Goal: Communication & Community: Answer question/provide support

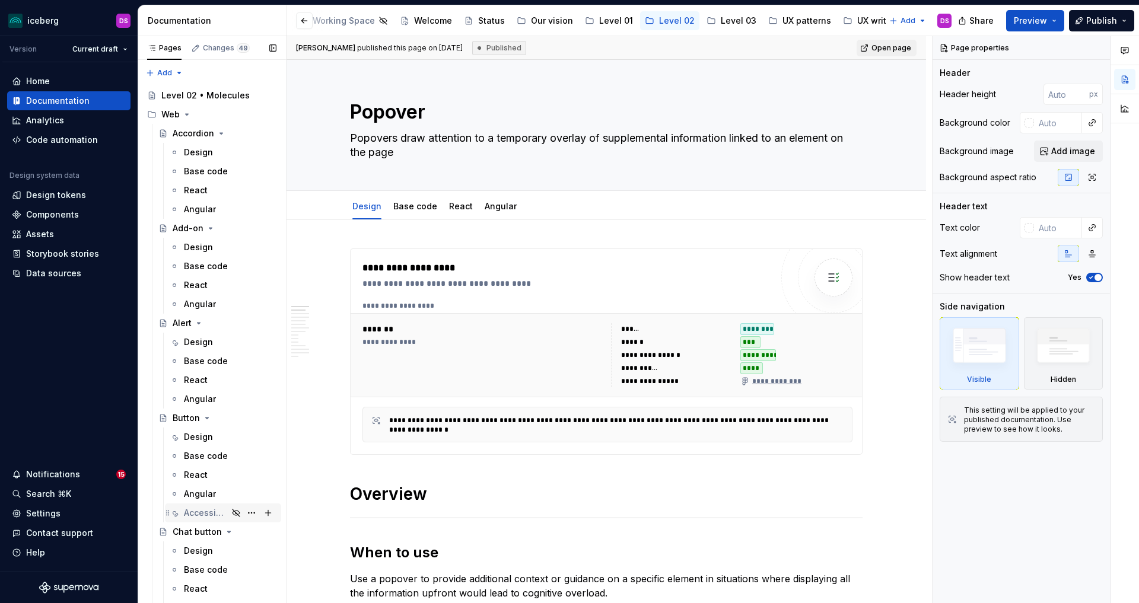
scroll to position [28, 0]
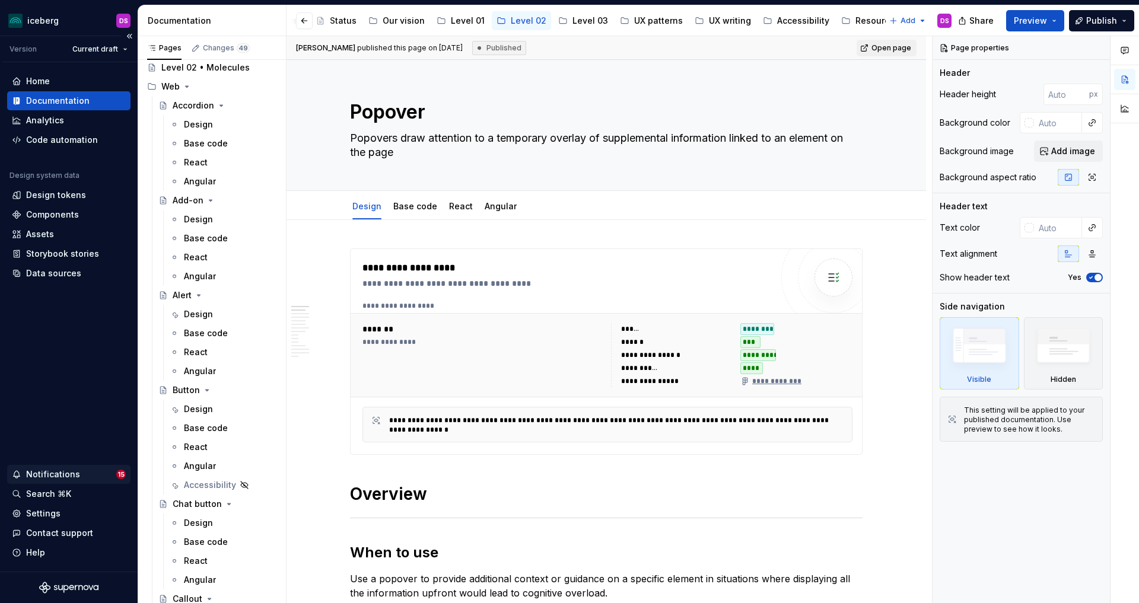
click at [58, 477] on div "Notifications" at bounding box center [53, 475] width 54 height 12
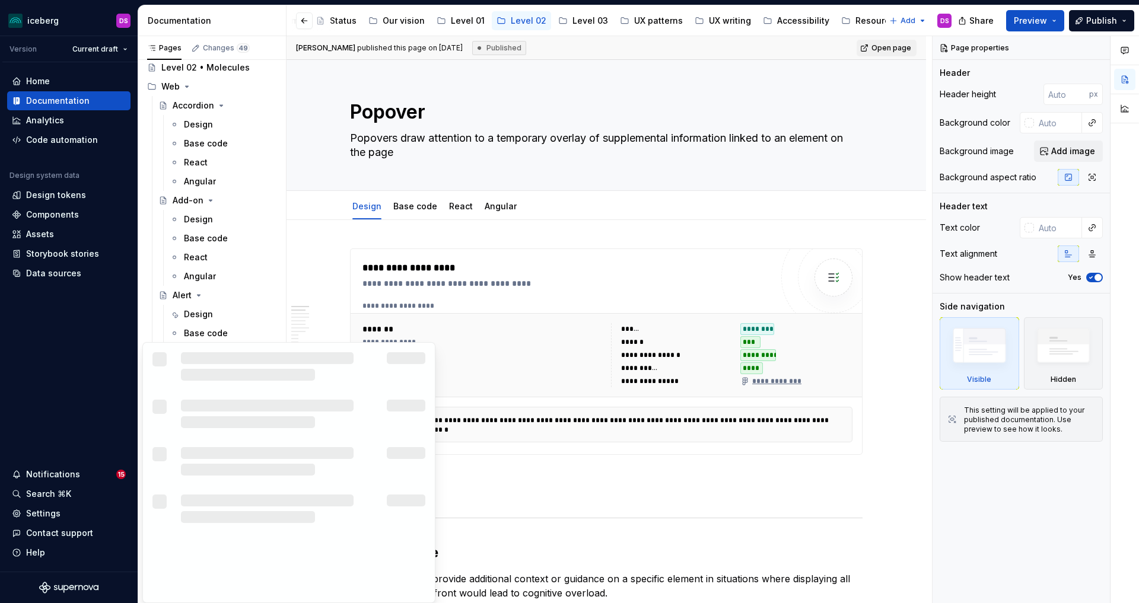
click at [61, 476] on html "iceberg DS Version Current draft Home Documentation Analytics Code automation D…" at bounding box center [569, 301] width 1139 height 603
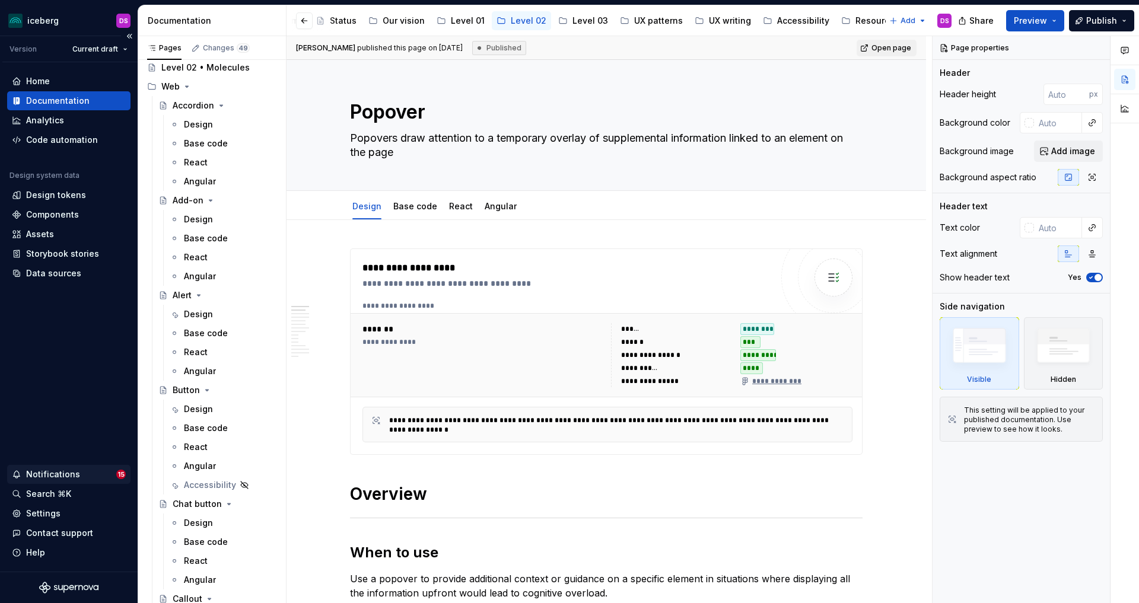
click at [61, 470] on div "Notifications" at bounding box center [53, 475] width 54 height 12
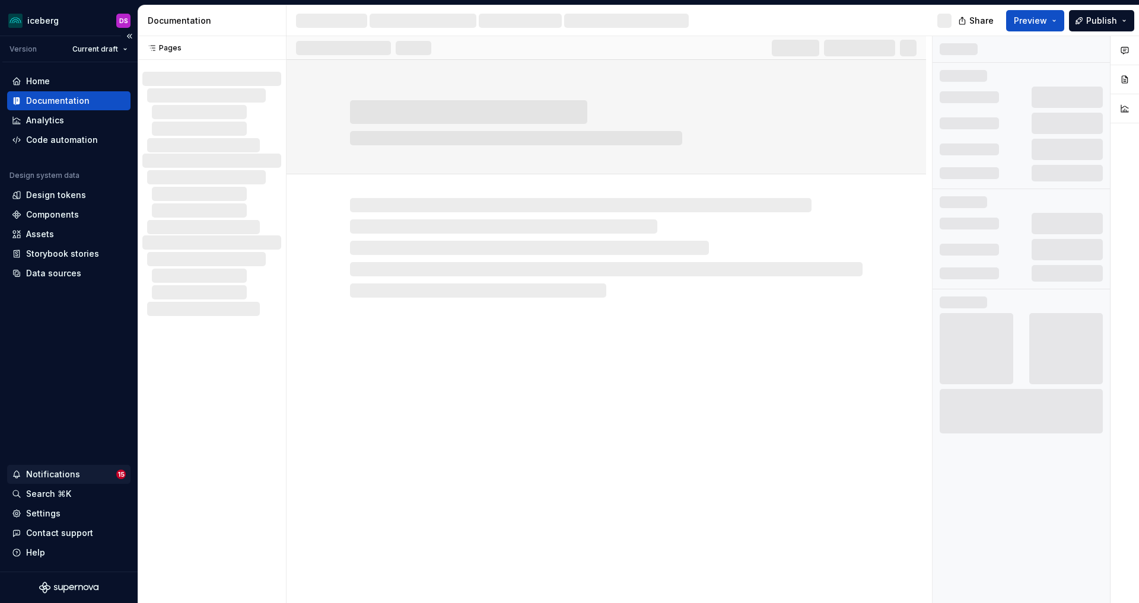
click at [65, 472] on div "Notifications" at bounding box center [53, 475] width 54 height 12
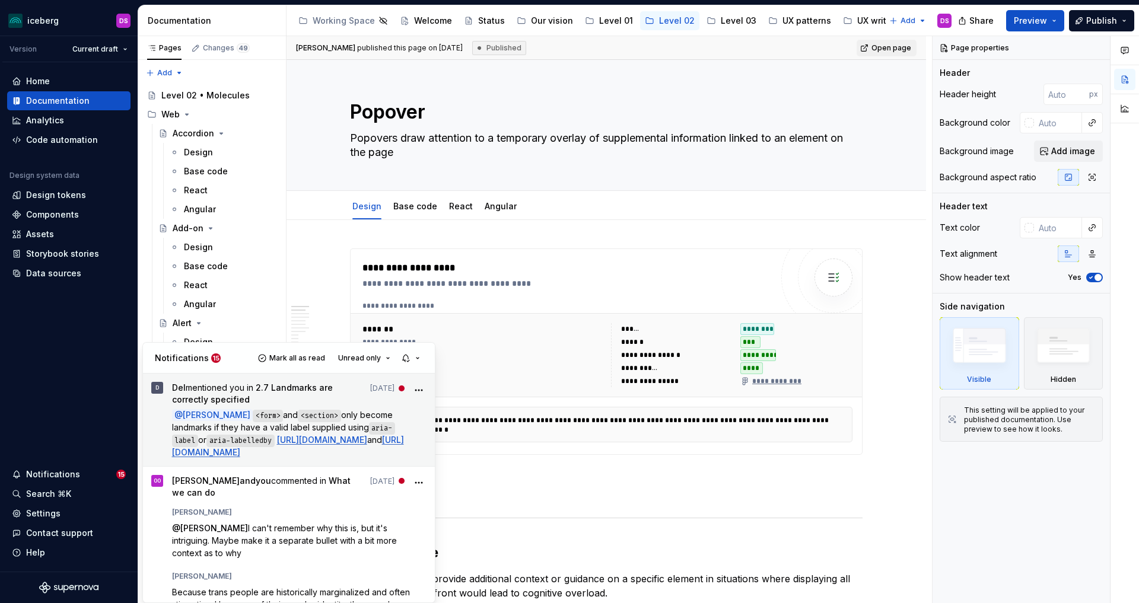
click at [252, 422] on span "only become landmarks if they have a valid label supplied using" at bounding box center [283, 421] width 223 height 23
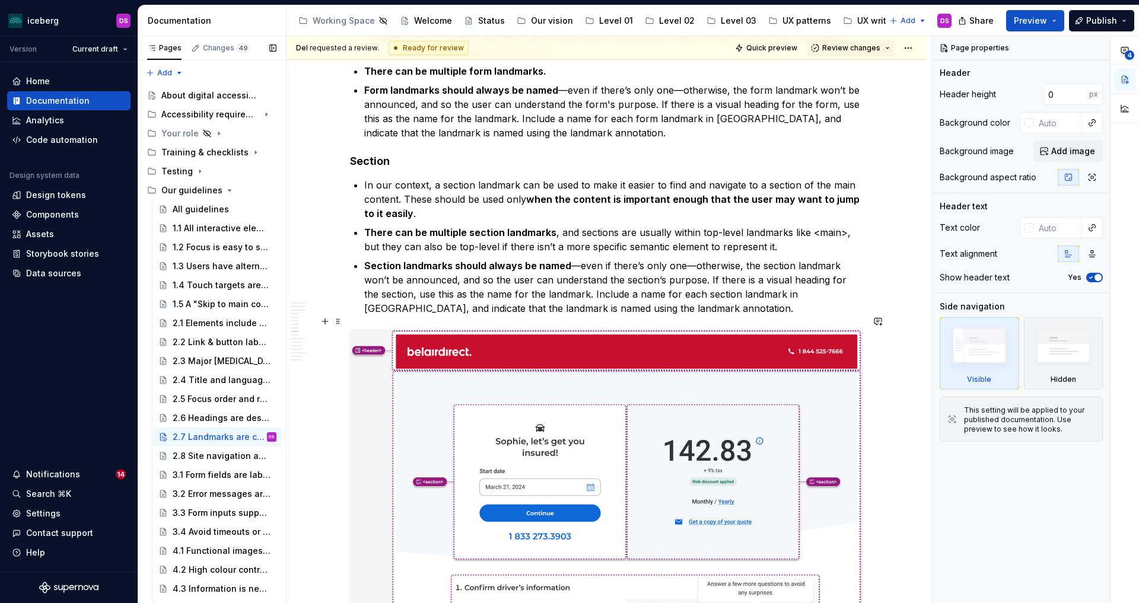
scroll to position [1705, 0]
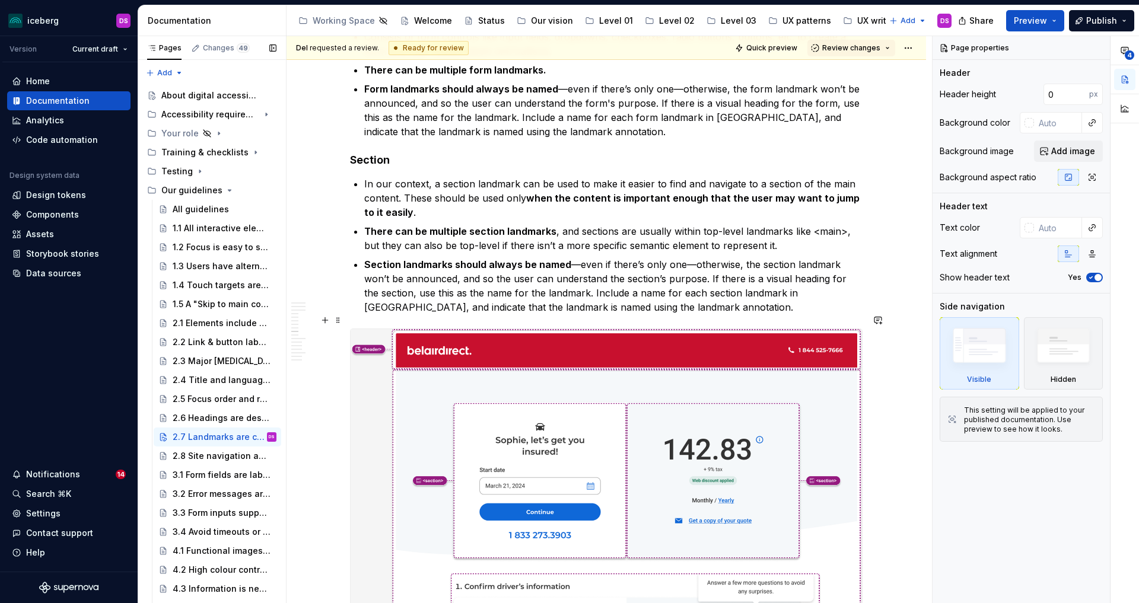
type textarea "*"
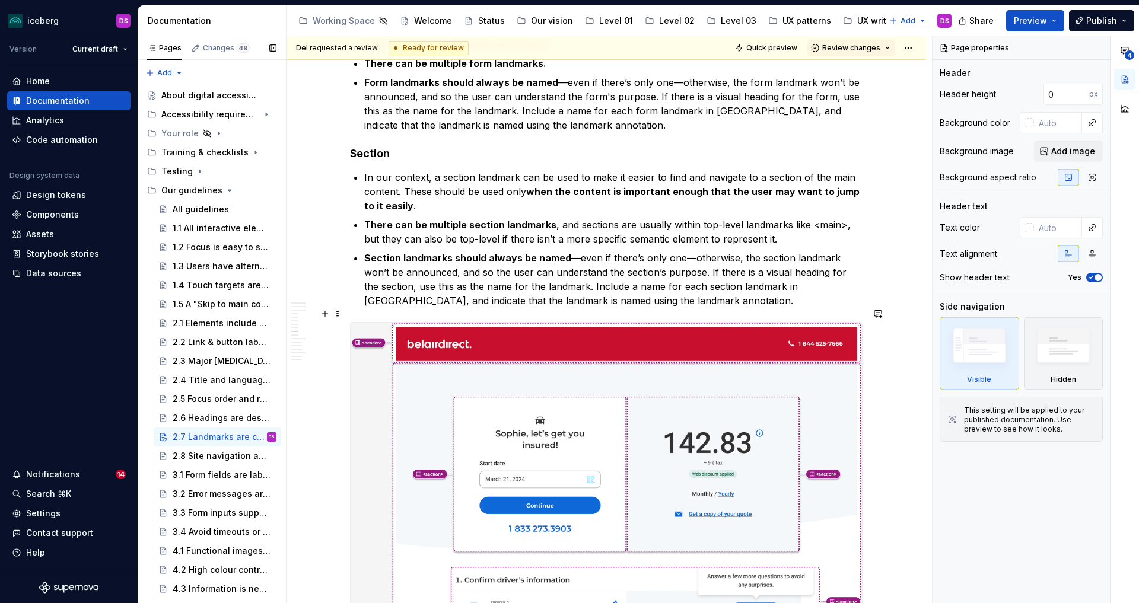
scroll to position [1712, 0]
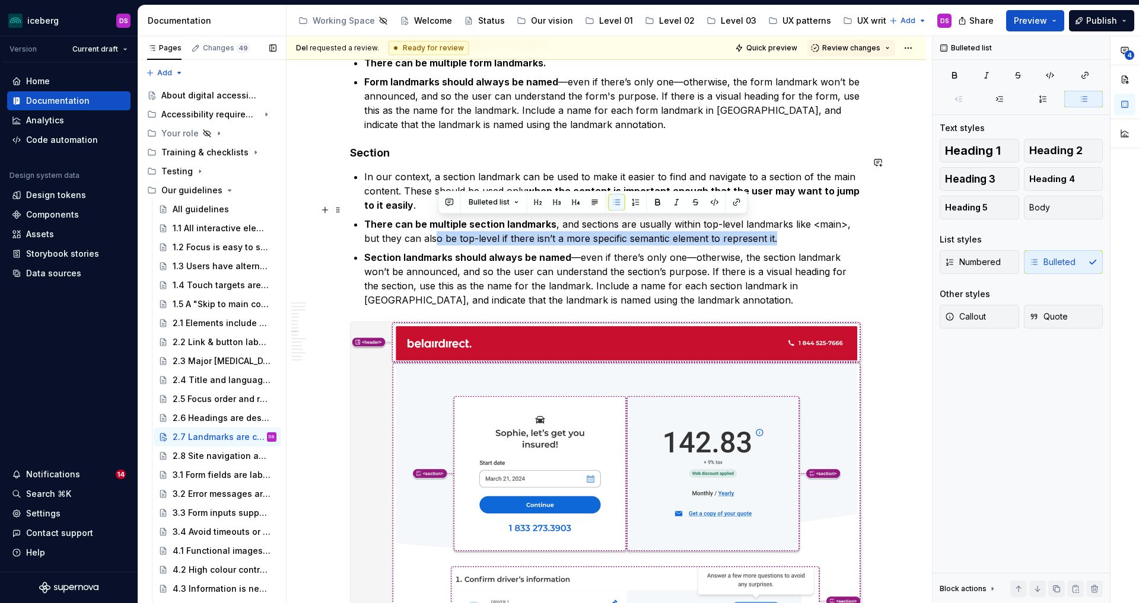
drag, startPoint x: 783, startPoint y: 224, endPoint x: 437, endPoint y: 230, distance: 346.5
click at [437, 230] on p "There can be multiple section landmarks , and sections are usually within top-l…" at bounding box center [613, 231] width 498 height 28
click at [794, 224] on p "There can be multiple section landmarks , and sections are usually within top-l…" at bounding box center [613, 231] width 498 height 28
drag, startPoint x: 777, startPoint y: 225, endPoint x: 368, endPoint y: 228, distance: 408.2
click at [368, 228] on p "There can be multiple section landmarks , and sections are usually within top-l…" at bounding box center [613, 231] width 498 height 28
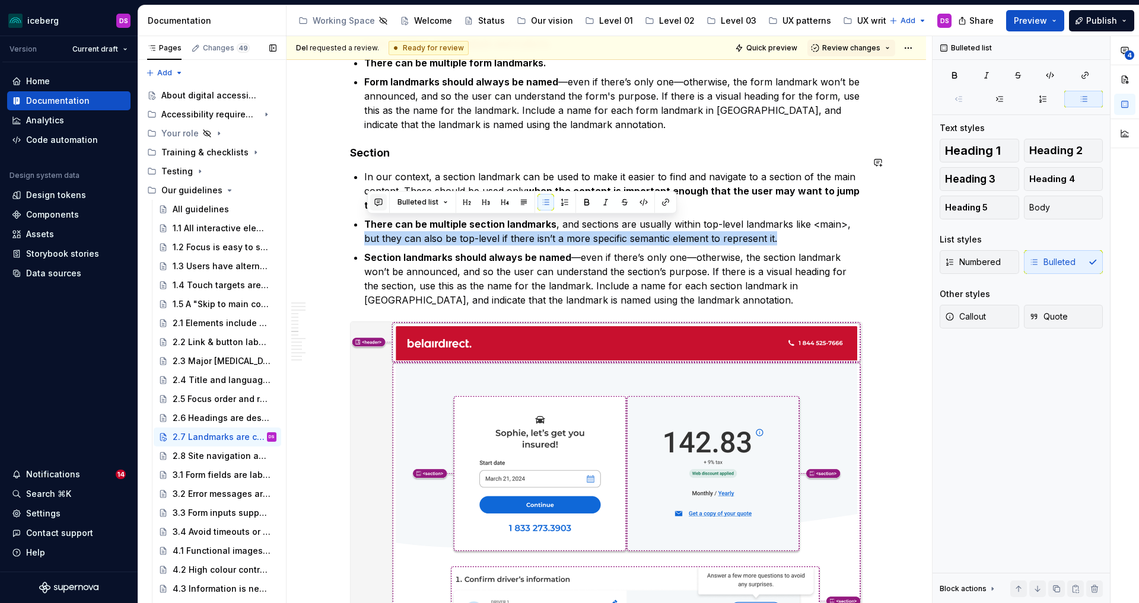
click at [380, 203] on button "button" at bounding box center [378, 202] width 17 height 17
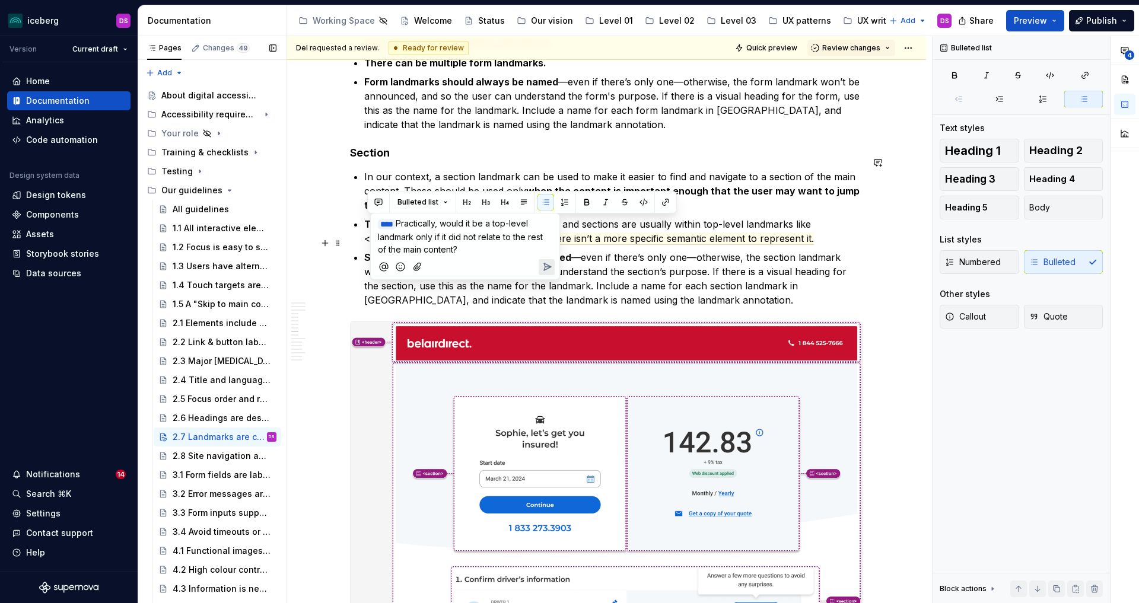
click at [550, 269] on icon "Send" at bounding box center [547, 267] width 12 height 12
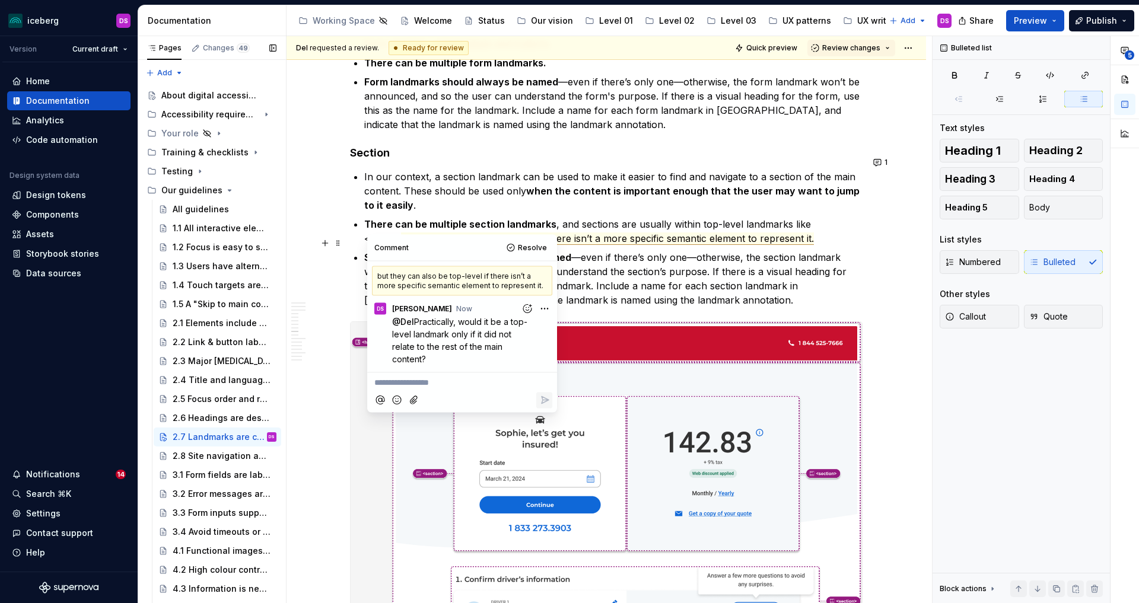
type textarea "*"
click at [693, 287] on p "Section landmarks should always be named —even if there’s only one—otherwise, t…" at bounding box center [613, 278] width 498 height 57
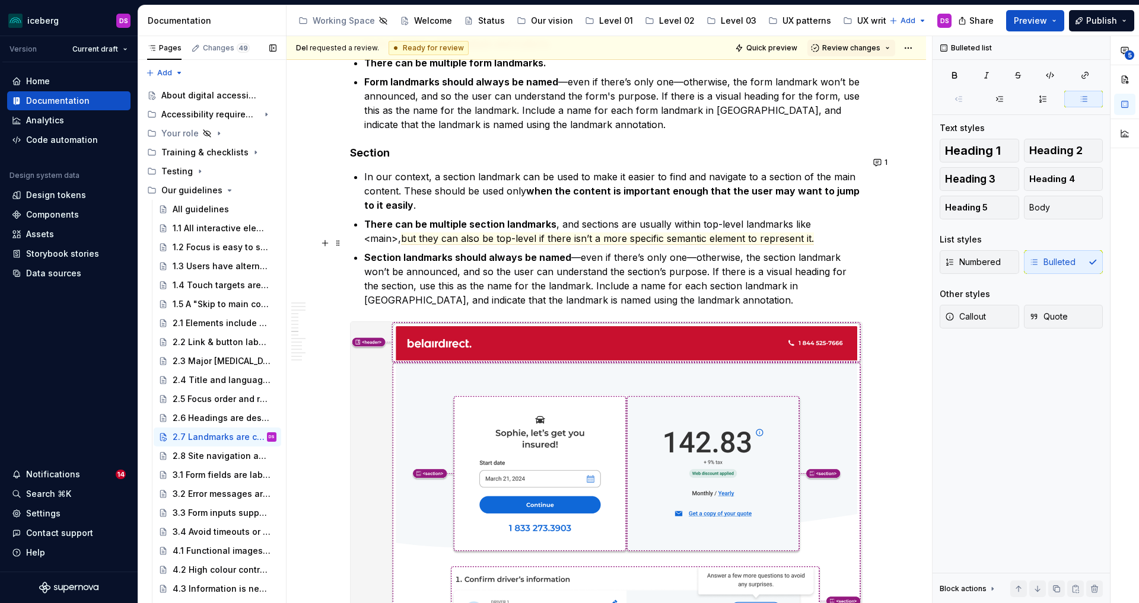
click at [433, 259] on p "Section landmarks should always be named —even if there’s only one—otherwise, t…" at bounding box center [613, 278] width 498 height 57
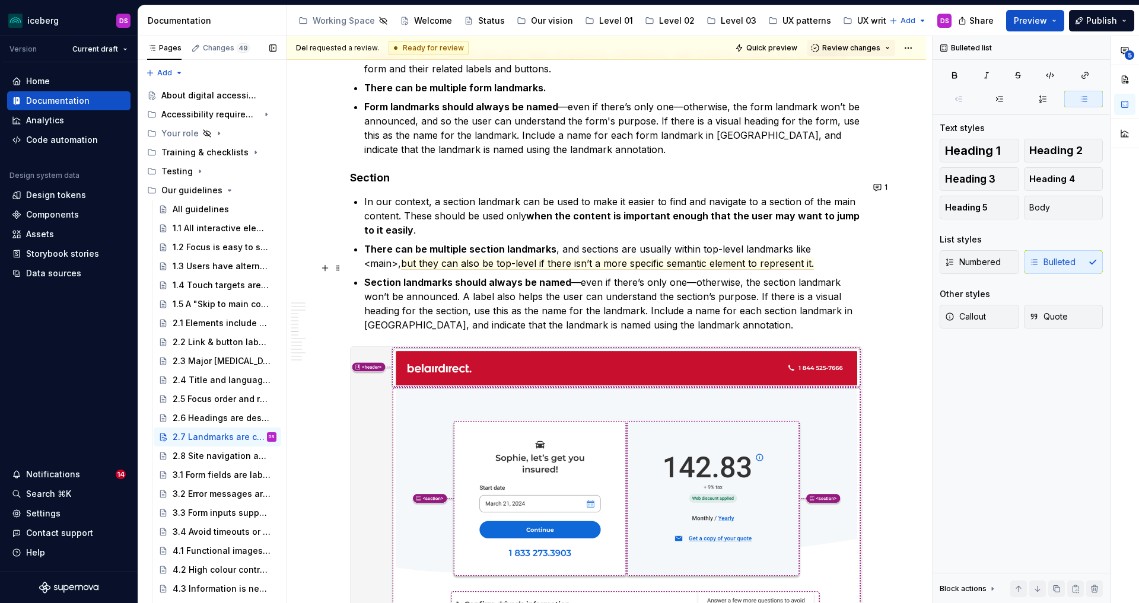
scroll to position [1684, 0]
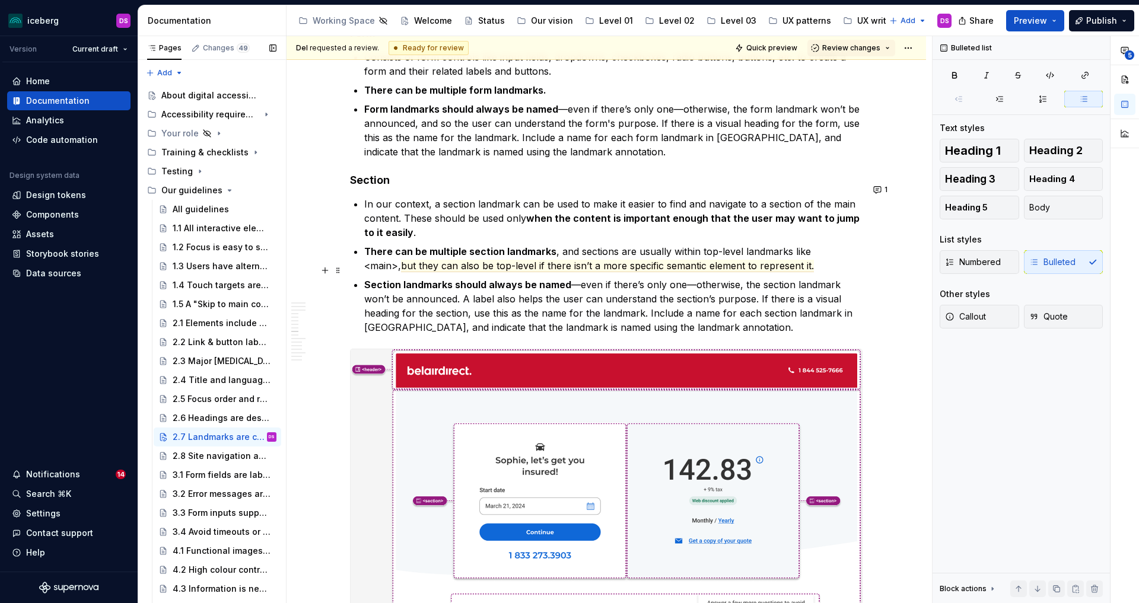
click at [756, 313] on p "Section landmarks should always be named —even if there’s only one—otherwise, t…" at bounding box center [613, 306] width 498 height 57
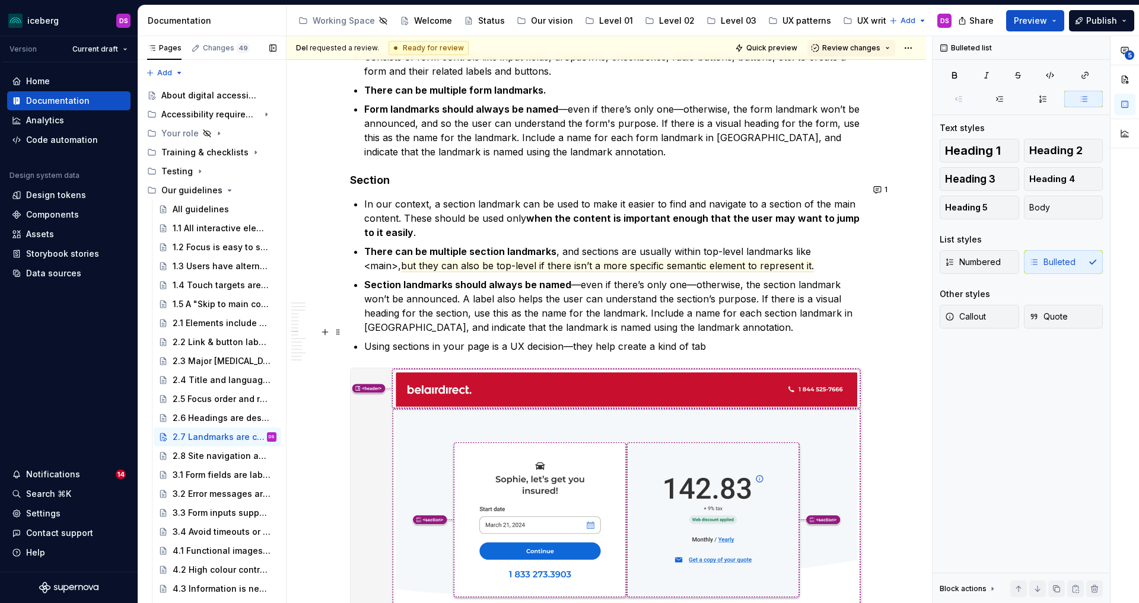
click at [576, 339] on p "Using sections in your page is a UX decision—they help create a kind of tab" at bounding box center [613, 346] width 498 height 14
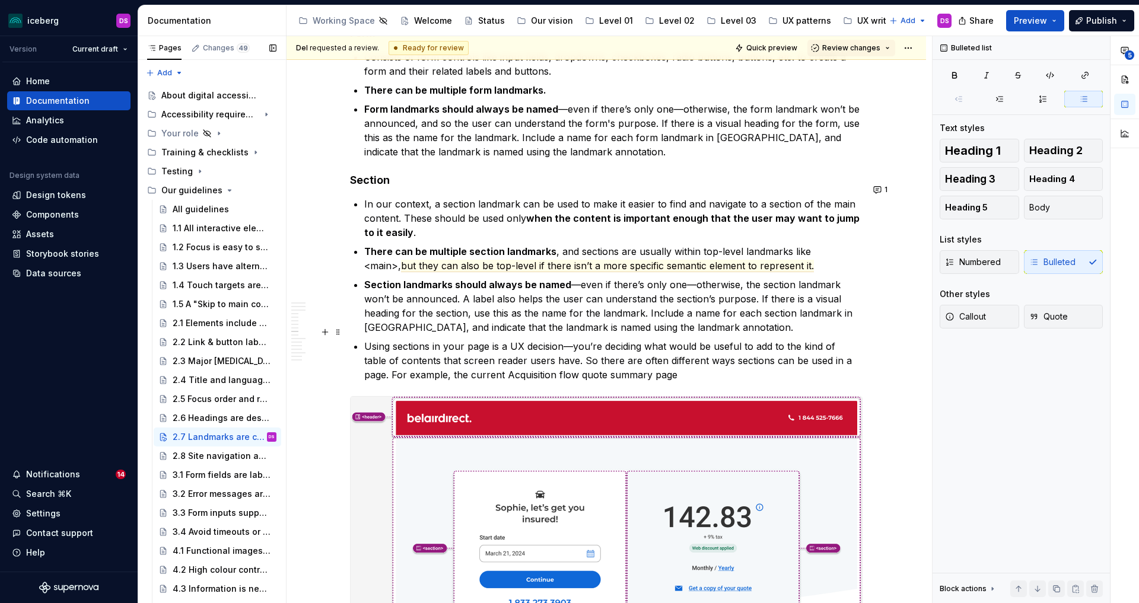
click at [427, 363] on p "Using sections in your page is a UX decision—you’re deciding what would be usef…" at bounding box center [613, 360] width 498 height 43
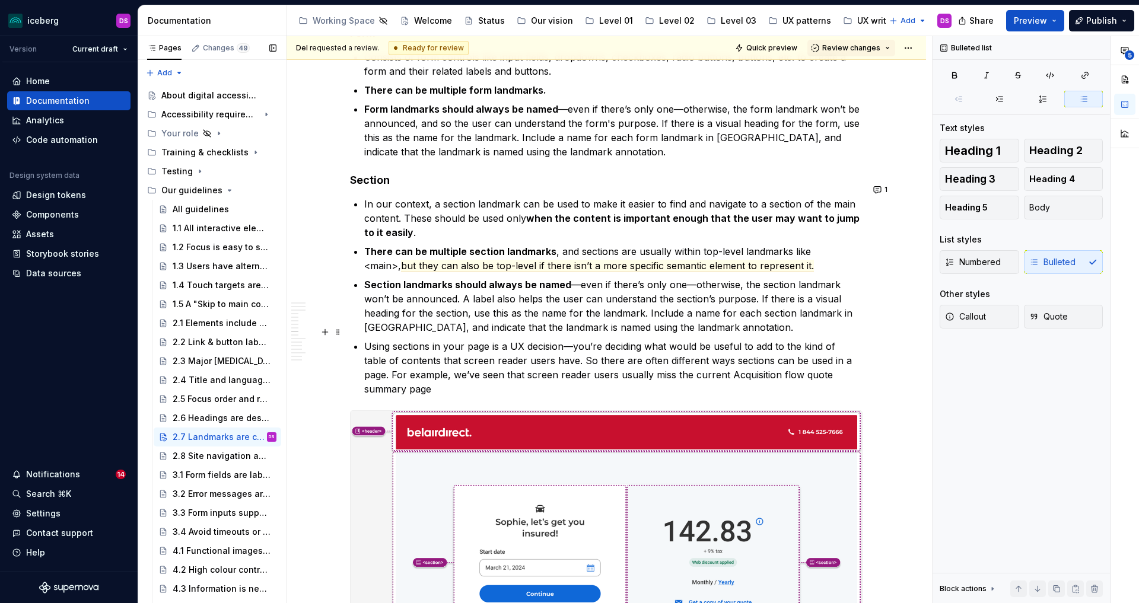
click at [429, 360] on p "Using sections in your page is a UX decision—you’re deciding what would be usef…" at bounding box center [613, 367] width 498 height 57
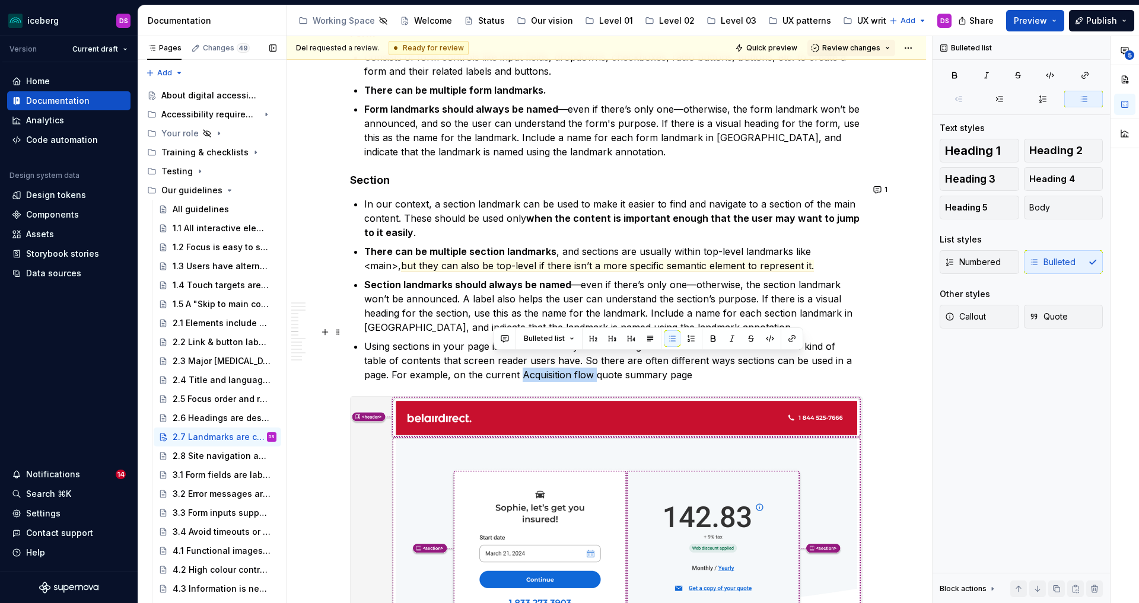
drag, startPoint x: 568, startPoint y: 361, endPoint x: 492, endPoint y: 362, distance: 75.9
click at [492, 362] on p "Using sections in your page is a UX decision—you’re deciding what would be usef…" at bounding box center [613, 360] width 498 height 43
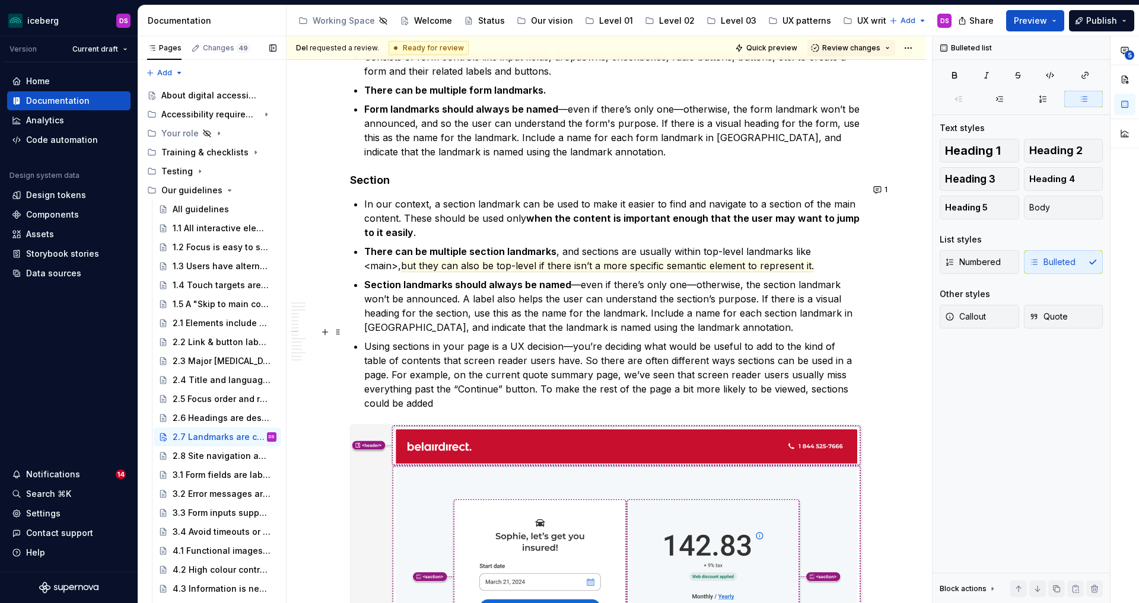
click at [845, 374] on p "Using sections in your page is a UX decision—you’re deciding what would be usef…" at bounding box center [613, 374] width 498 height 71
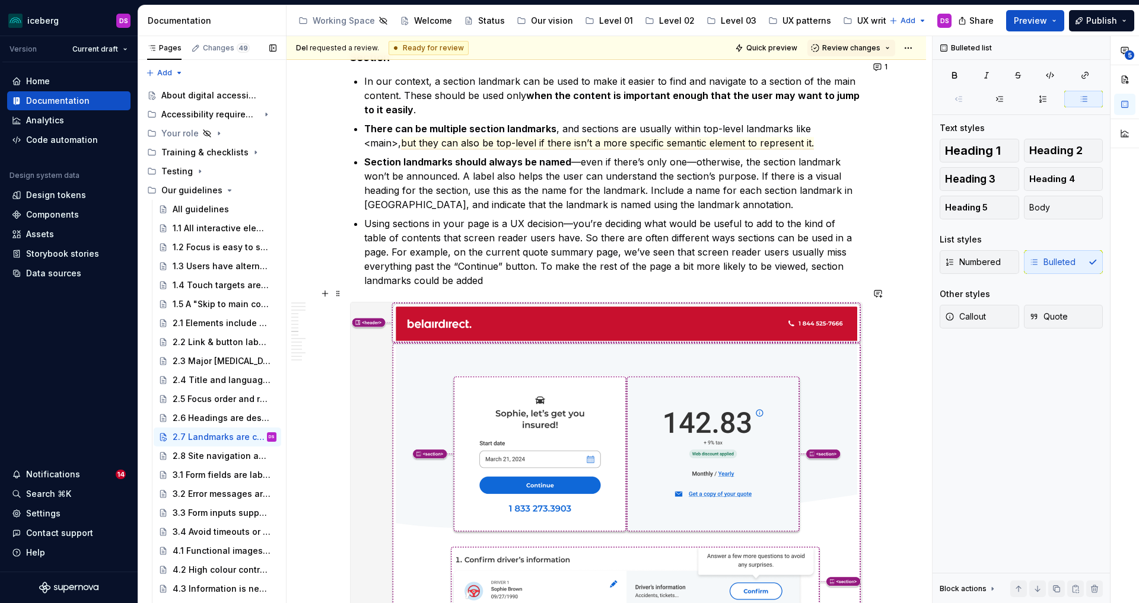
scroll to position [1805, 0]
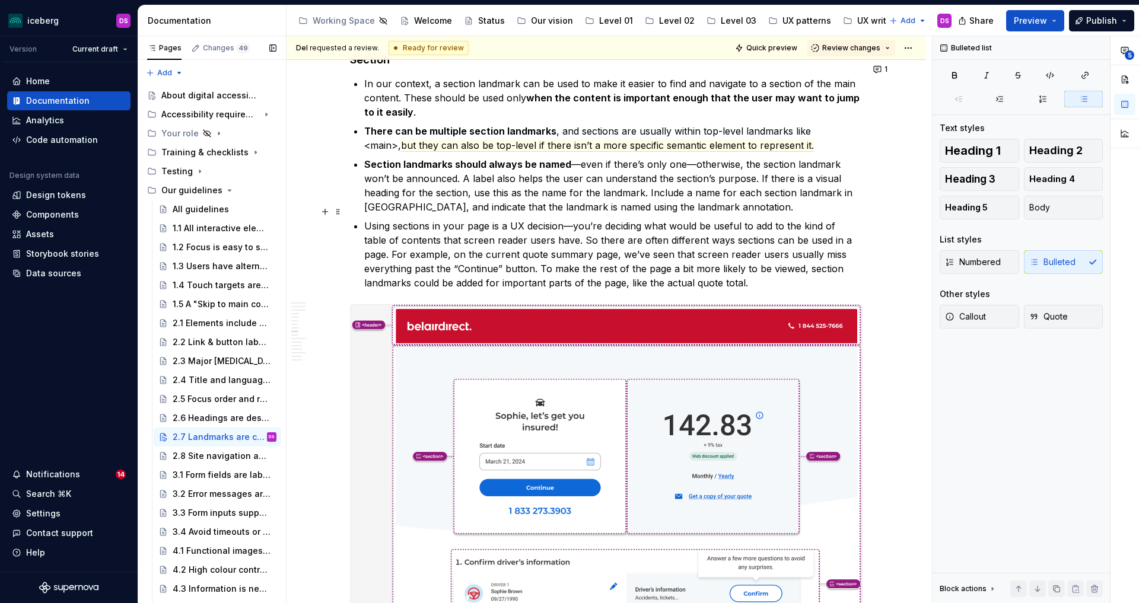
drag, startPoint x: 671, startPoint y: 268, endPoint x: 693, endPoint y: 275, distance: 23.3
click at [671, 268] on p "Using sections in your page is a UX decision—you’re deciding what would be usef…" at bounding box center [613, 254] width 498 height 71
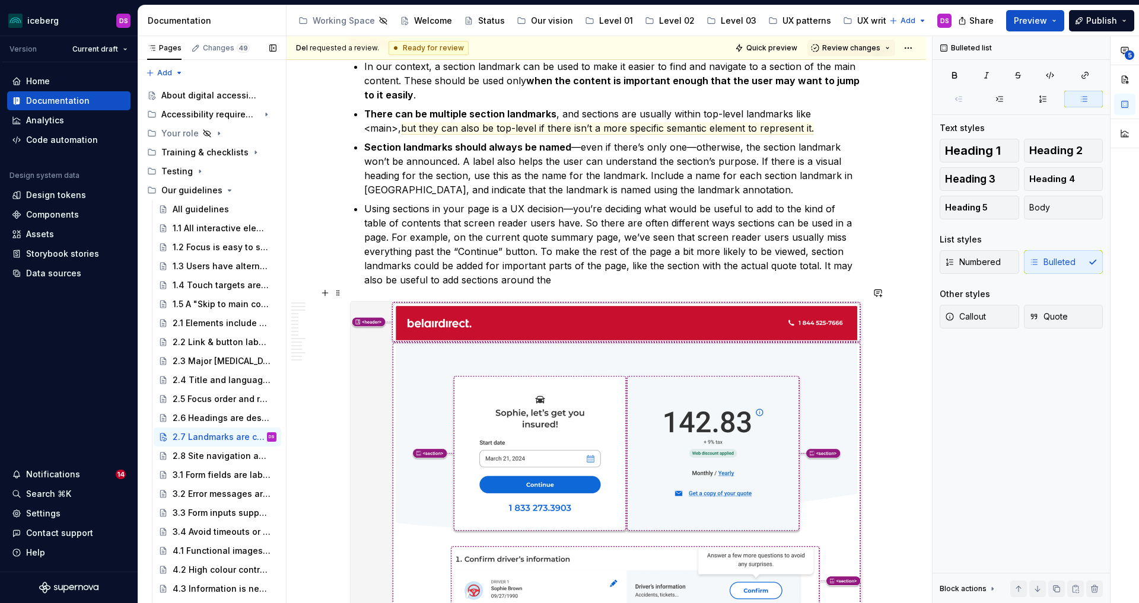
scroll to position [1820, 0]
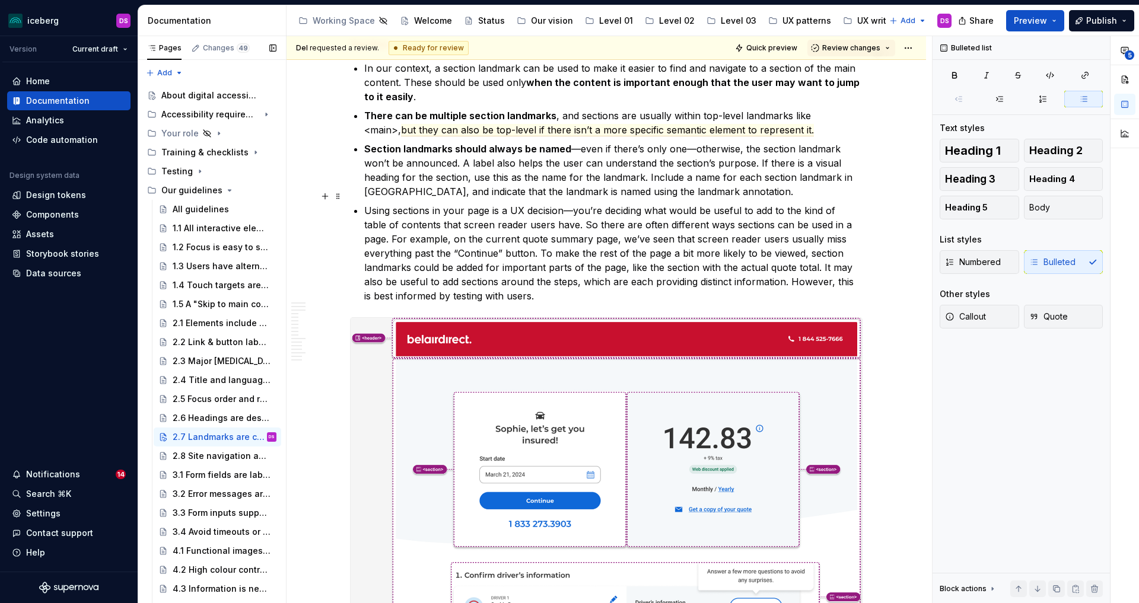
click at [792, 271] on p "Using sections in your page is a UX decision—you’re deciding what would be usef…" at bounding box center [613, 254] width 498 height 100
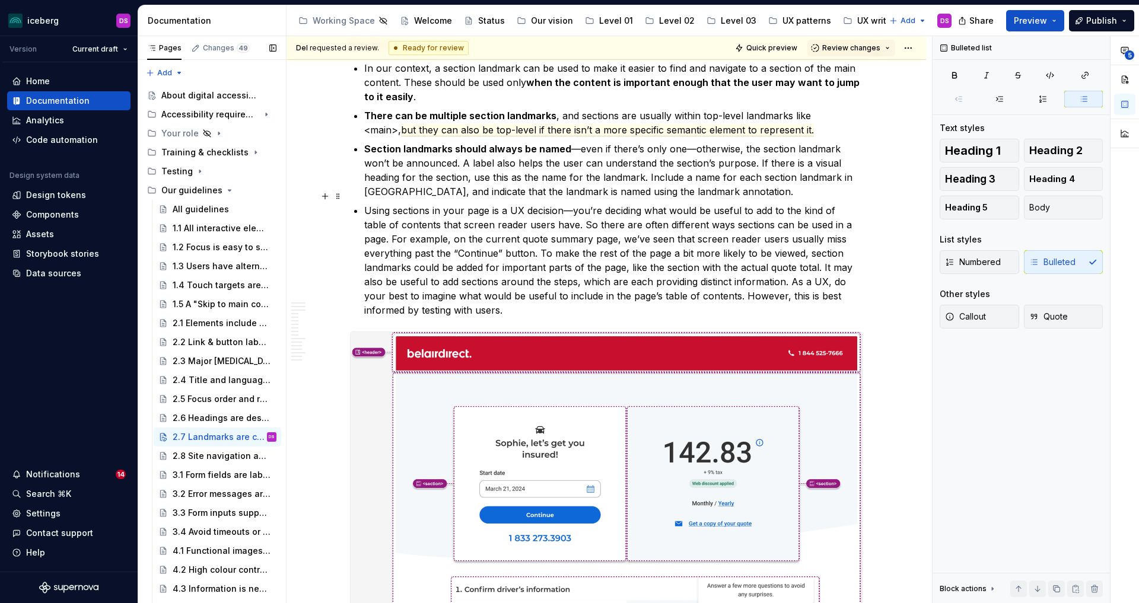
click at [527, 295] on p "Using sections in your page is a UX decision—you’re deciding what would be usef…" at bounding box center [613, 261] width 498 height 114
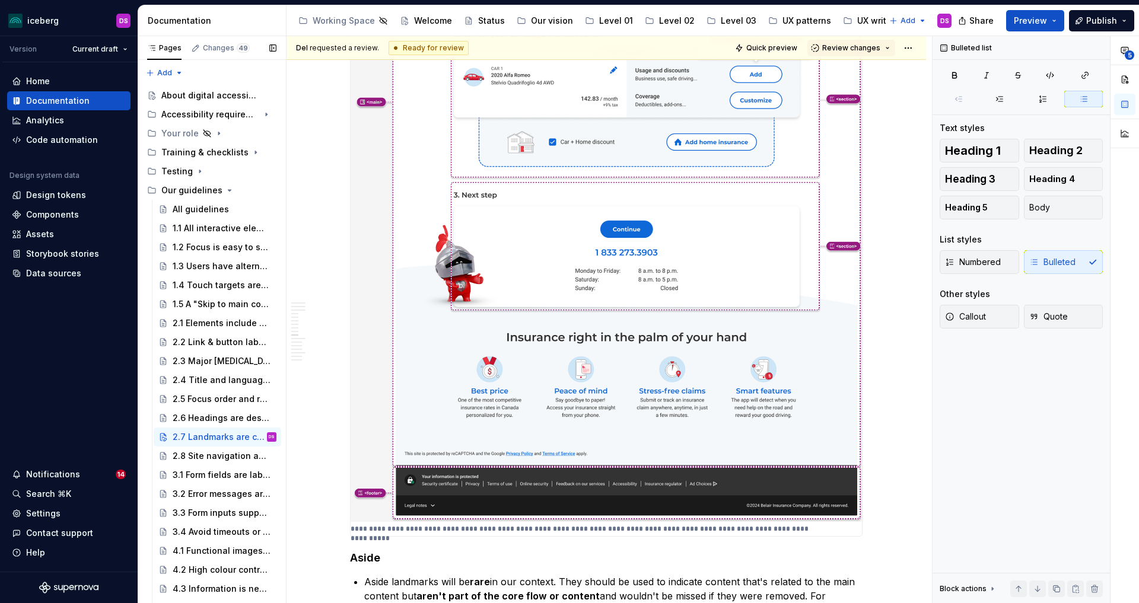
scroll to position [2457, 0]
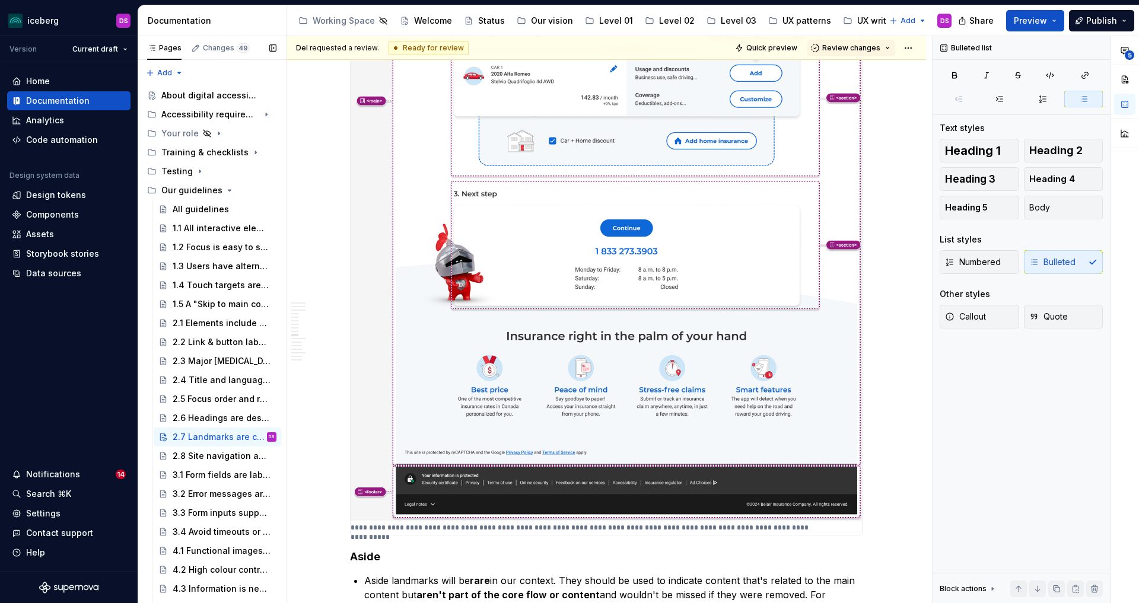
click at [679, 333] on img at bounding box center [606, 108] width 511 height 825
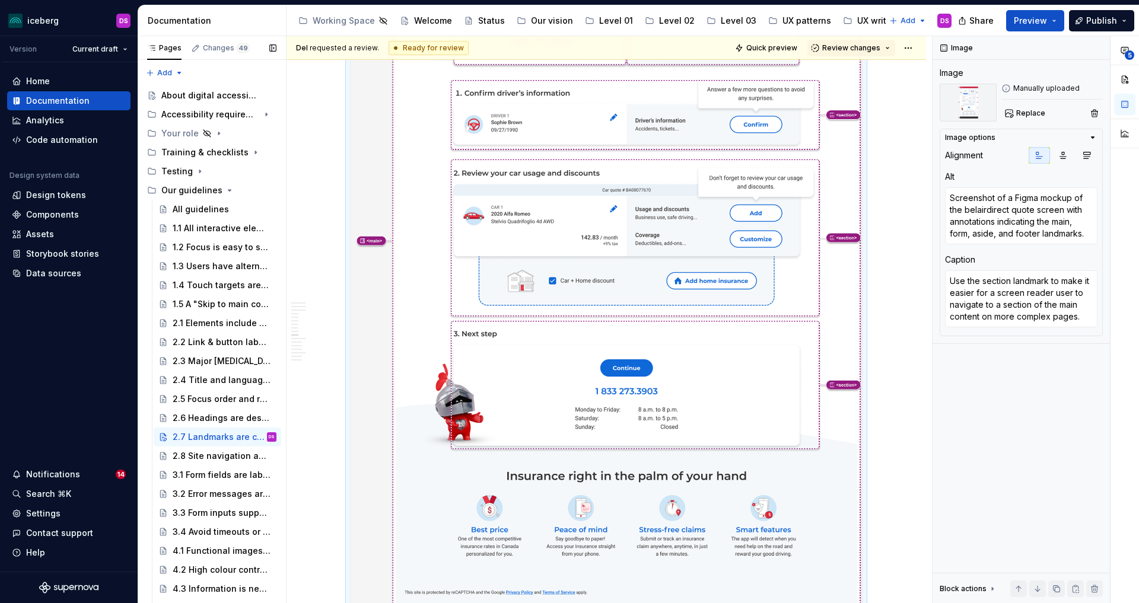
type textarea "*"
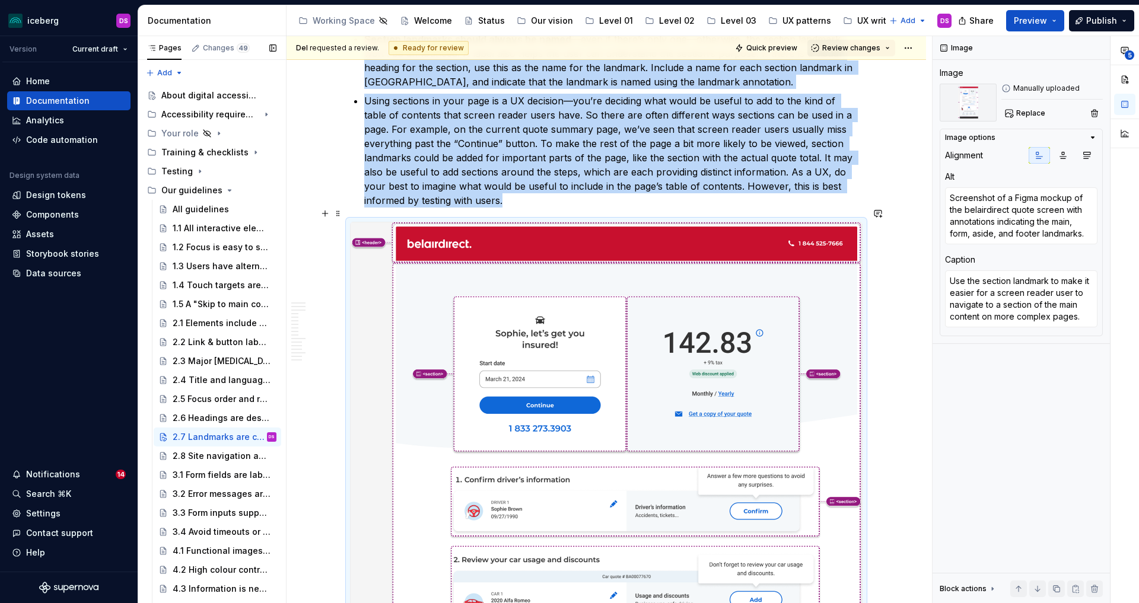
scroll to position [1892, 0]
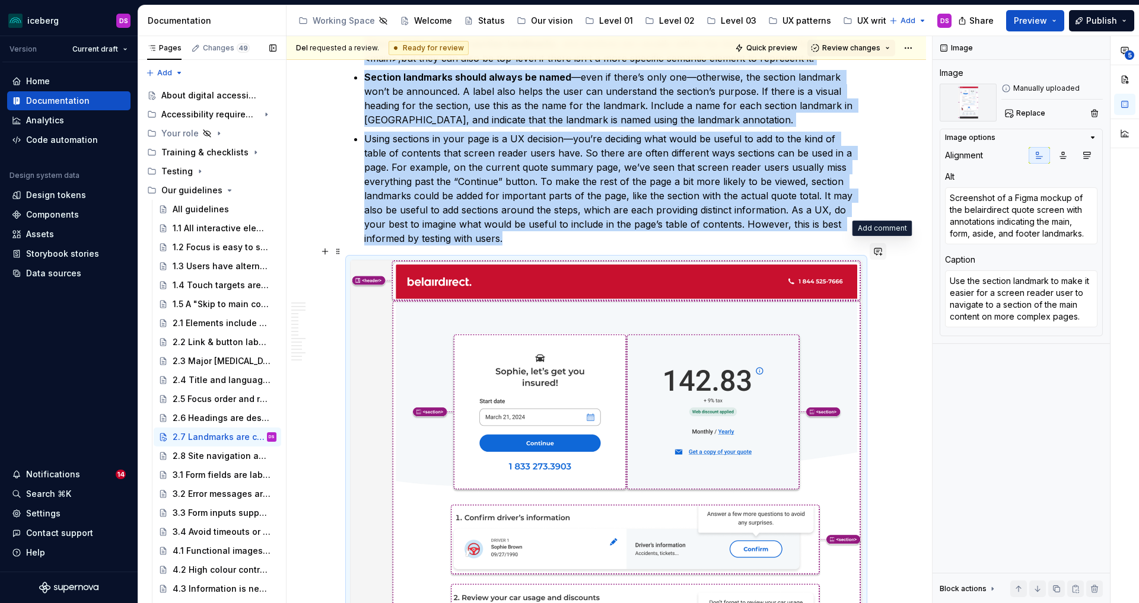
click at [878, 248] on button "button" at bounding box center [878, 251] width 17 height 17
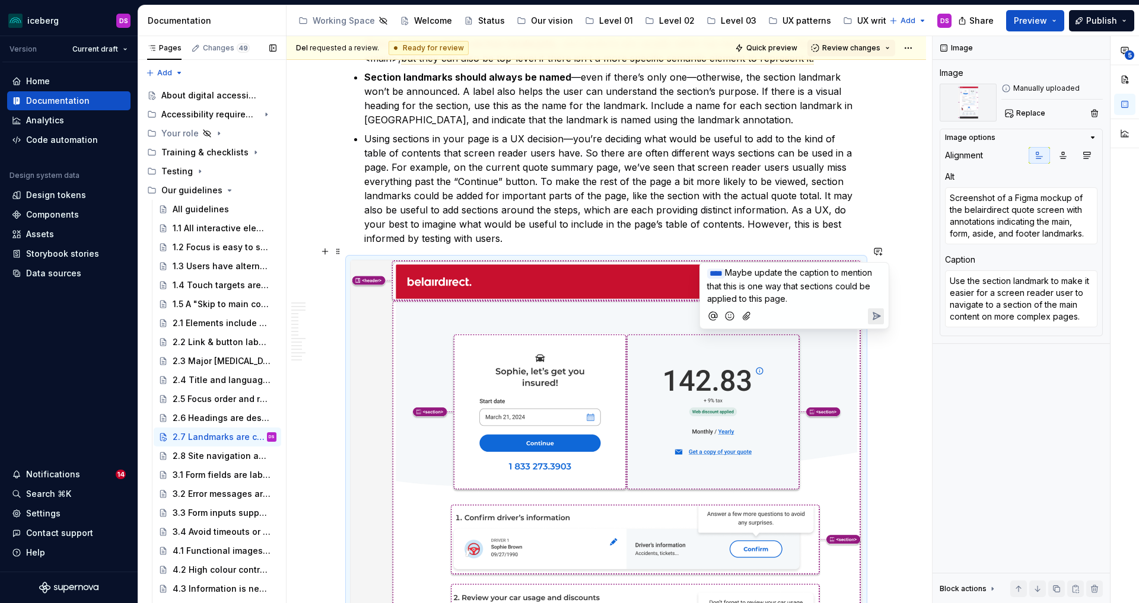
click at [759, 288] on span "Maybe update the caption to mention that this is one way that sections could be…" at bounding box center [790, 286] width 167 height 36
click at [879, 329] on icon "Send" at bounding box center [876, 329] width 12 height 12
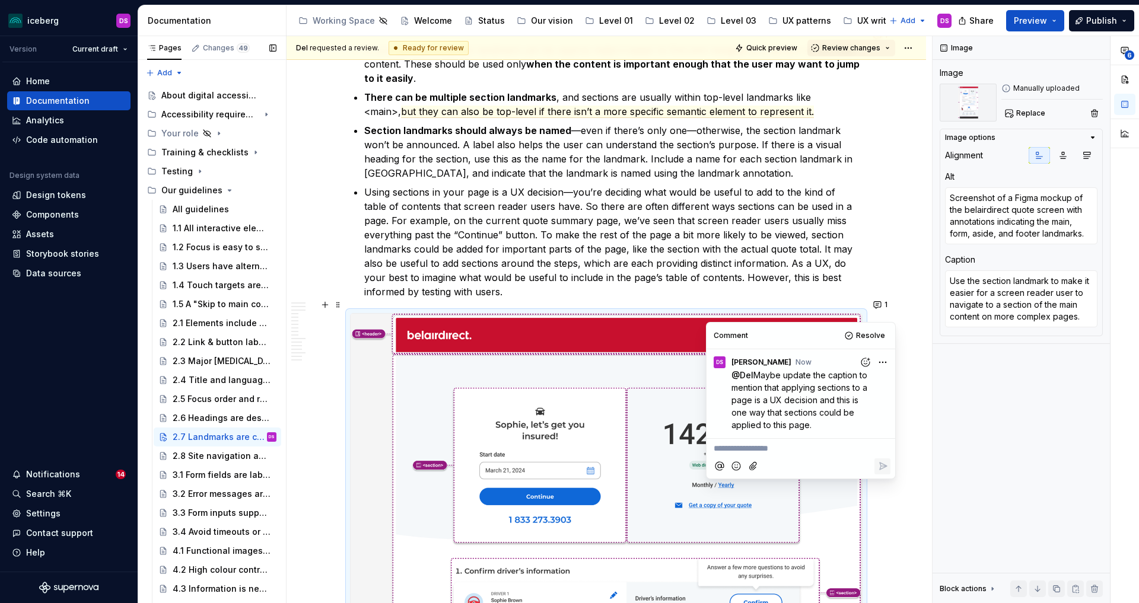
type textarea "*"
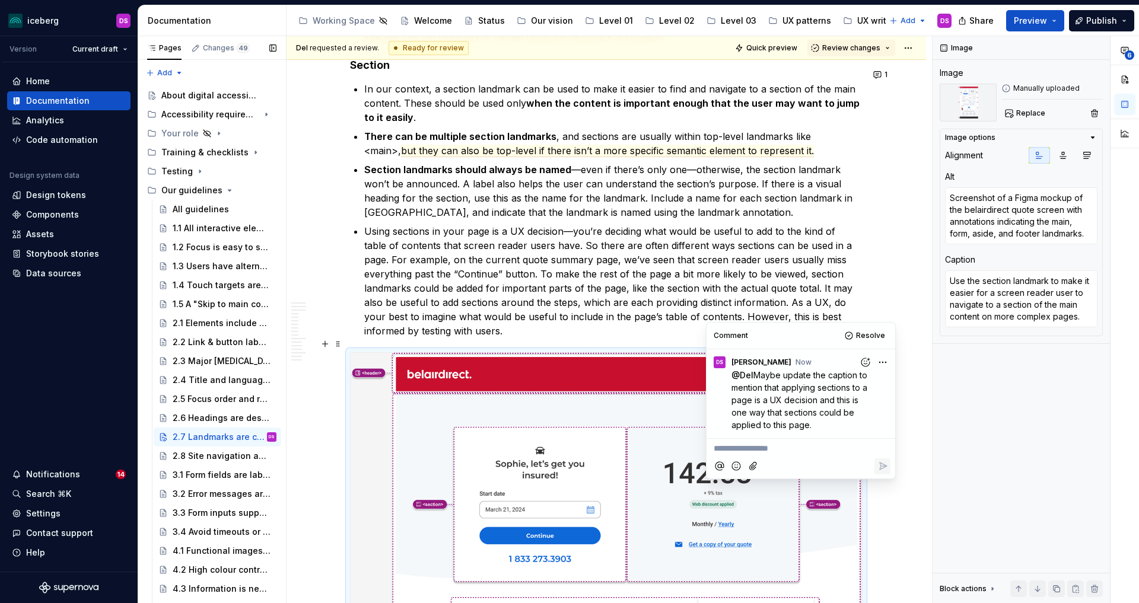
scroll to position [1783, 0]
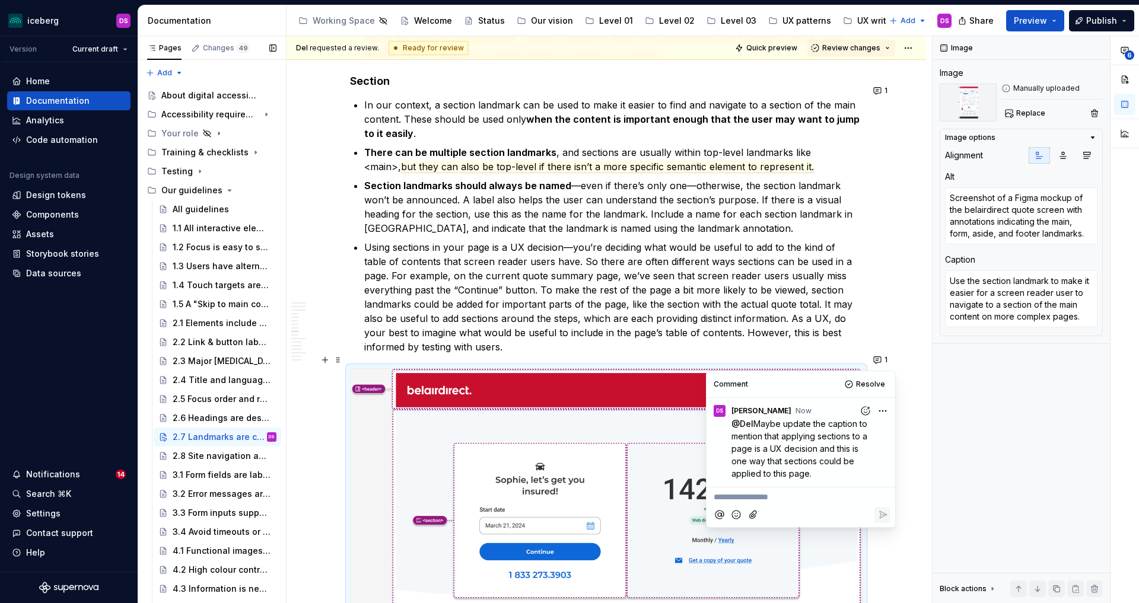
click at [590, 272] on p "Using sections in your page is a UX decision—you’re deciding what would be usef…" at bounding box center [613, 297] width 498 height 114
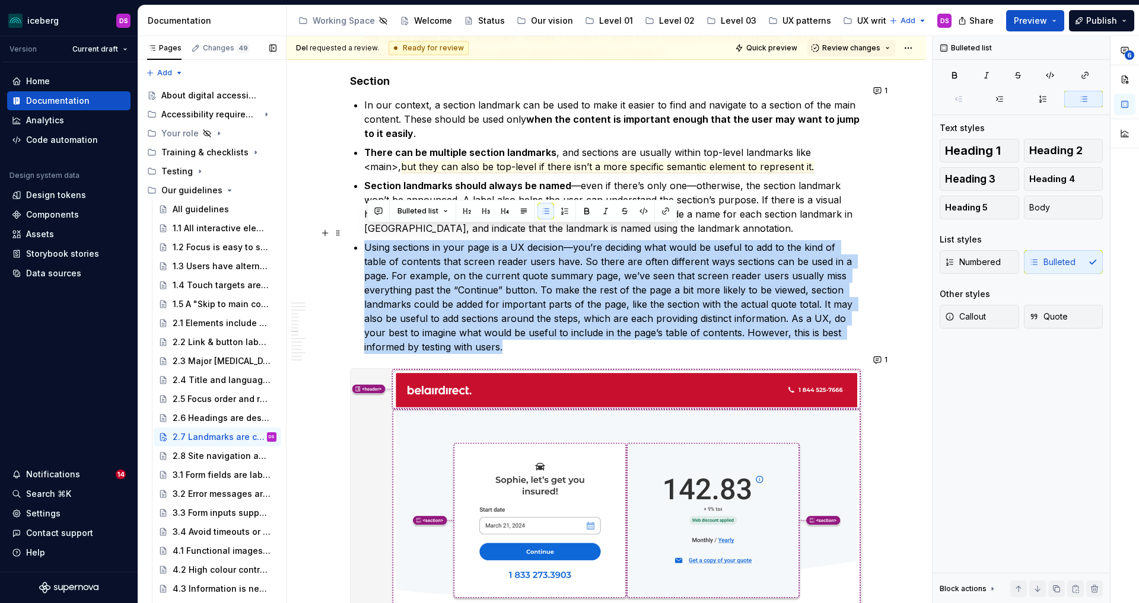
drag, startPoint x: 519, startPoint y: 333, endPoint x: 398, endPoint y: 229, distance: 159.5
click at [363, 232] on div "**********" at bounding box center [606, 444] width 513 height 3993
click at [384, 210] on button "button" at bounding box center [378, 211] width 17 height 17
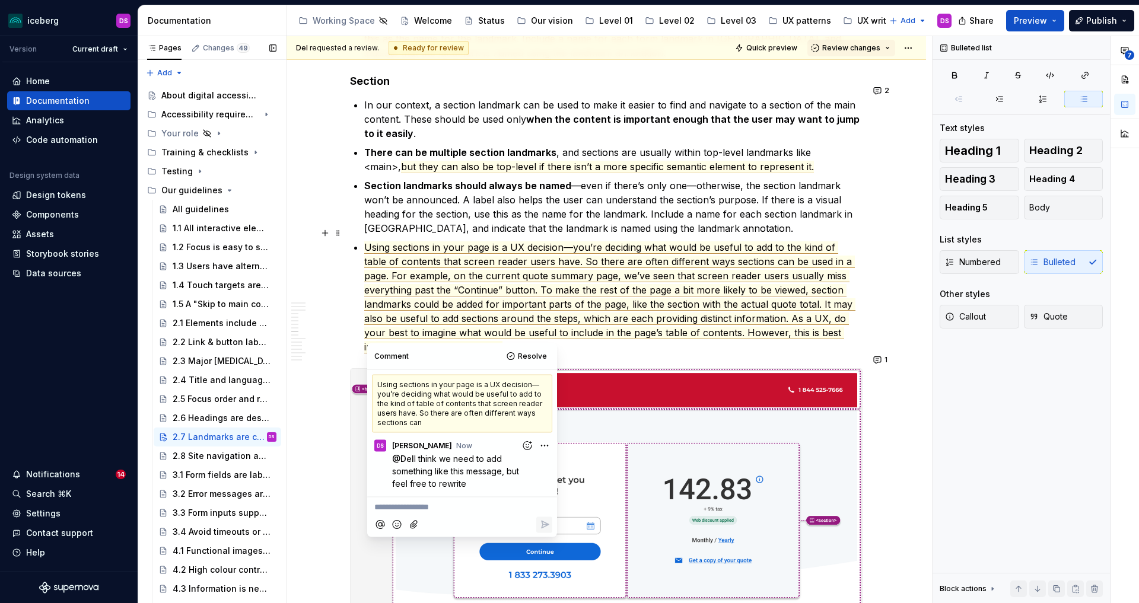
type textarea "*"
click at [519, 285] on span "Using sections in your page is a UX decision—you’re deciding what would be usef…" at bounding box center [609, 297] width 491 height 112
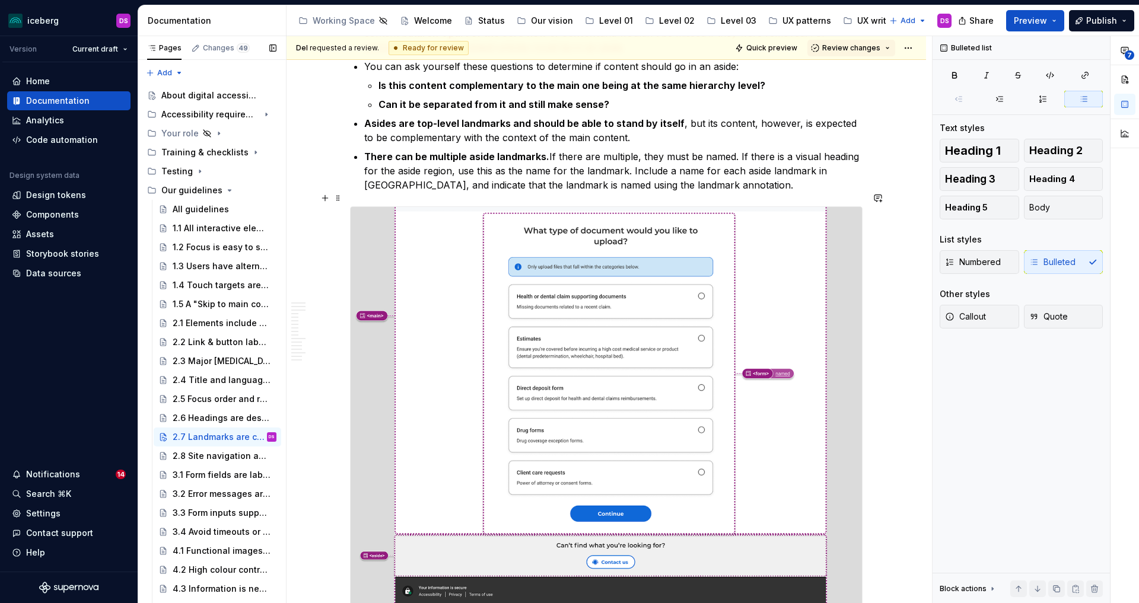
scroll to position [2974, 0]
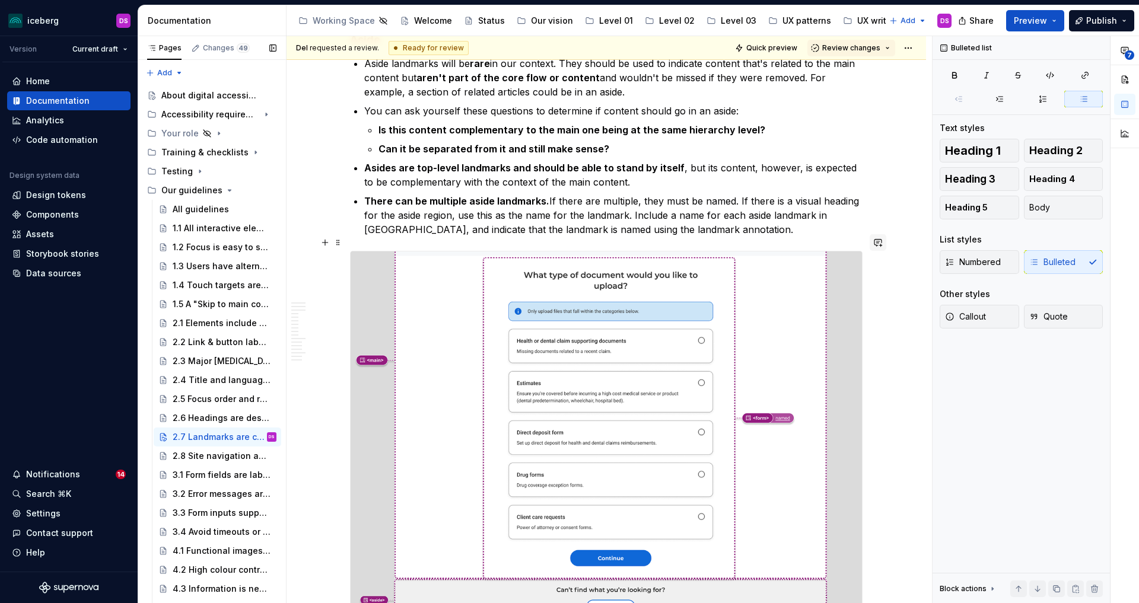
click at [878, 245] on button "button" at bounding box center [878, 242] width 17 height 17
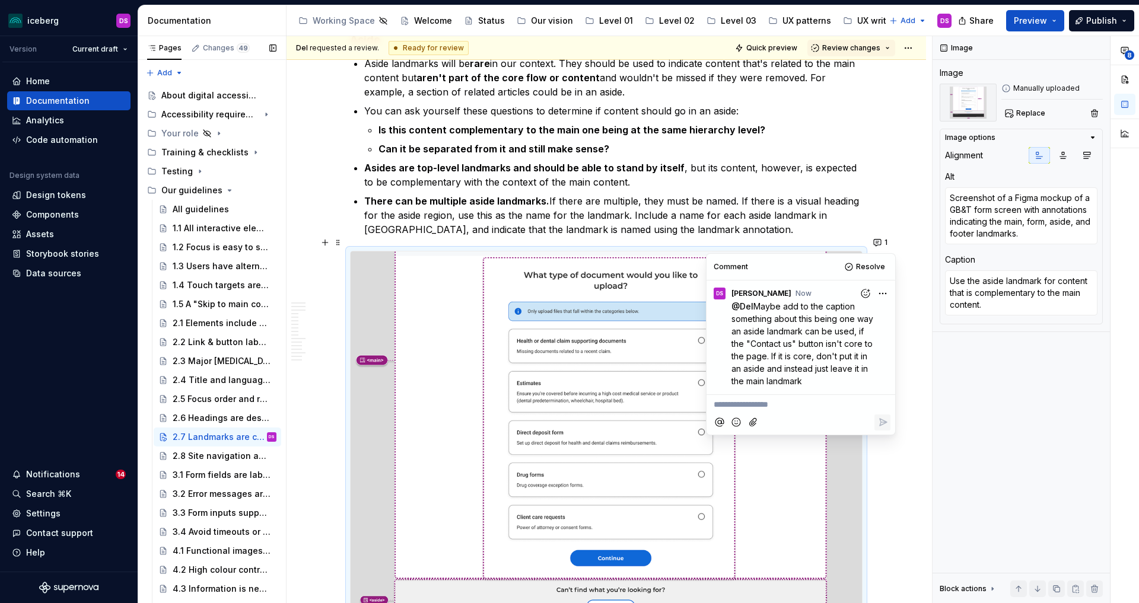
type textarea "*"
click at [728, 201] on p "There can be multiple aside landmarks. If there are multiple, they must be name…" at bounding box center [613, 215] width 498 height 43
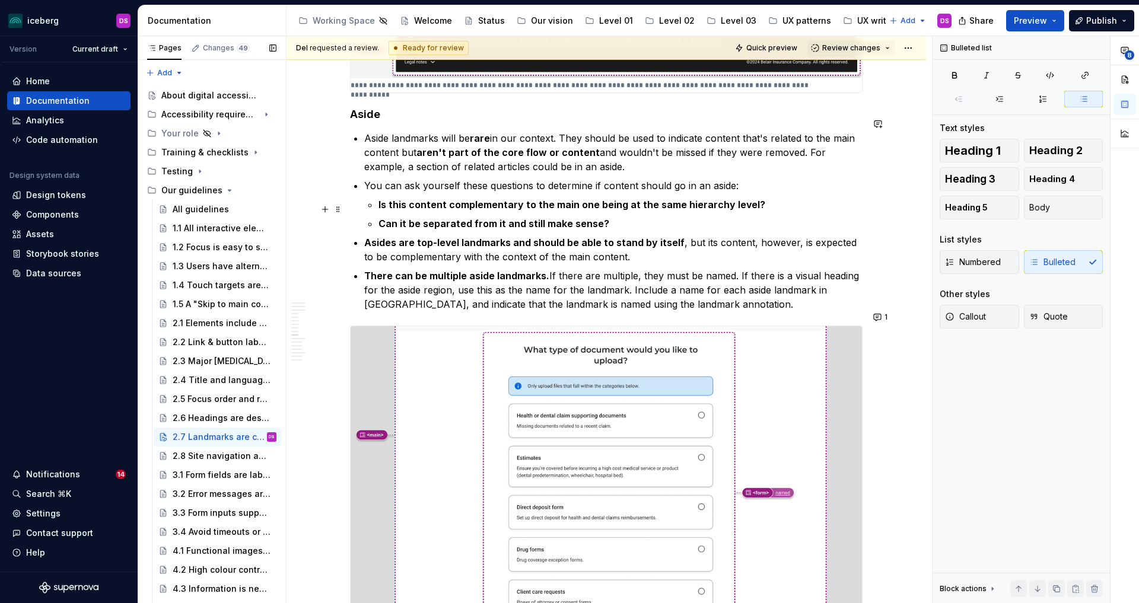
scroll to position [2895, 0]
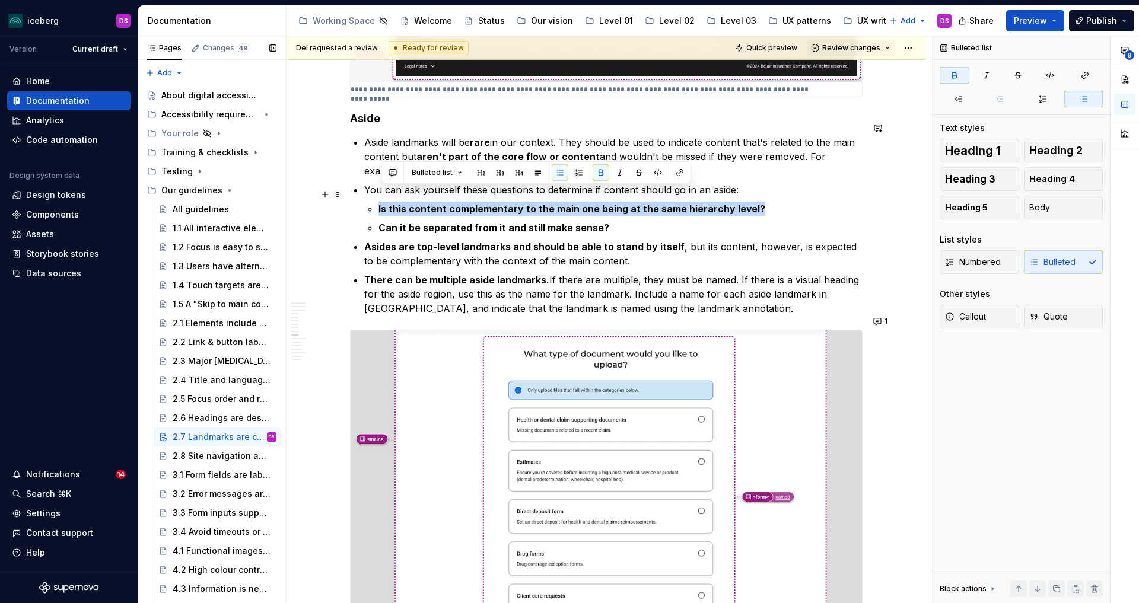
drag, startPoint x: 767, startPoint y: 195, endPoint x: 381, endPoint y: 190, distance: 385.7
click at [381, 190] on li "You can ask yourself these questions to determine if content should go in an as…" at bounding box center [613, 209] width 498 height 52
click at [393, 175] on button "button" at bounding box center [392, 172] width 17 height 17
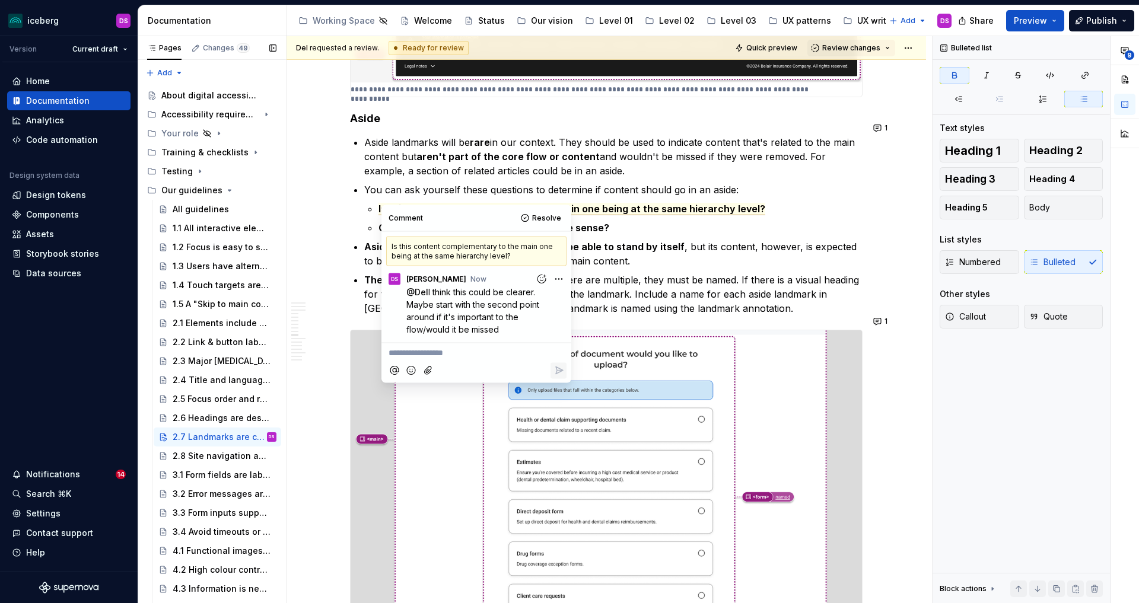
type textarea "*"
click at [558, 279] on html "iceberg DS Version Current draft Home Documentation Analytics Code automation D…" at bounding box center [569, 301] width 1139 height 603
click at [543, 299] on span "Edit comment" at bounding box center [521, 301] width 56 height 12
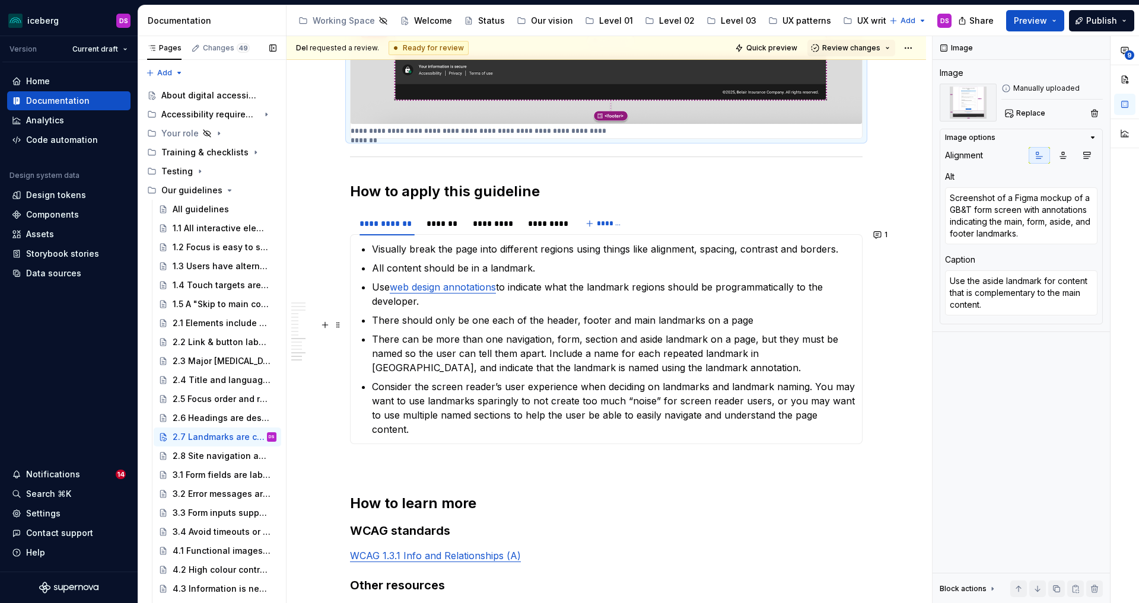
scroll to position [3574, 0]
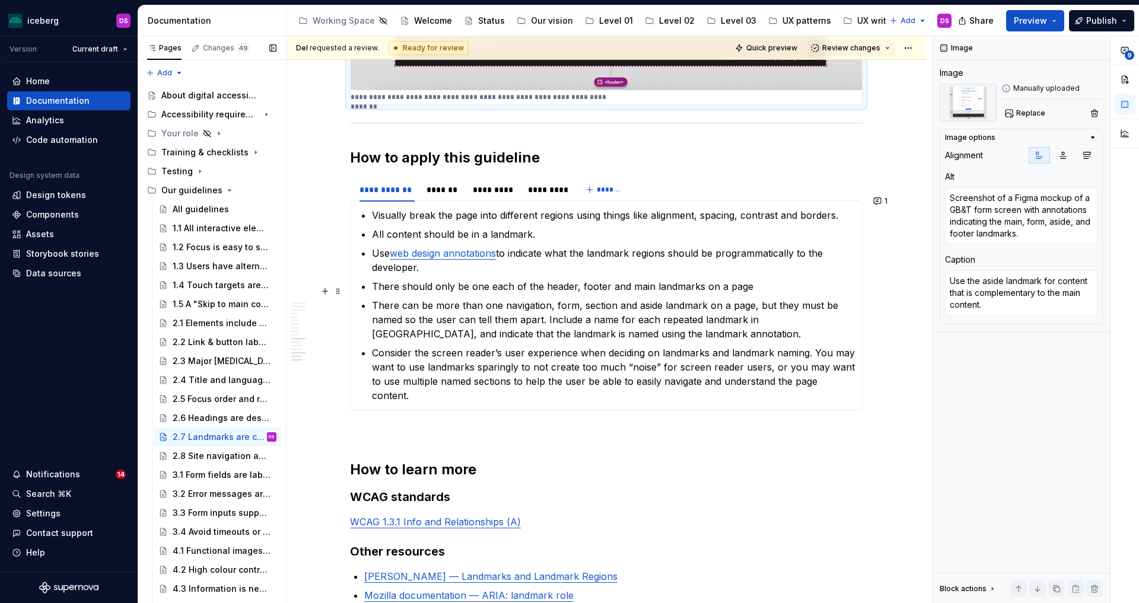
type textarea "*"
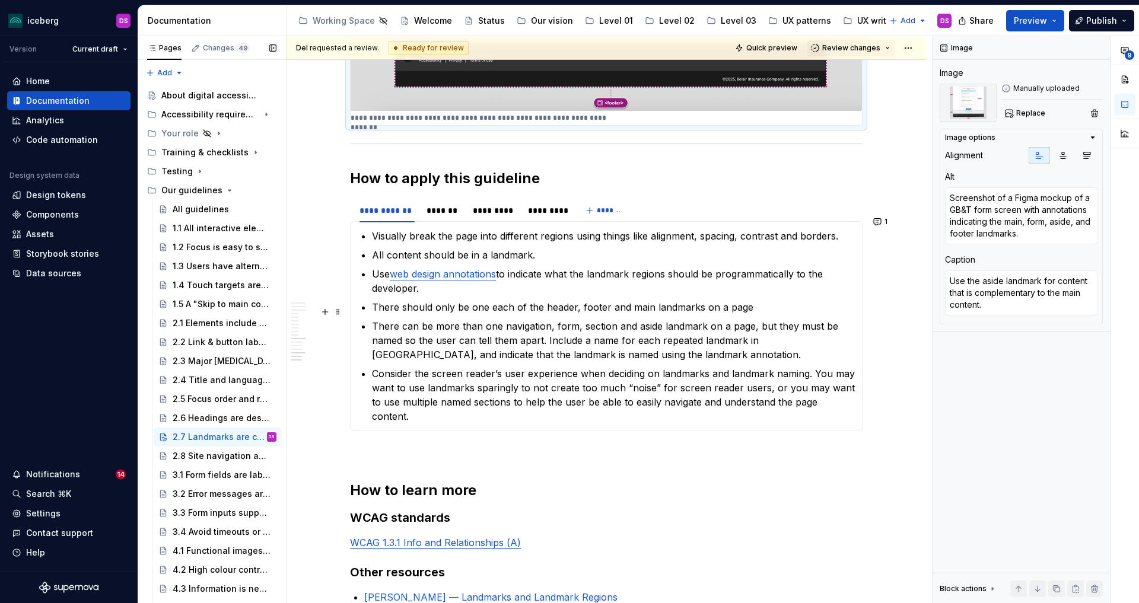
scroll to position [3553, 0]
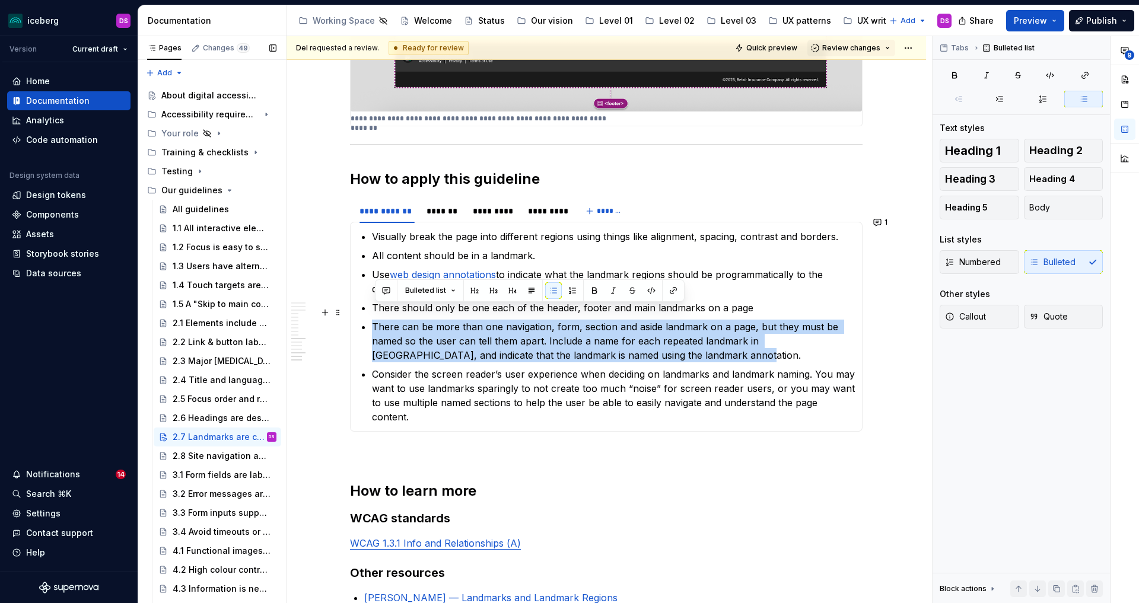
drag, startPoint x: 681, startPoint y: 340, endPoint x: 374, endPoint y: 316, distance: 308.3
click at [374, 316] on section-item-column "Visually break the page into different regions using things like alignment, spa…" at bounding box center [606, 327] width 497 height 195
click at [386, 287] on button "button" at bounding box center [386, 290] width 17 height 17
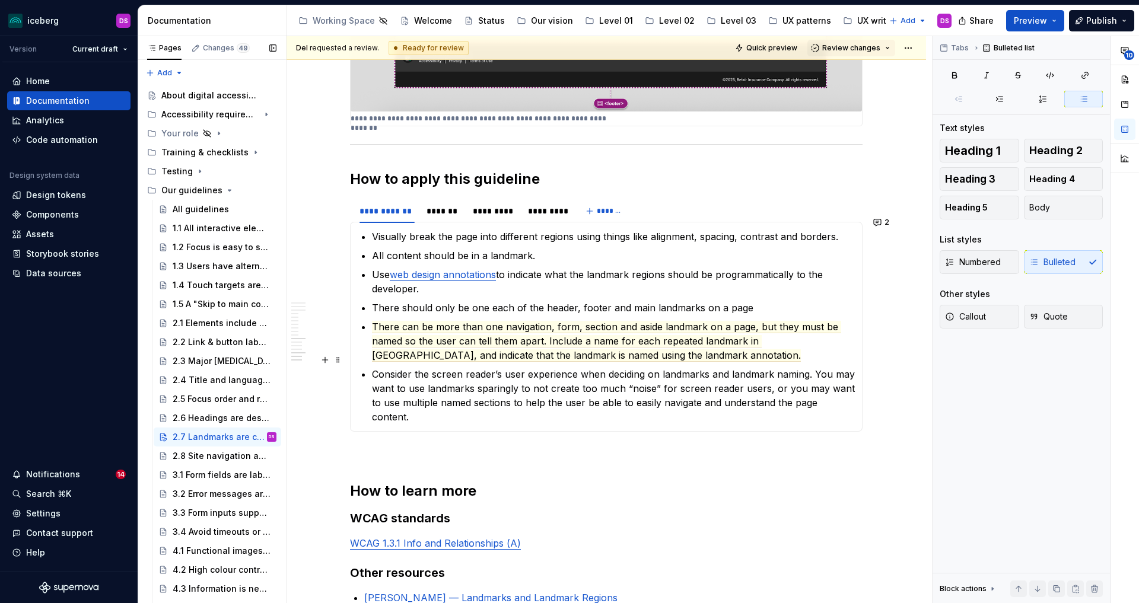
click at [646, 367] on p "Consider the screen reader’s user experience when deciding on landmarks and lan…" at bounding box center [613, 395] width 483 height 57
click at [505, 367] on p "Consider the screen reader’s user experience when deciding on landmarks and lan…" at bounding box center [613, 395] width 483 height 57
click at [579, 384] on p "Consider the screen reader user experience when deciding on landmarks and landm…" at bounding box center [613, 395] width 483 height 57
drag, startPoint x: 633, startPoint y: 389, endPoint x: 592, endPoint y: 392, distance: 41.6
click at [592, 392] on p "Consider the screen reader user experience when deciding on landmarks and landm…" at bounding box center [613, 395] width 483 height 57
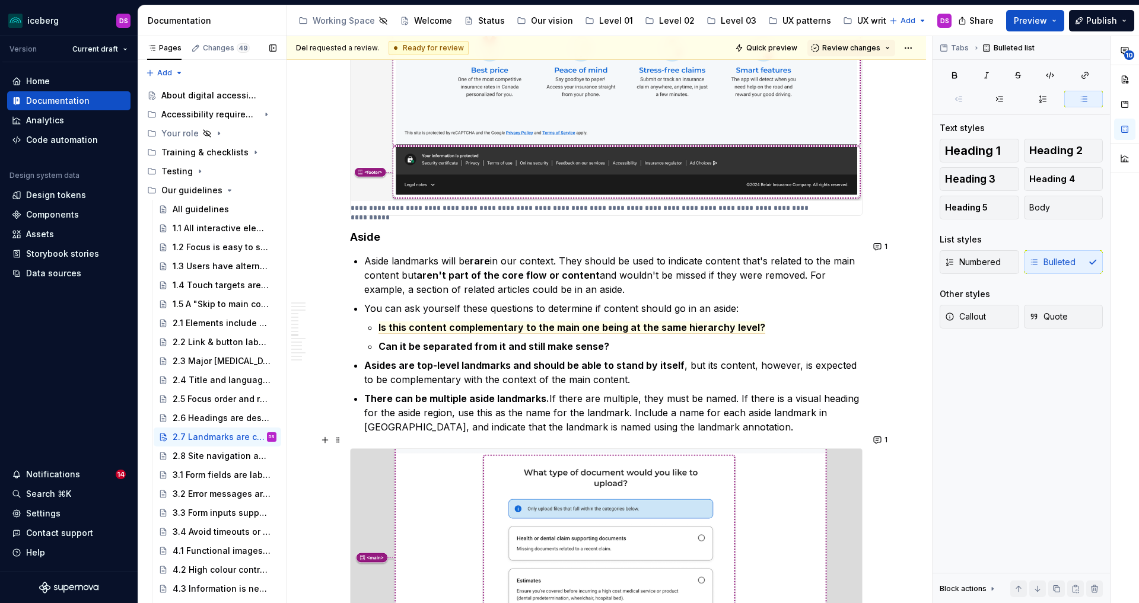
scroll to position [2748, 0]
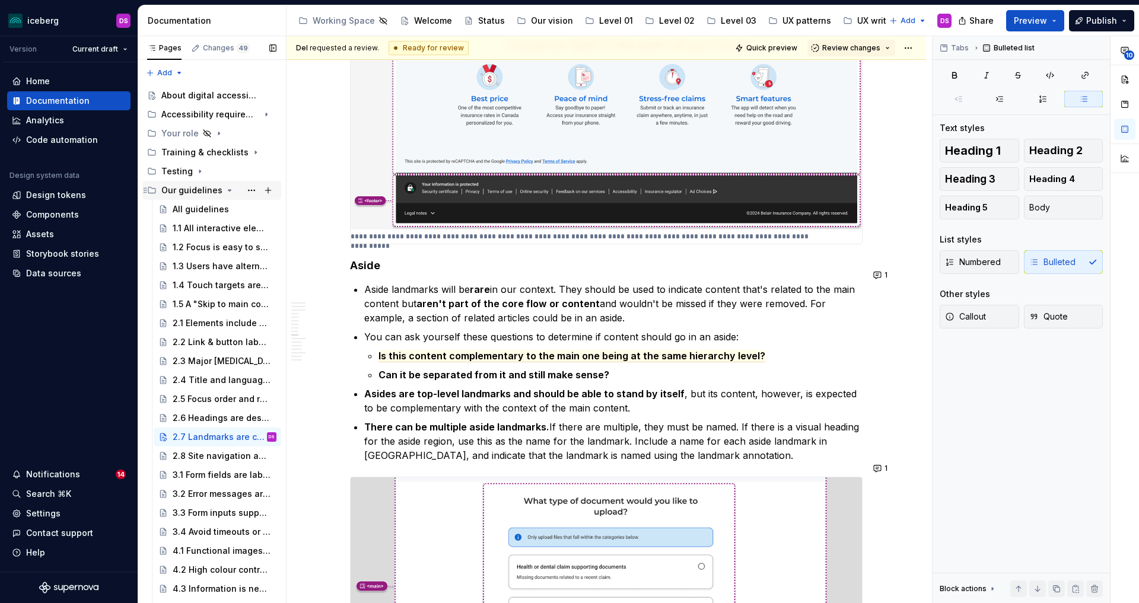
click at [228, 190] on icon "Page tree" at bounding box center [229, 190] width 3 height 1
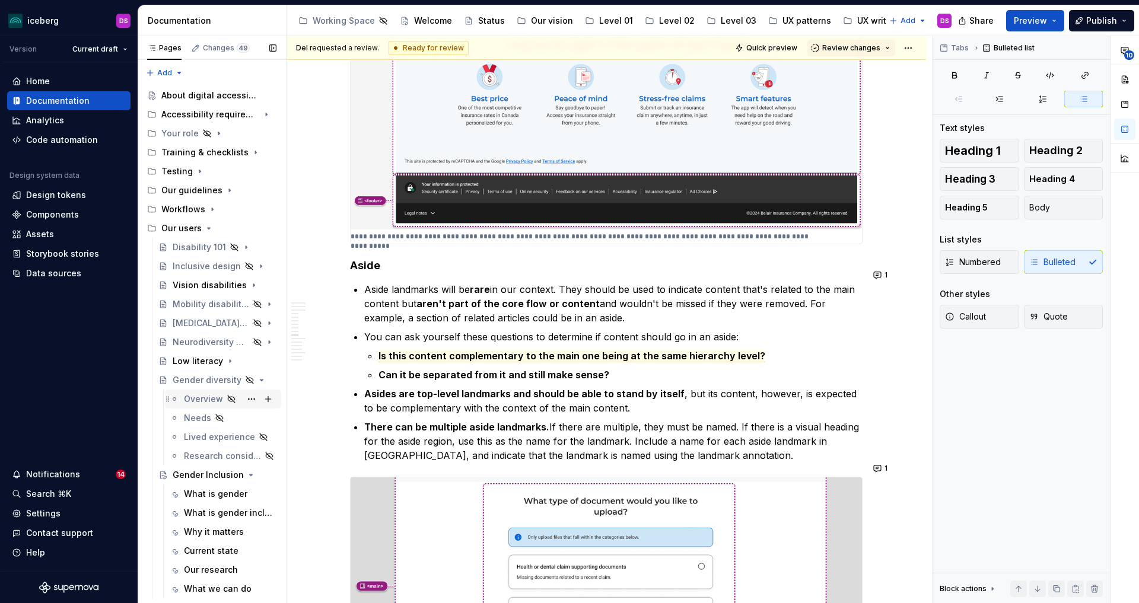
scroll to position [11, 0]
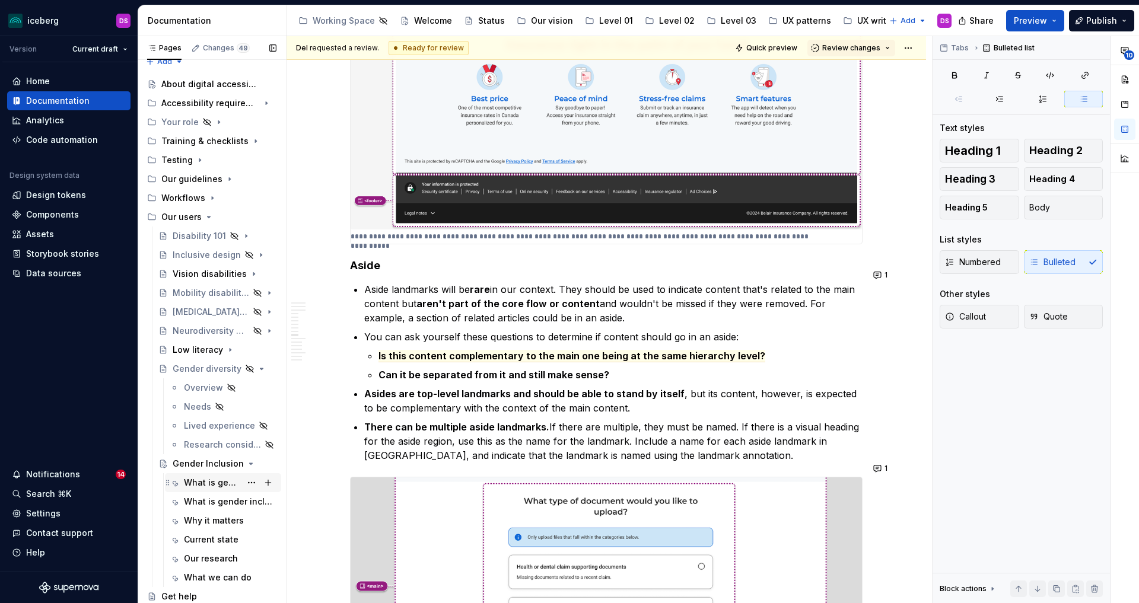
click at [200, 482] on div "What is gender" at bounding box center [212, 483] width 57 height 12
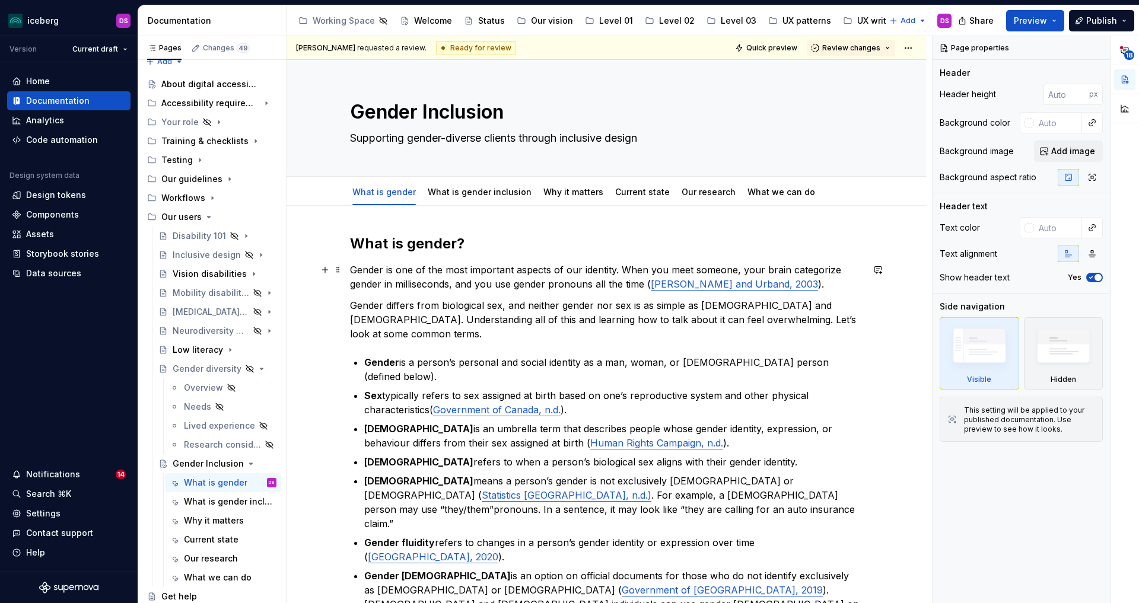
click at [839, 269] on commenthighlight "Gender is one of the most important aspects of our identity. When you meet some…" at bounding box center [597, 277] width 494 height 26
type textarea "*"
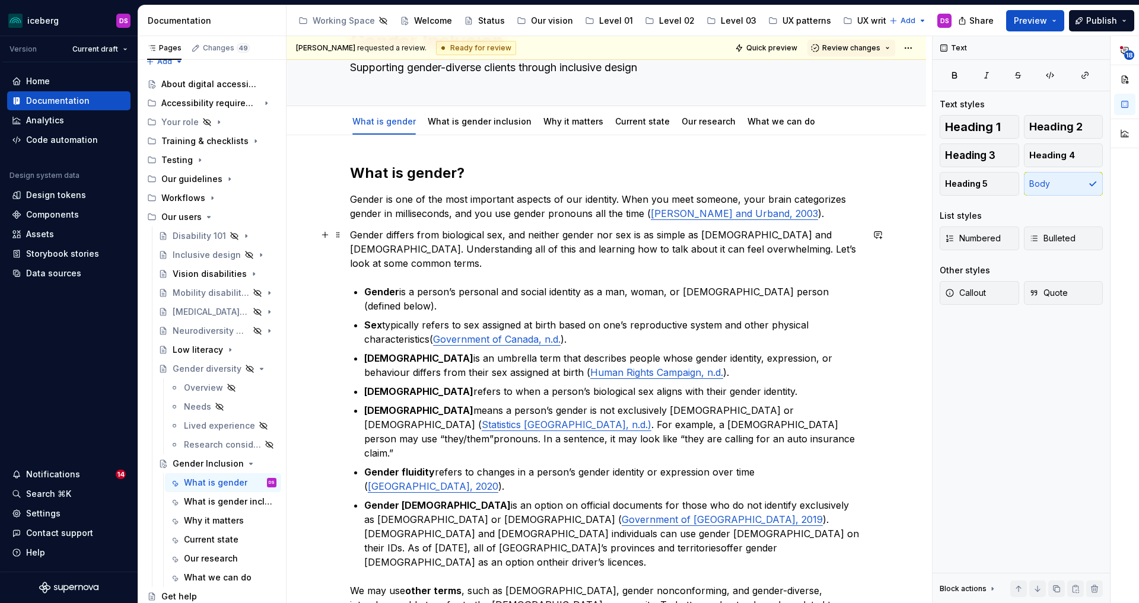
scroll to position [70, 0]
click at [465, 126] on link "What is gender inclusion" at bounding box center [480, 122] width 104 height 10
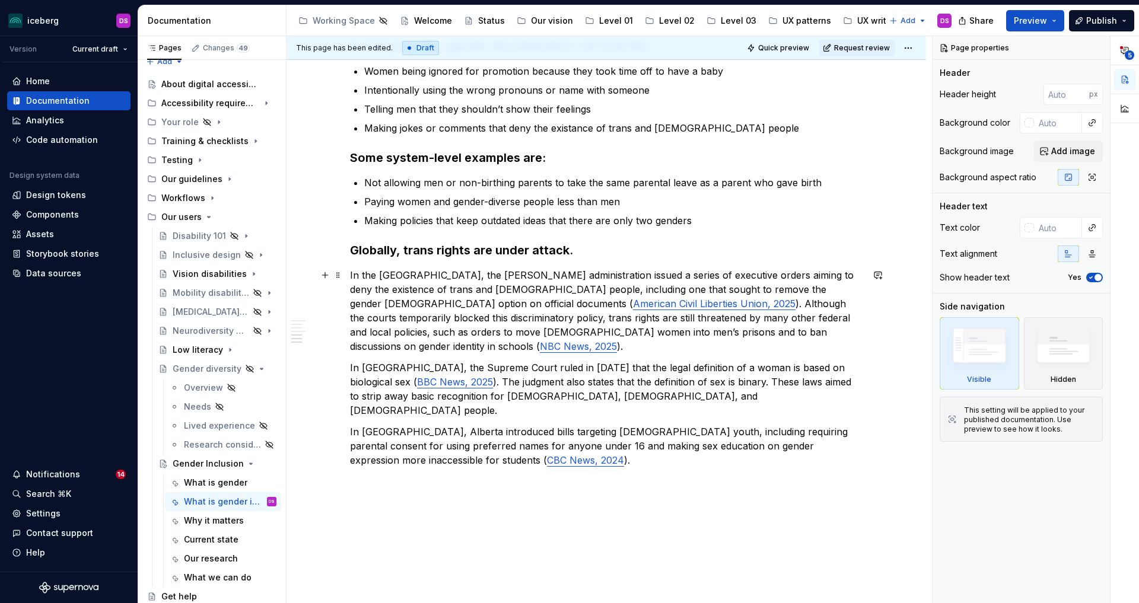
scroll to position [575, 0]
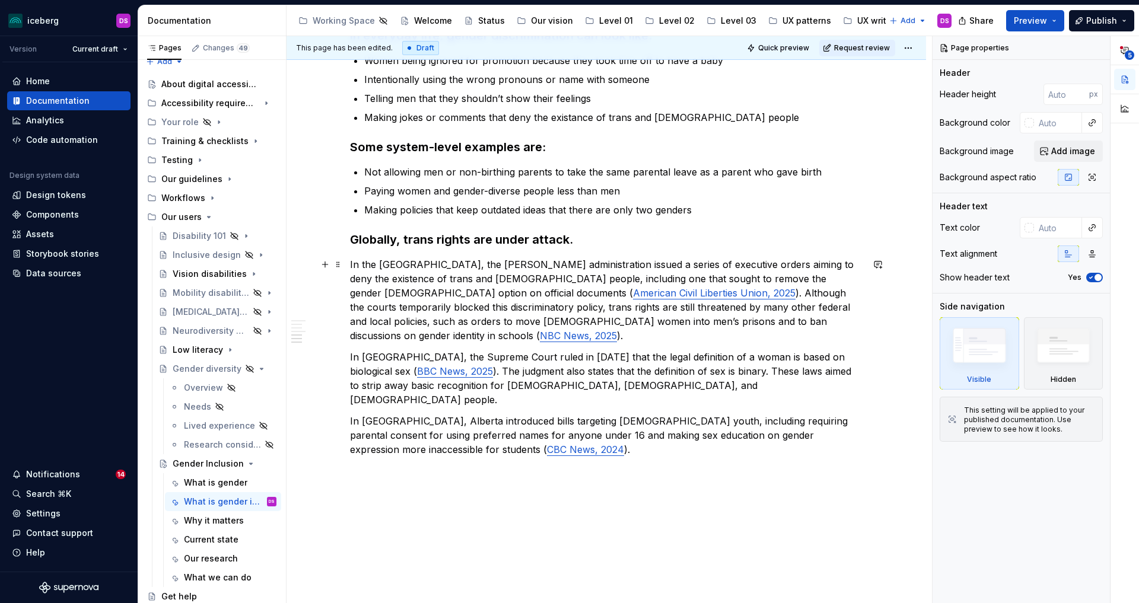
type textarea "*"
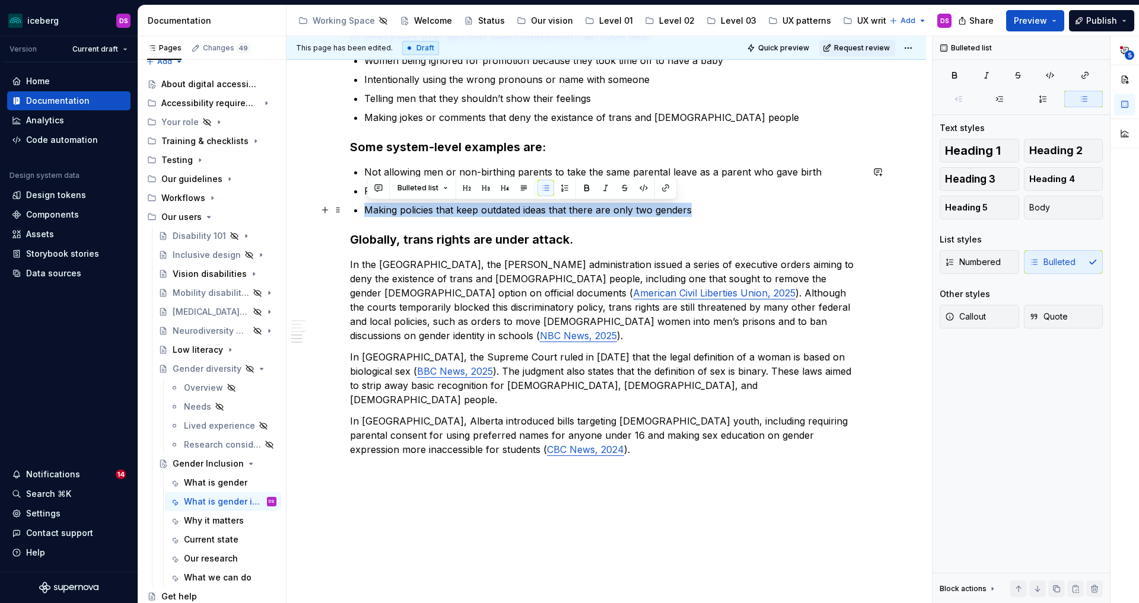
drag, startPoint x: 698, startPoint y: 212, endPoint x: 366, endPoint y: 211, distance: 332.3
click at [366, 211] on div "What is gender inclusion Gender inclusion means treating people of all genders …" at bounding box center [606, 122] width 513 height 926
click at [379, 188] on button "button" at bounding box center [378, 188] width 17 height 17
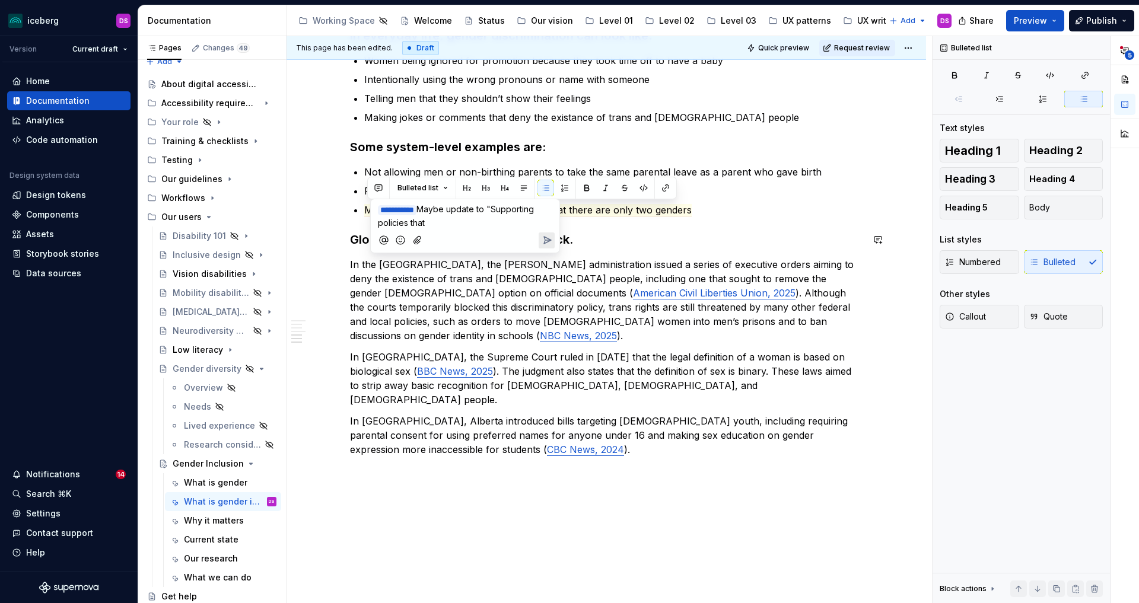
drag, startPoint x: 557, startPoint y: 202, endPoint x: 431, endPoint y: 221, distance: 126.7
click at [431, 221] on div "﻿ * ********* ﻿ Maybe update to "Supporting policies that" at bounding box center [465, 225] width 189 height 53
drag, startPoint x: 433, startPoint y: 221, endPoint x: 379, endPoint y: 211, distance: 54.9
click at [379, 211] on p "﻿ * ********* ﻿ Maybe update to "Supporting policies that" at bounding box center [465, 216] width 174 height 26
click at [618, 253] on div "What is gender inclusion Gender inclusion means treating people of all genders …" at bounding box center [606, 122] width 513 height 926
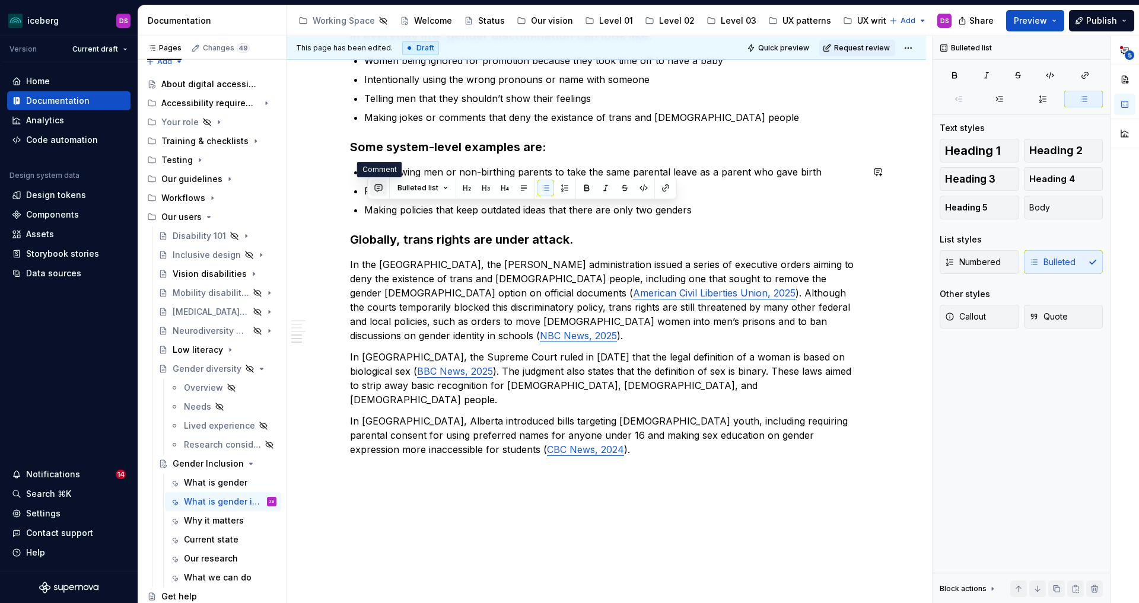
click at [377, 184] on button "button" at bounding box center [378, 188] width 17 height 17
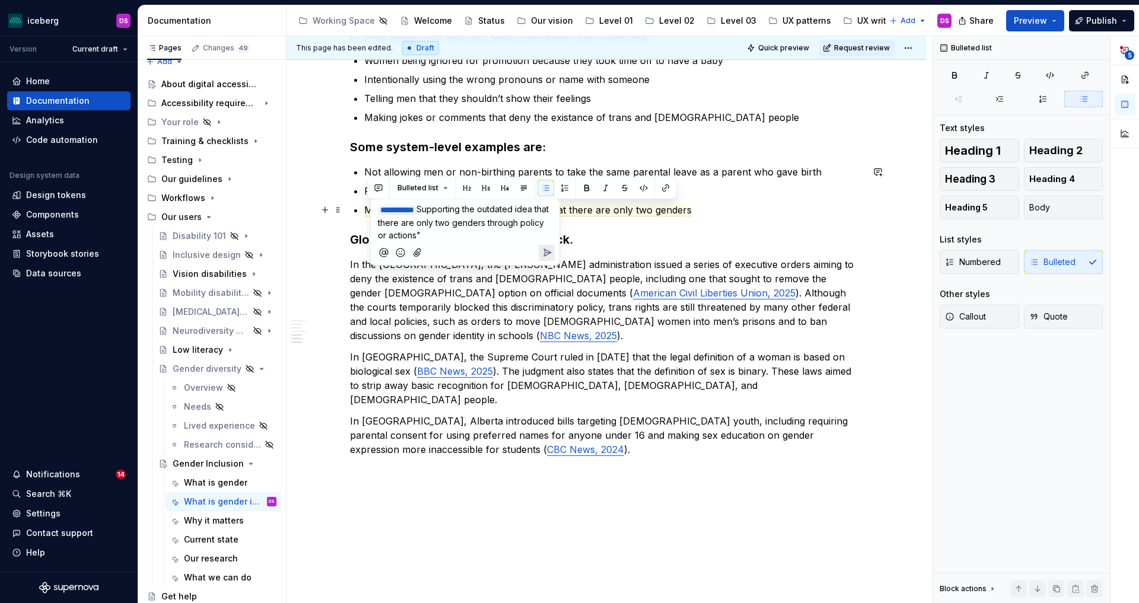
click at [433, 206] on span "Supporting the outdated idea that there are only two genders through policy or …" at bounding box center [464, 222] width 173 height 36
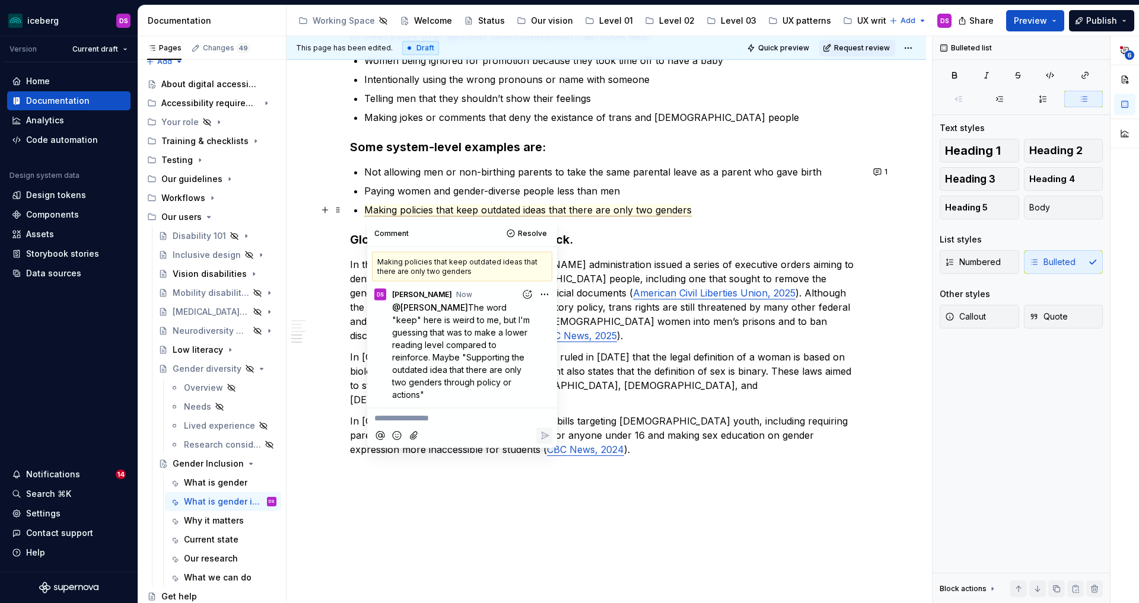
type textarea "*"
click at [624, 291] on p "In the [GEOGRAPHIC_DATA], the [PERSON_NAME] administration issued a series of e…" at bounding box center [606, 299] width 513 height 85
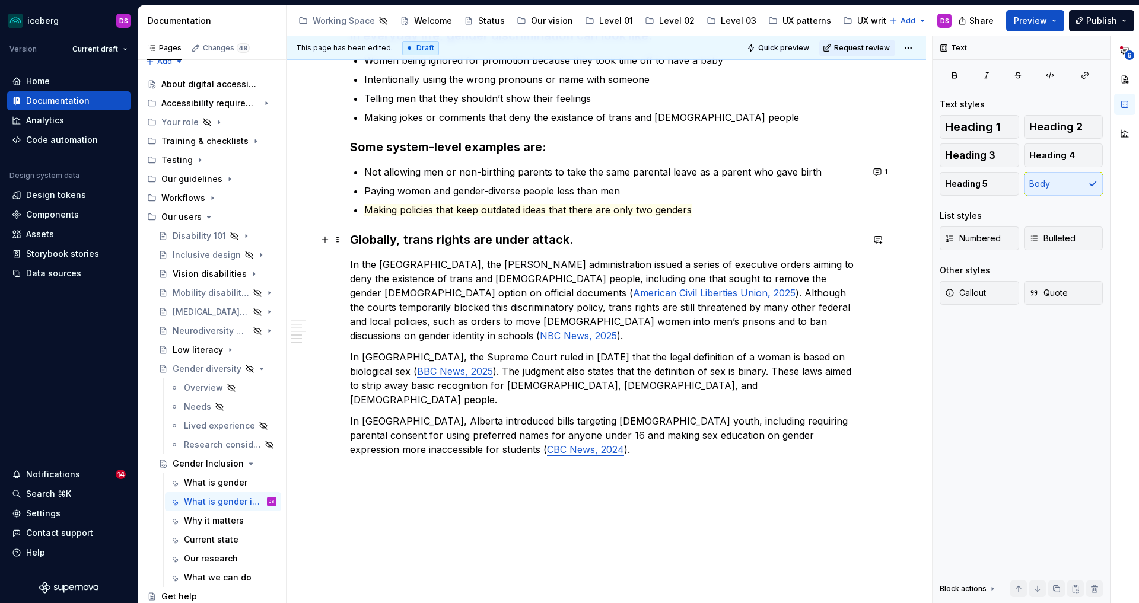
click at [574, 238] on h3 "Globally, trans rights are under attack." at bounding box center [606, 239] width 513 height 17
click at [683, 414] on p "In [GEOGRAPHIC_DATA], [GEOGRAPHIC_DATA] introduced bills targeting [DEMOGRAPHIC…" at bounding box center [606, 435] width 513 height 43
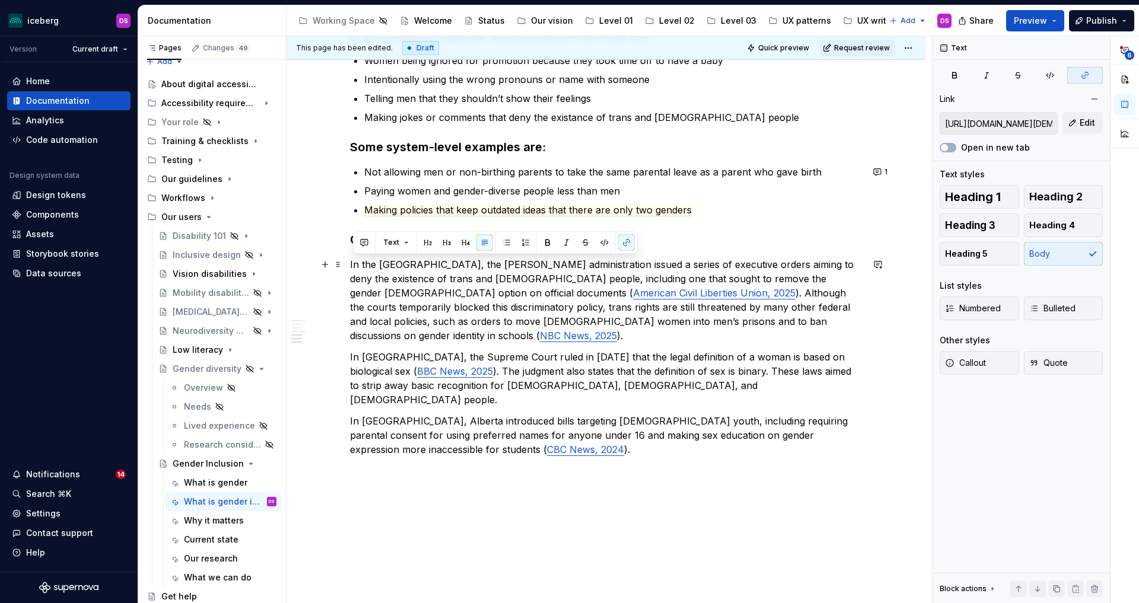
drag, startPoint x: 759, startPoint y: 319, endPoint x: 352, endPoint y: 268, distance: 410.3
click at [352, 268] on div "What is gender inclusion Gender inclusion means treating people of all genders …" at bounding box center [607, 205] width 640 height 1149
click at [364, 247] on button "button" at bounding box center [364, 242] width 17 height 17
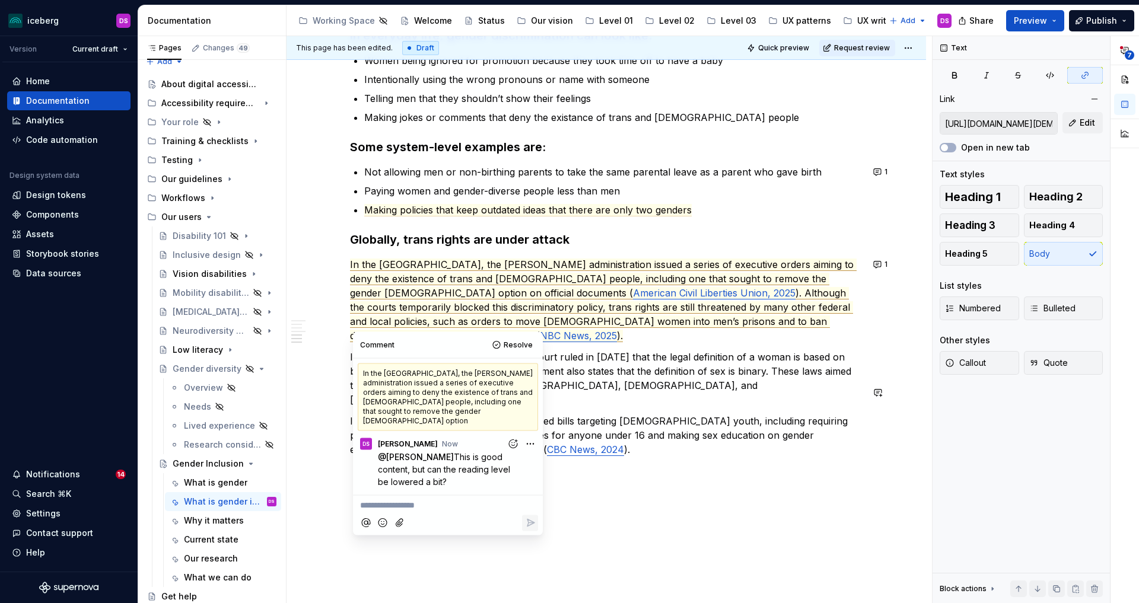
click at [713, 430] on div "What is gender inclusion Gender inclusion means treating people of all genders …" at bounding box center [606, 122] width 513 height 926
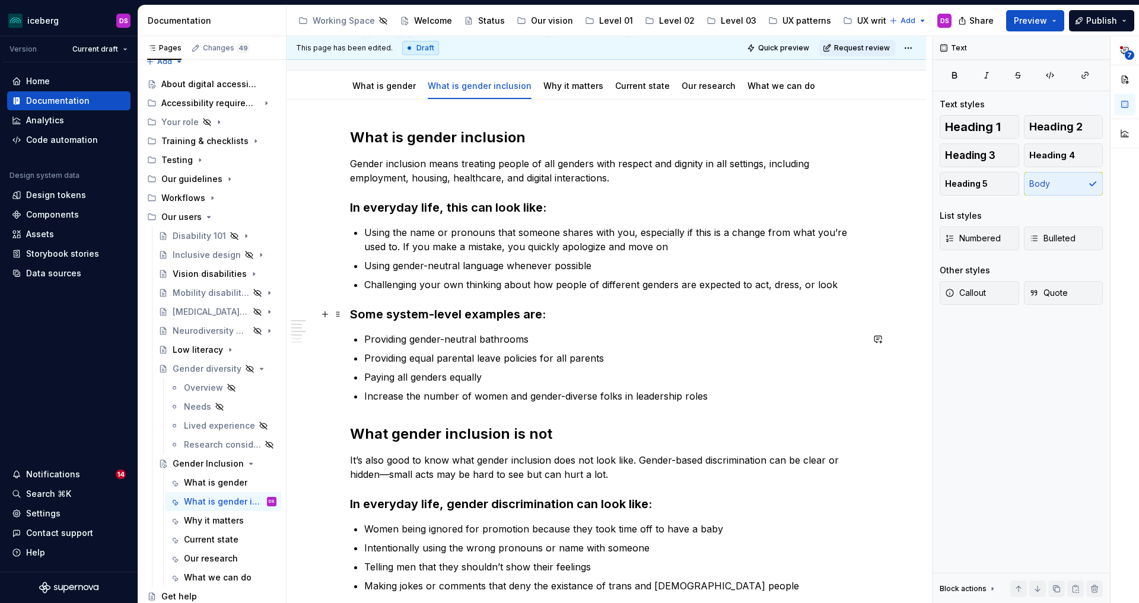
scroll to position [0, 0]
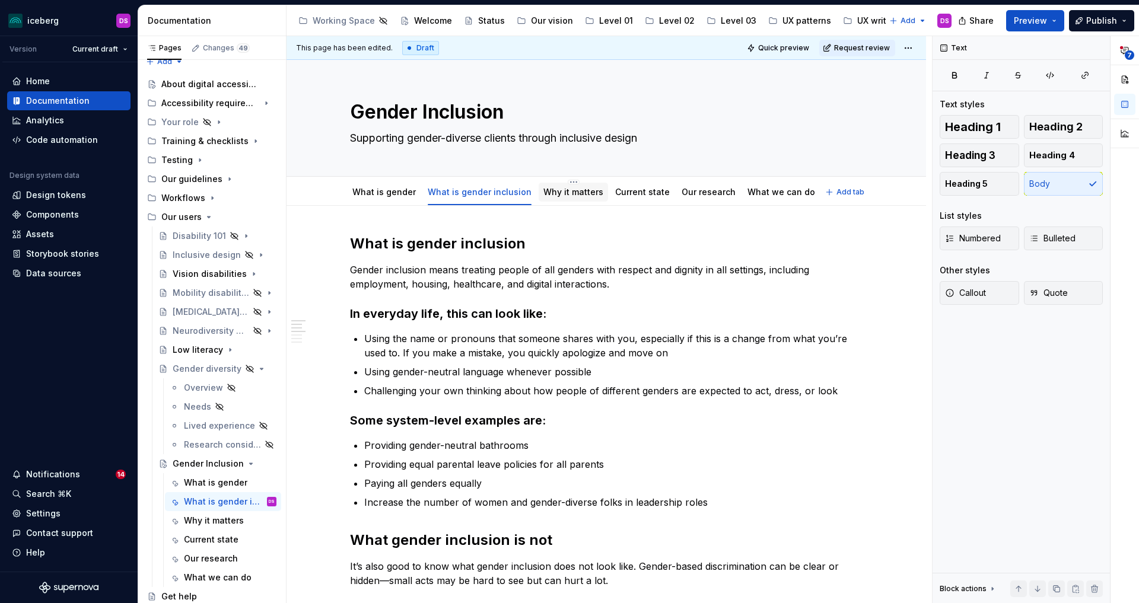
click at [578, 198] on div "Why it matters" at bounding box center [573, 192] width 60 height 14
click at [574, 193] on link "Why it matters" at bounding box center [573, 192] width 60 height 10
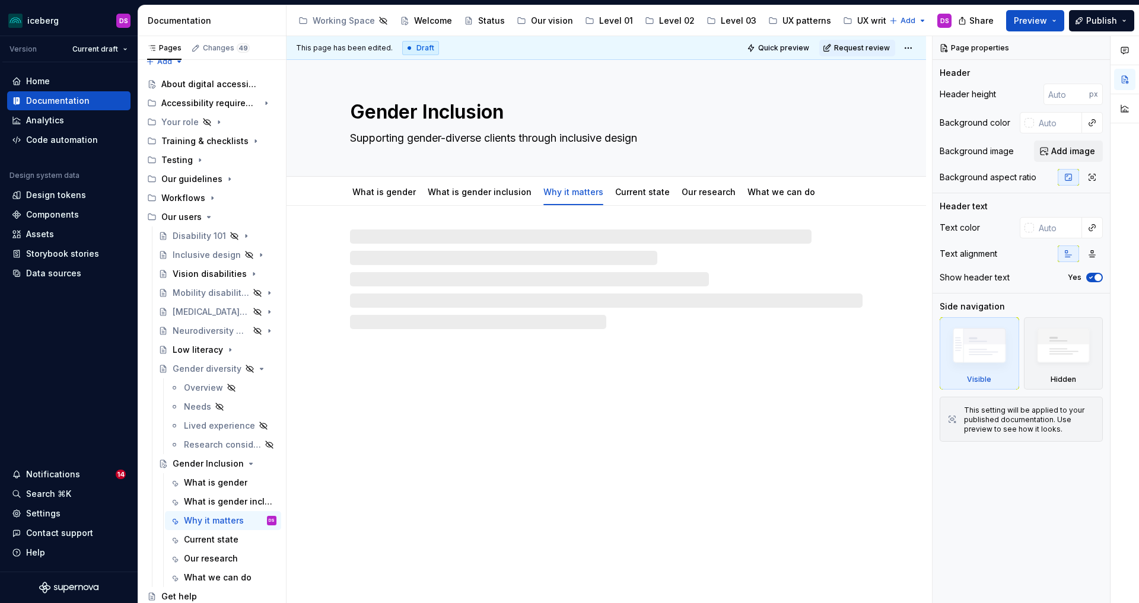
type textarea "*"
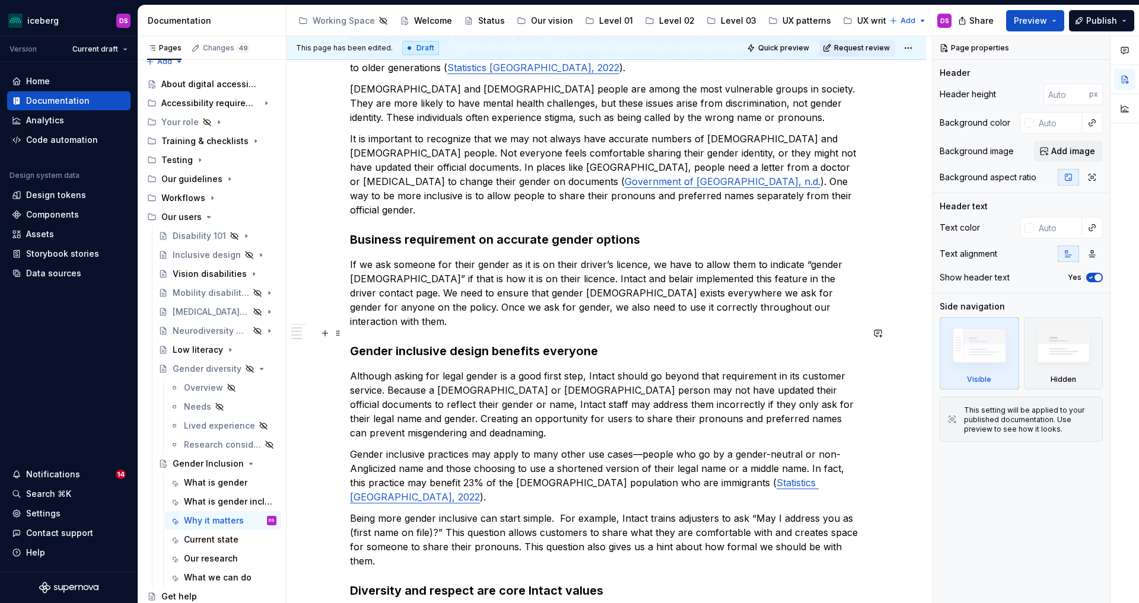
scroll to position [262, 0]
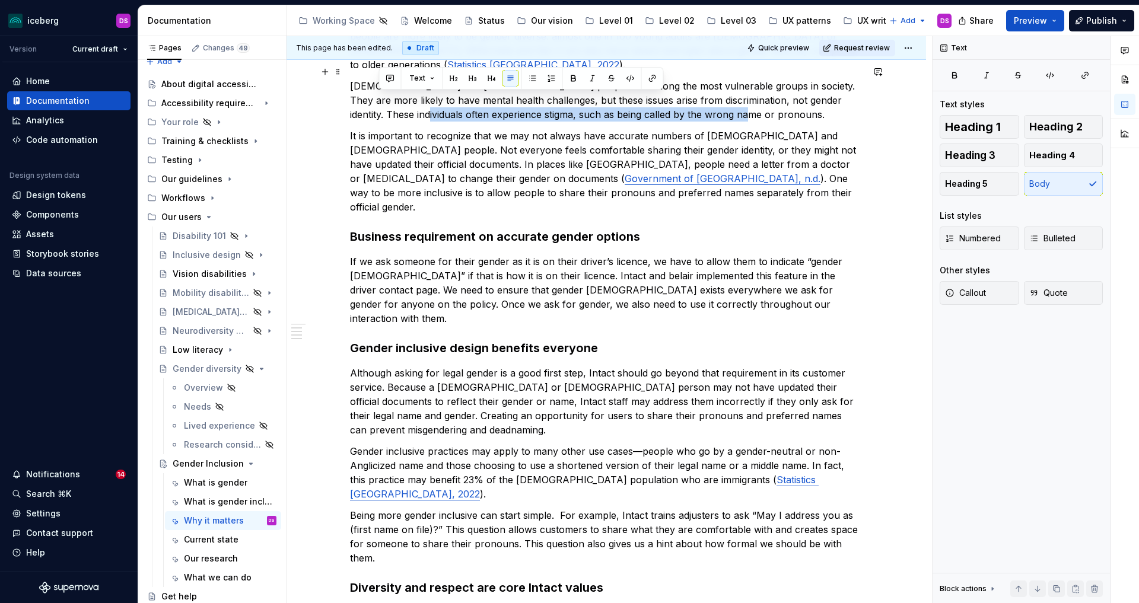
drag, startPoint x: 714, startPoint y: 100, endPoint x: 380, endPoint y: 101, distance: 334.6
click at [380, 101] on p "[DEMOGRAPHIC_DATA] and [DEMOGRAPHIC_DATA] people are among the most vulnerable …" at bounding box center [606, 100] width 513 height 43
click at [388, 81] on button "button" at bounding box center [390, 78] width 17 height 17
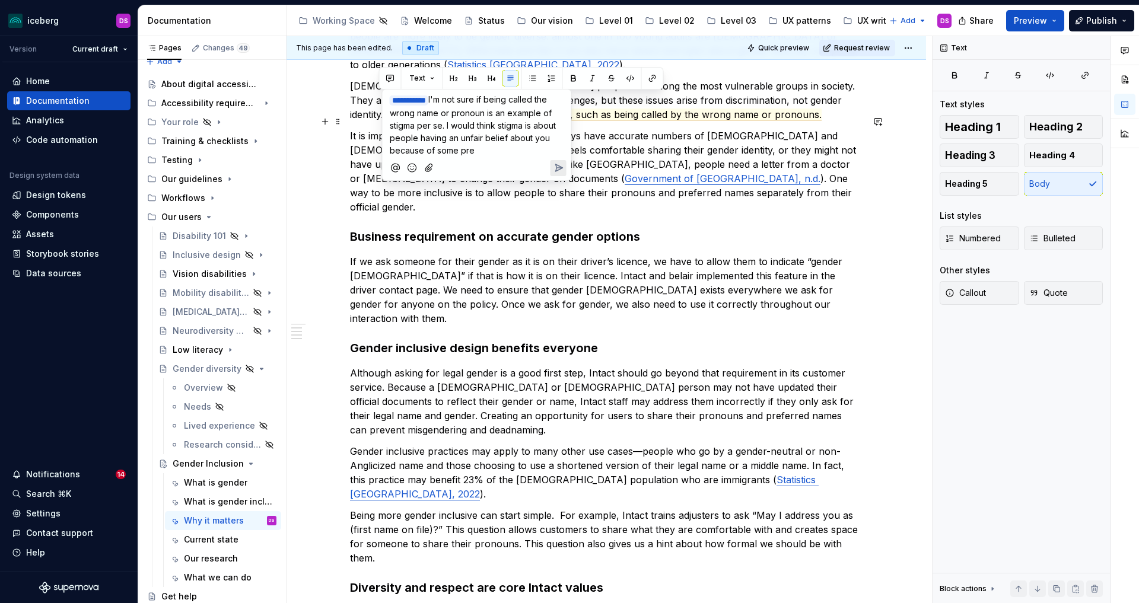
click at [507, 141] on p "﻿ * ********* ﻿ I'm not sure if being called the wrong name or pronoun is an ex…" at bounding box center [477, 124] width 174 height 63
drag, startPoint x: 542, startPoint y: 138, endPoint x: 447, endPoint y: 128, distance: 95.5
click at [447, 128] on p "﻿ * ********* ﻿ I'm not sure if being called the wrong name or pronoun is an ex…" at bounding box center [477, 118] width 174 height 51
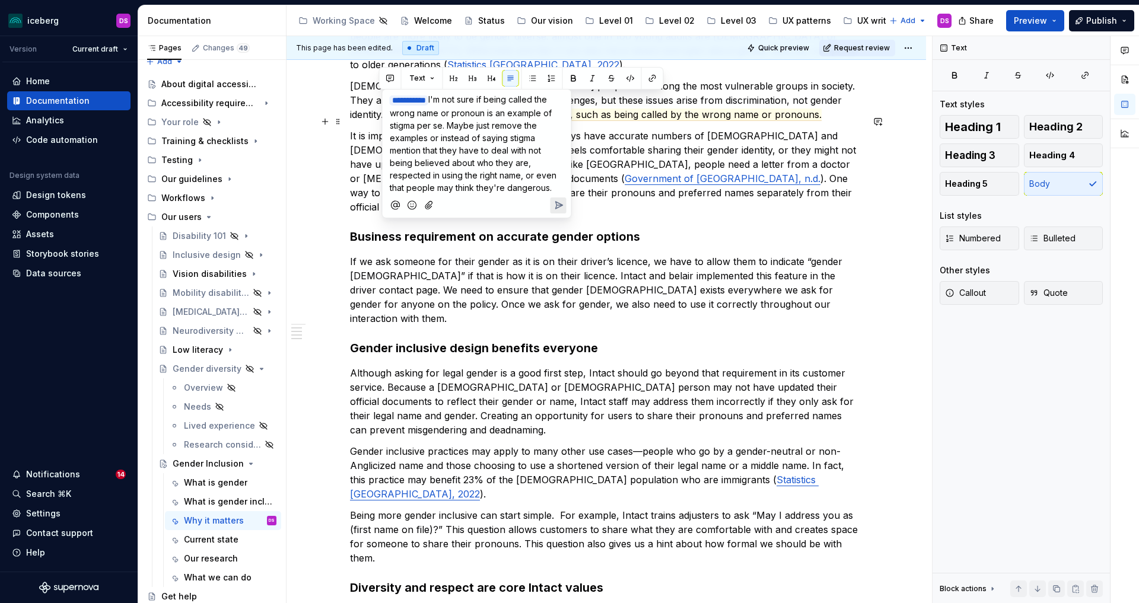
click at [535, 138] on span "I'm not sure if being called the wrong name or pronoun is an example of stigma …" at bounding box center [474, 143] width 169 height 98
click at [454, 150] on span "I'm not sure if being called the wrong name or pronoun is an example of stigma …" at bounding box center [478, 149] width 177 height 111
click at [551, 216] on button "Send" at bounding box center [559, 218] width 16 height 16
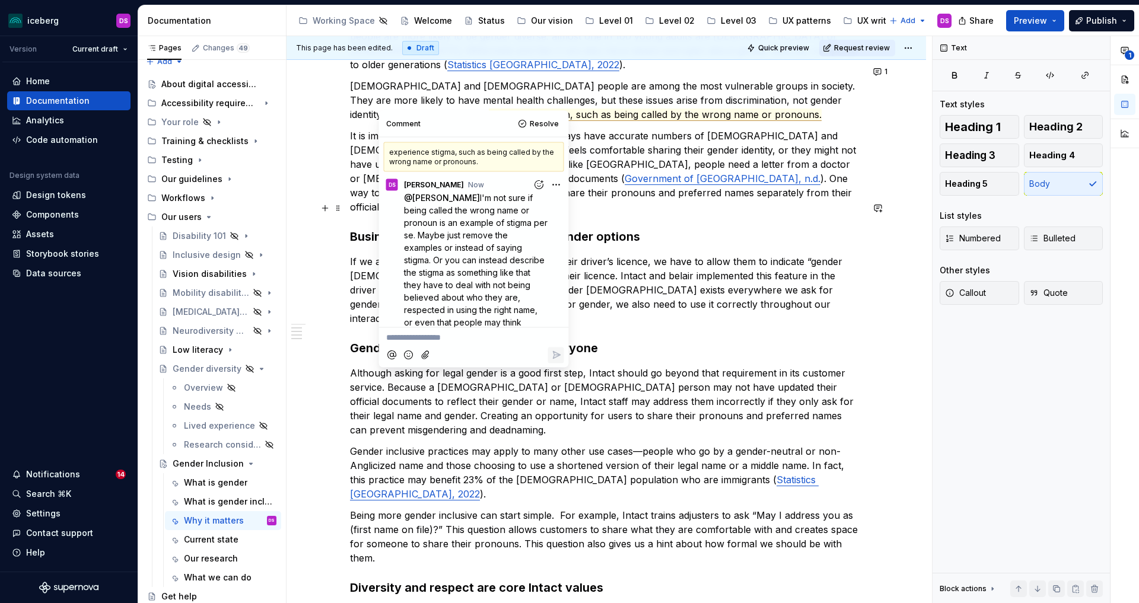
scroll to position [8, 0]
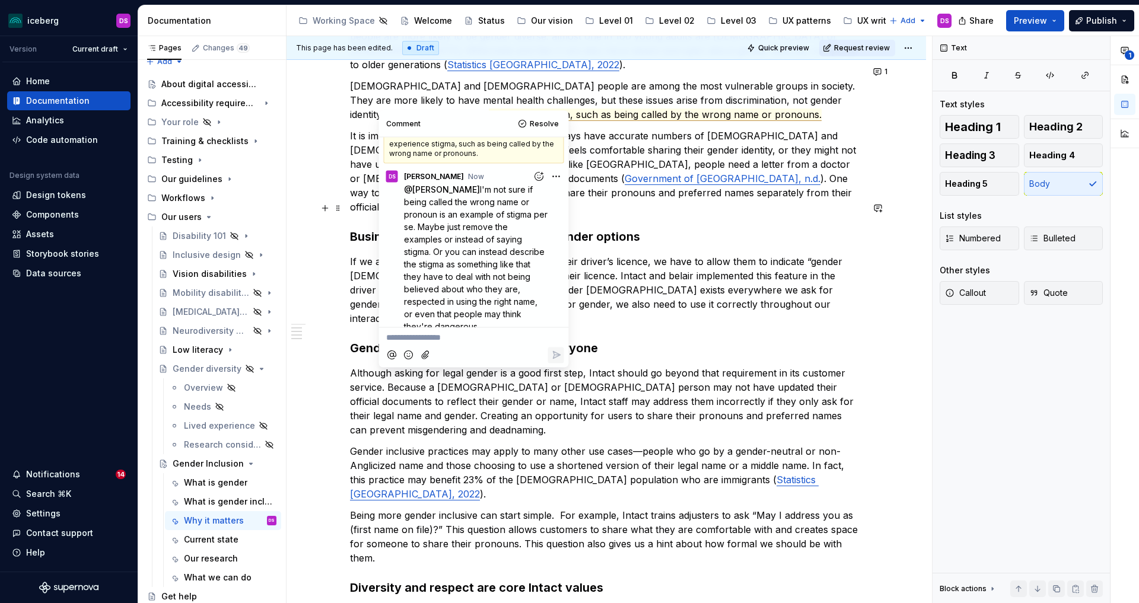
type textarea "*"
click at [636, 228] on h3 "Business requirement on accurate gender options" at bounding box center [606, 236] width 513 height 17
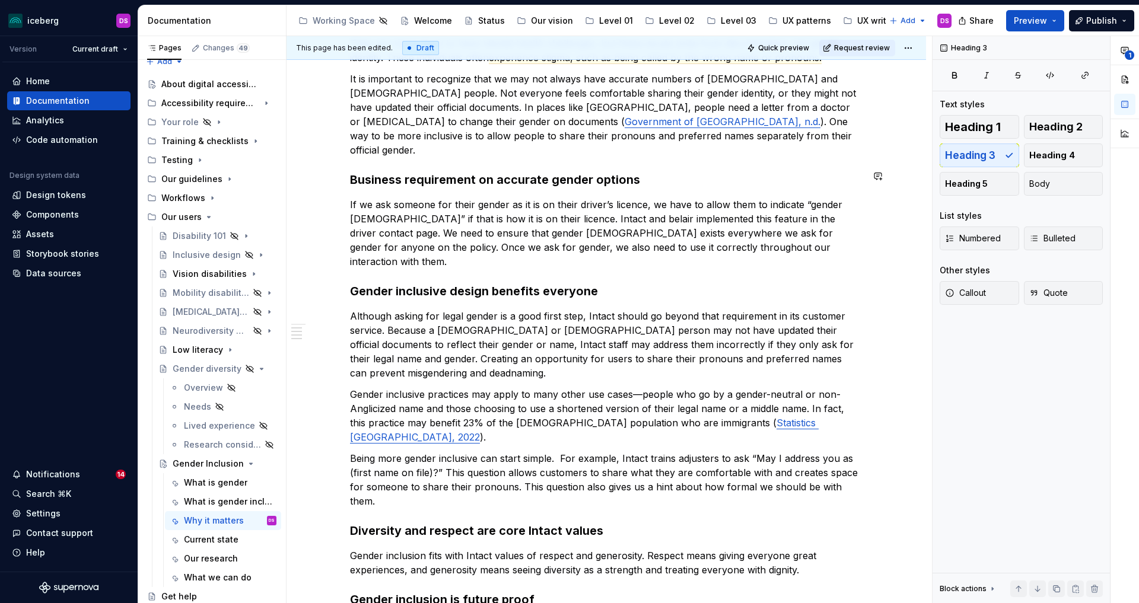
scroll to position [322, 0]
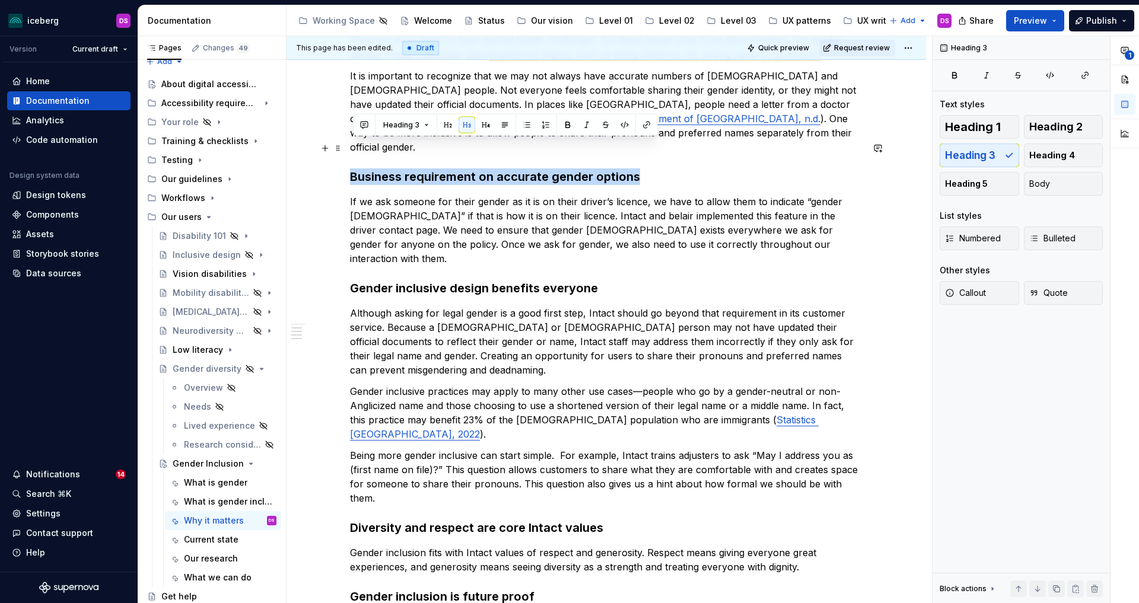
drag, startPoint x: 644, startPoint y: 151, endPoint x: 356, endPoint y: 151, distance: 287.8
click at [356, 168] on h3 "Business requirement on accurate gender options" at bounding box center [606, 176] width 513 height 17
click at [365, 128] on button "button" at bounding box center [364, 125] width 17 height 17
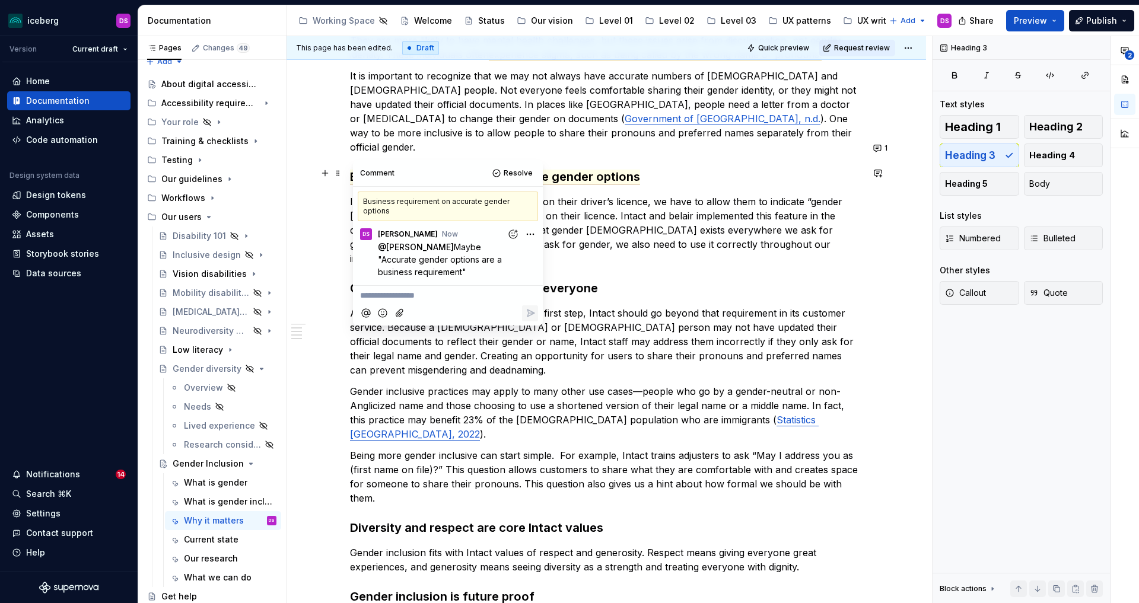
click at [605, 195] on p "If we ask someone for their gender as it is on their driver’s licence, we have …" at bounding box center [606, 230] width 513 height 71
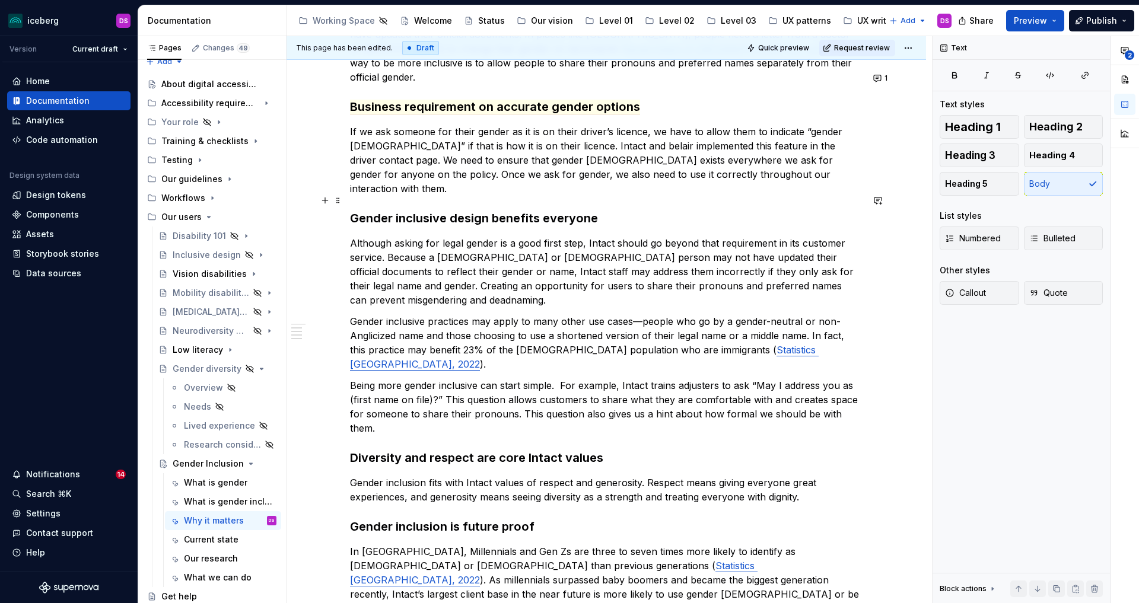
scroll to position [398, 0]
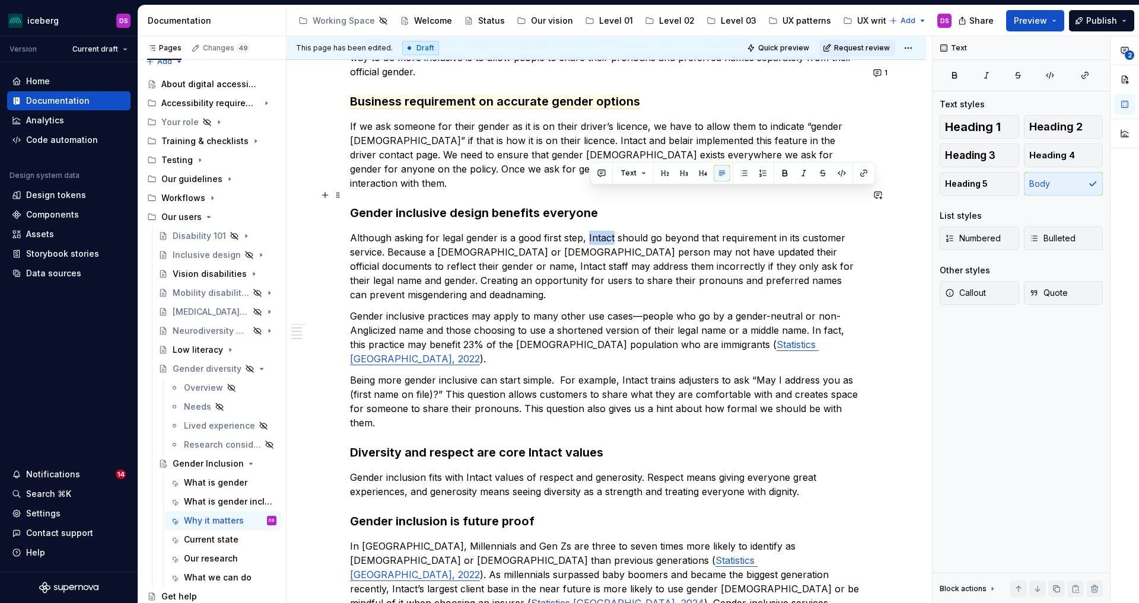
drag, startPoint x: 616, startPoint y: 196, endPoint x: 590, endPoint y: 198, distance: 25.5
click at [590, 231] on p "Although asking for legal gender is a good first step, Intact should go beyond …" at bounding box center [606, 266] width 513 height 71
click at [602, 174] on button "button" at bounding box center [601, 173] width 17 height 17
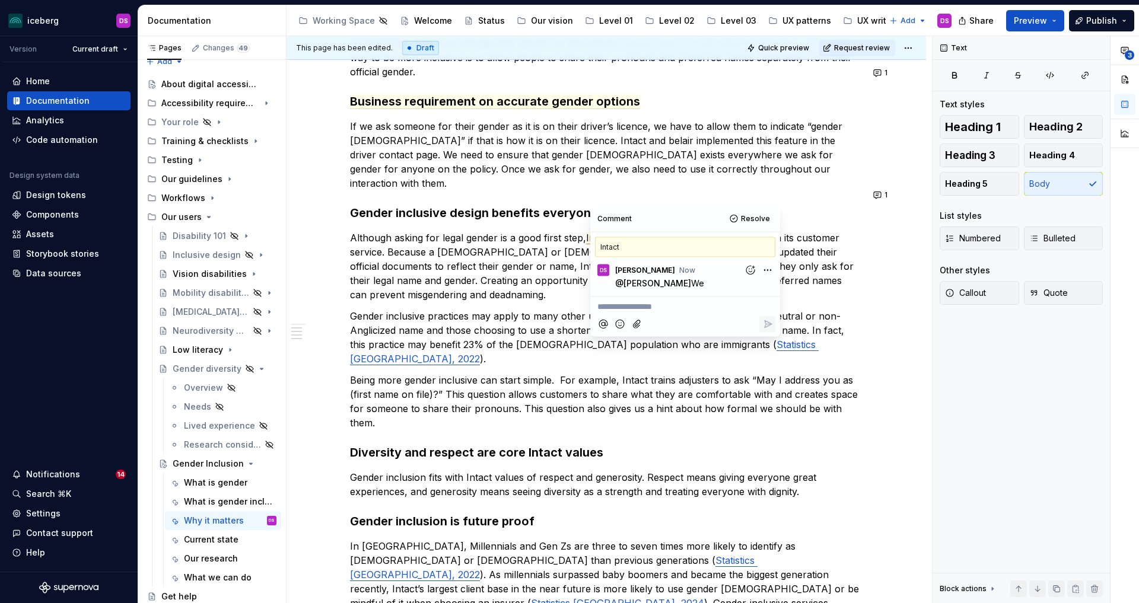
type textarea "*"
click at [502, 247] on p "Although asking for legal gender is a good first step, Intact should go beyond …" at bounding box center [606, 266] width 513 height 71
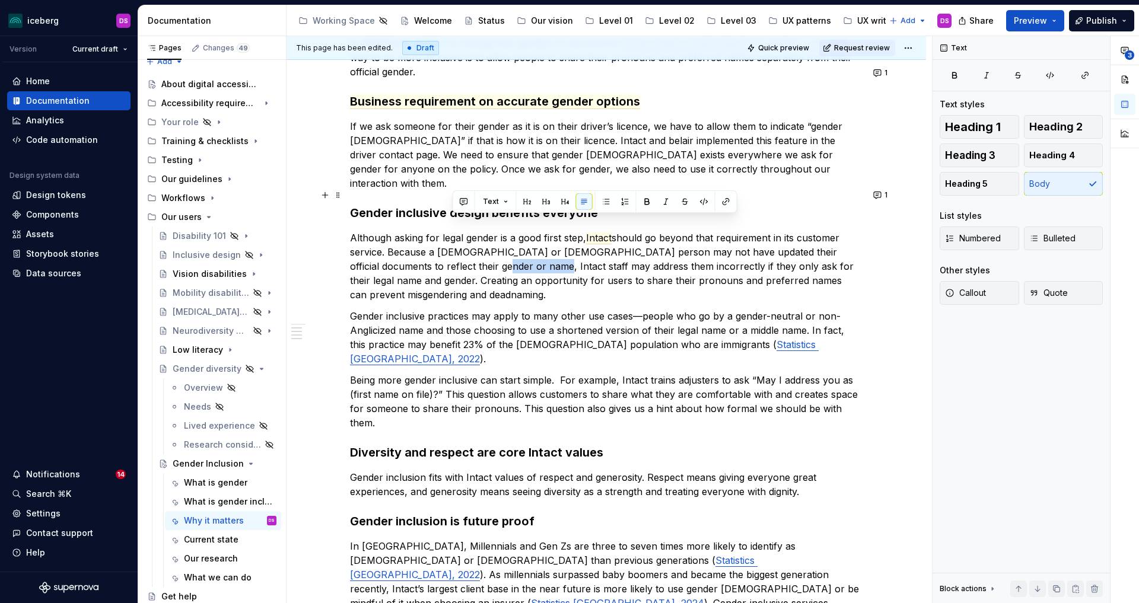
drag, startPoint x: 500, startPoint y: 224, endPoint x: 452, endPoint y: 222, distance: 48.1
click at [452, 231] on p "Although asking for legal gender is a good first step, Intact should go beyond …" at bounding box center [606, 266] width 513 height 71
click at [464, 201] on button "button" at bounding box center [464, 201] width 17 height 17
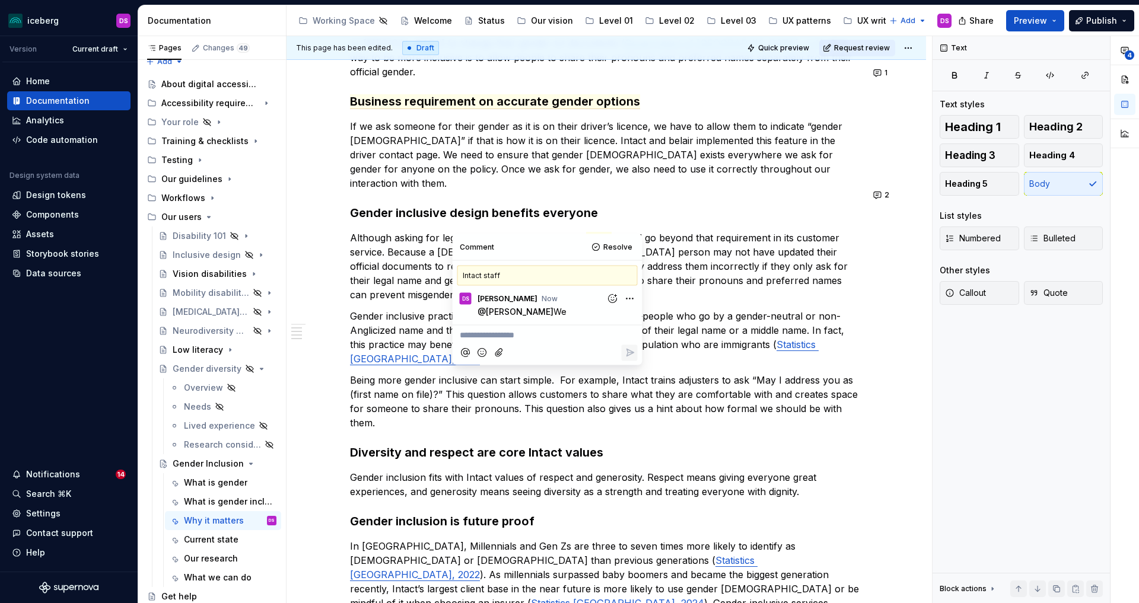
click at [708, 373] on p "Being more gender inclusive can start simple. For example, Intact trains adjust…" at bounding box center [606, 401] width 513 height 57
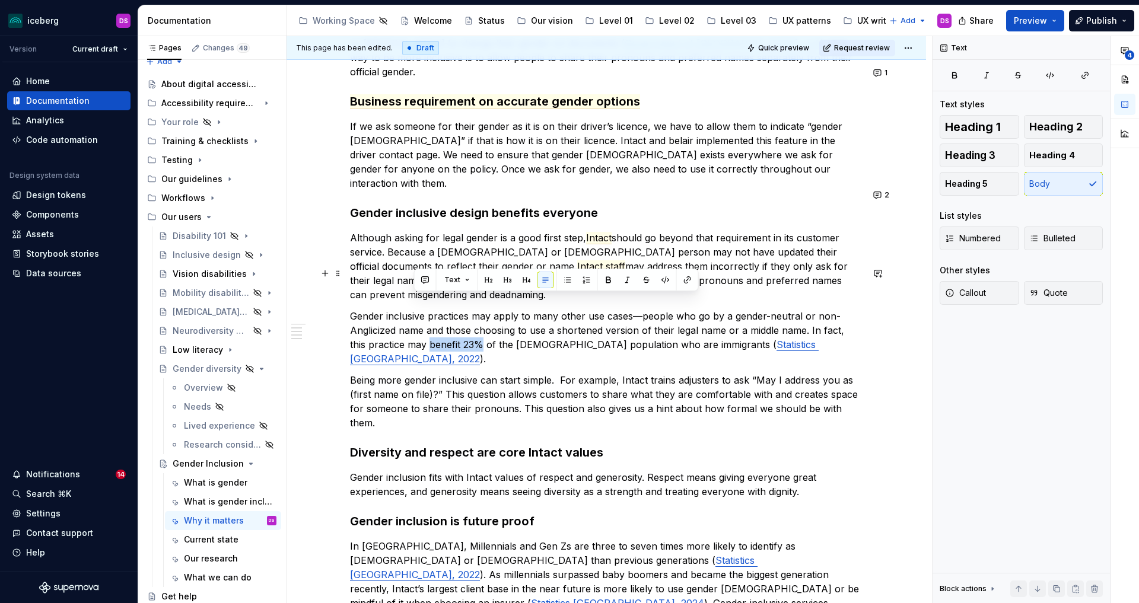
drag, startPoint x: 414, startPoint y: 304, endPoint x: 469, endPoint y: 304, distance: 55.2
click at [469, 309] on p "Gender inclusive practices may apply to many other use cases—people who go by a…" at bounding box center [606, 337] width 513 height 57
click at [431, 281] on button "button" at bounding box center [425, 280] width 17 height 17
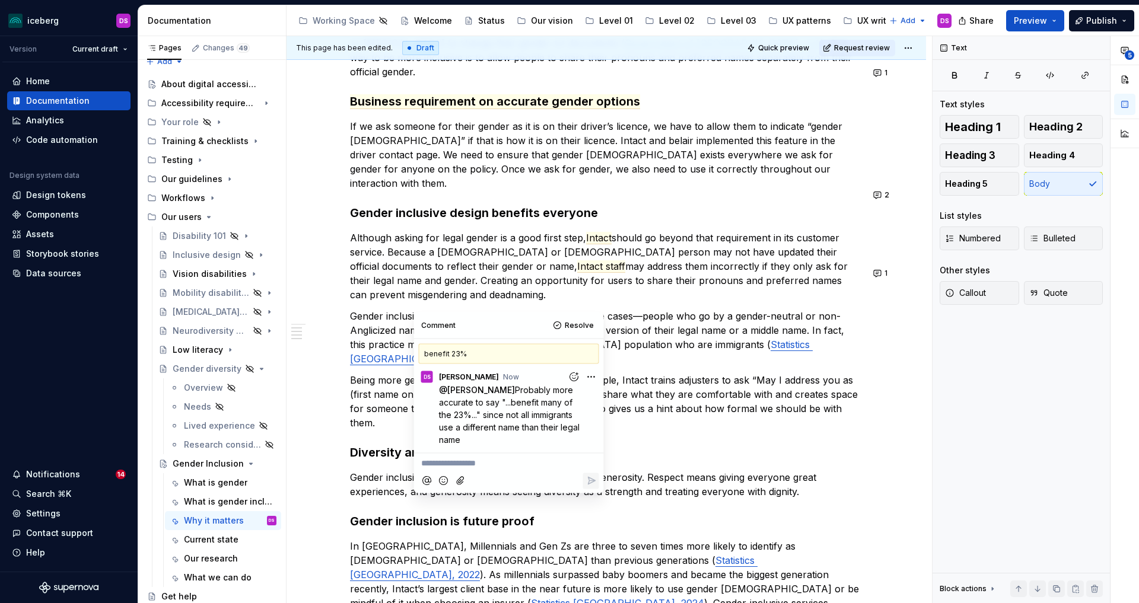
type textarea "*"
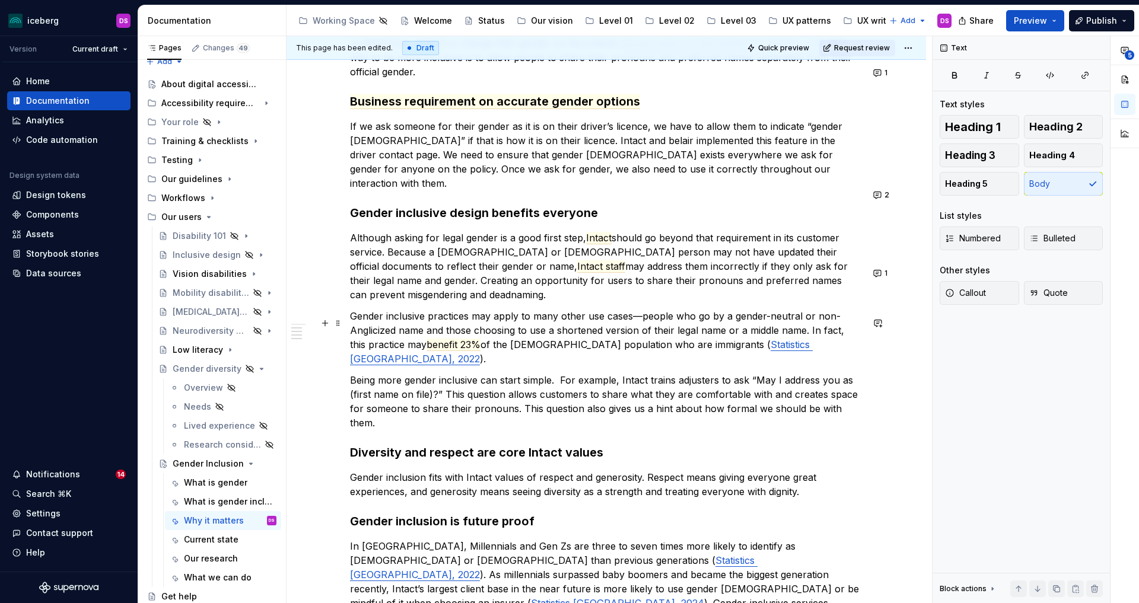
click at [649, 373] on p "Being more gender inclusive can start simple. For example, Intact trains adjust…" at bounding box center [606, 401] width 513 height 57
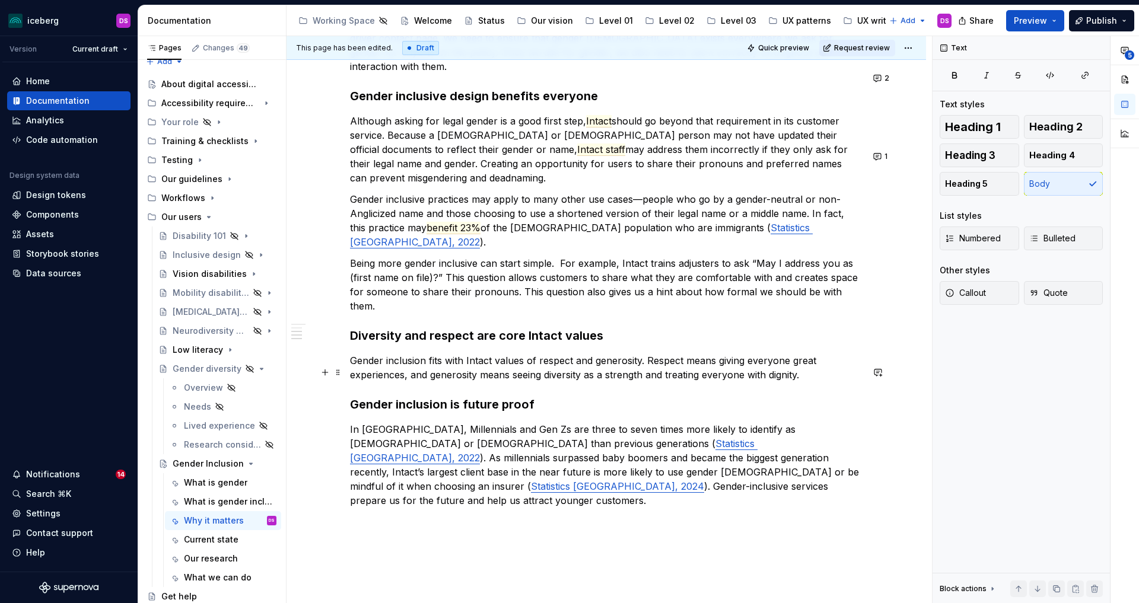
scroll to position [518, 0]
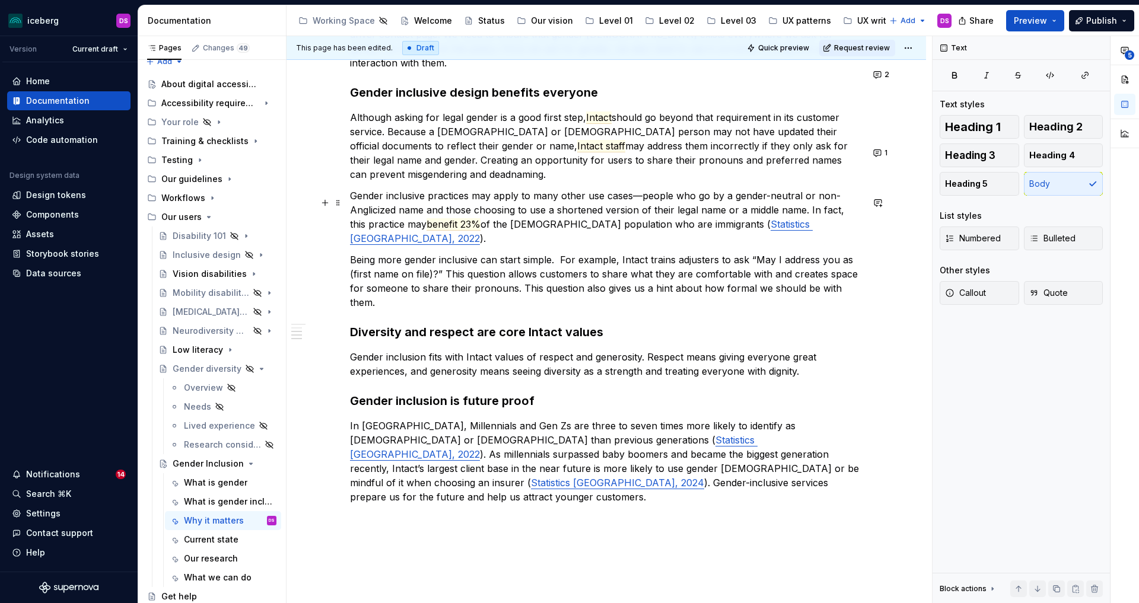
click at [562, 253] on p "Being more gender inclusive can start simple. For example, Intact trains adjust…" at bounding box center [606, 281] width 513 height 57
click at [686, 324] on h3 "Diversity and respect are core Intact values" at bounding box center [606, 332] width 513 height 17
drag, startPoint x: 646, startPoint y: 201, endPoint x: 621, endPoint y: 205, distance: 25.2
click at [621, 253] on p "Being more gender inclusive can start simple. For example, Intact trains adjust…" at bounding box center [606, 281] width 513 height 57
click at [663, 253] on p "Being more gender inclusive can start simple. For example, Intact trains adjust…" at bounding box center [606, 281] width 513 height 57
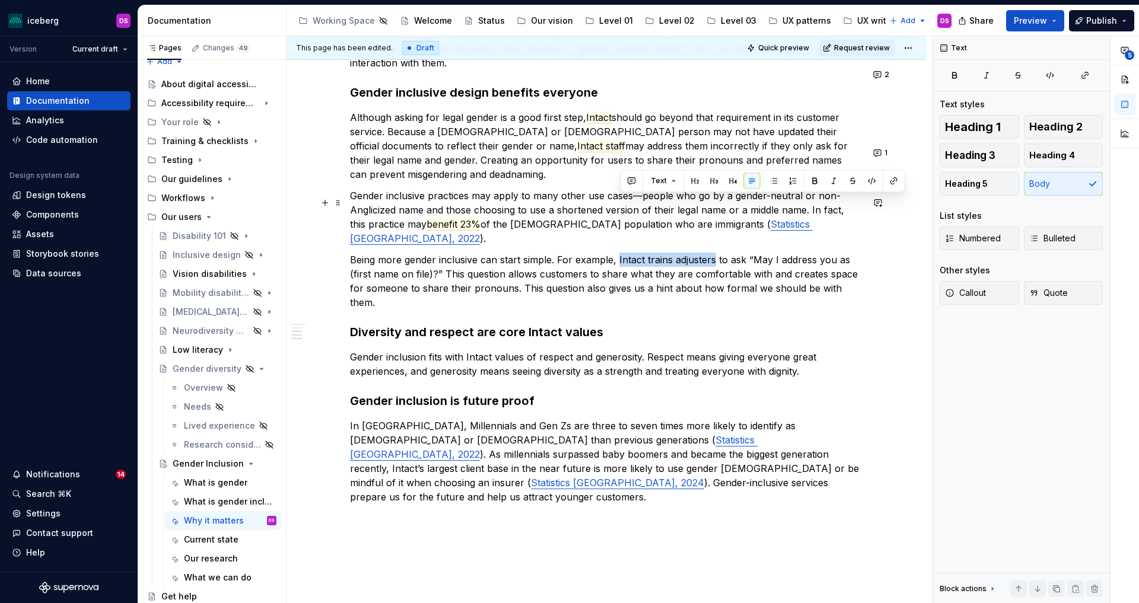
drag, startPoint x: 717, startPoint y: 204, endPoint x: 621, endPoint y: 199, distance: 96.8
click at [621, 253] on p "Being more gender inclusive can start simple. For example, Intact trains adjust…" at bounding box center [606, 281] width 513 height 57
click at [636, 179] on button "button" at bounding box center [632, 181] width 17 height 17
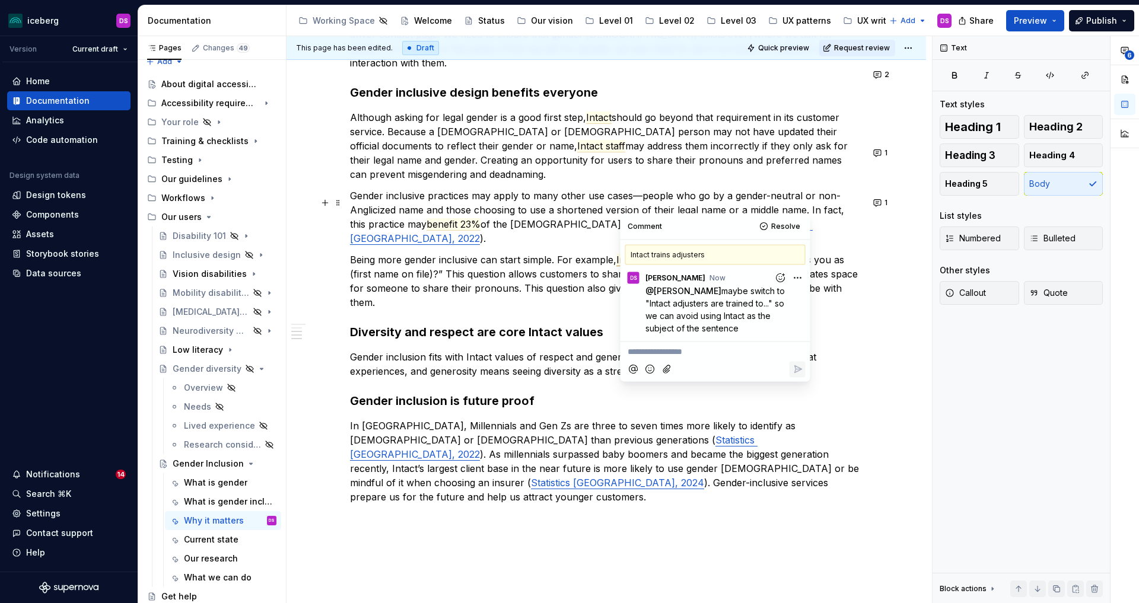
click at [577, 253] on p "Being more gender inclusive can start simple. For example, Intact trains adjust…" at bounding box center [606, 281] width 513 height 57
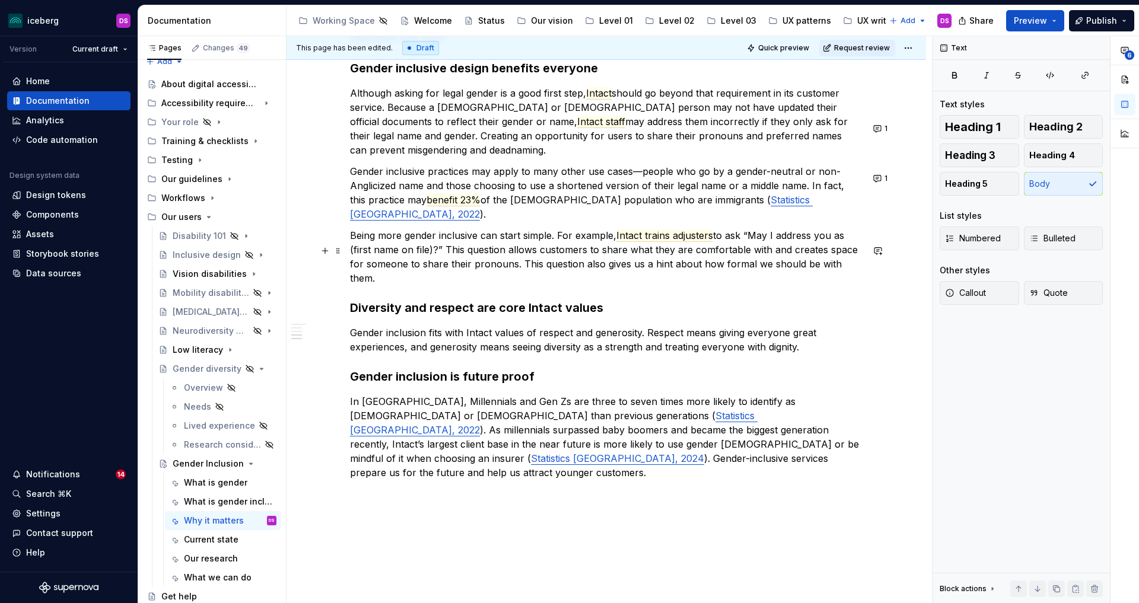
scroll to position [0, 0]
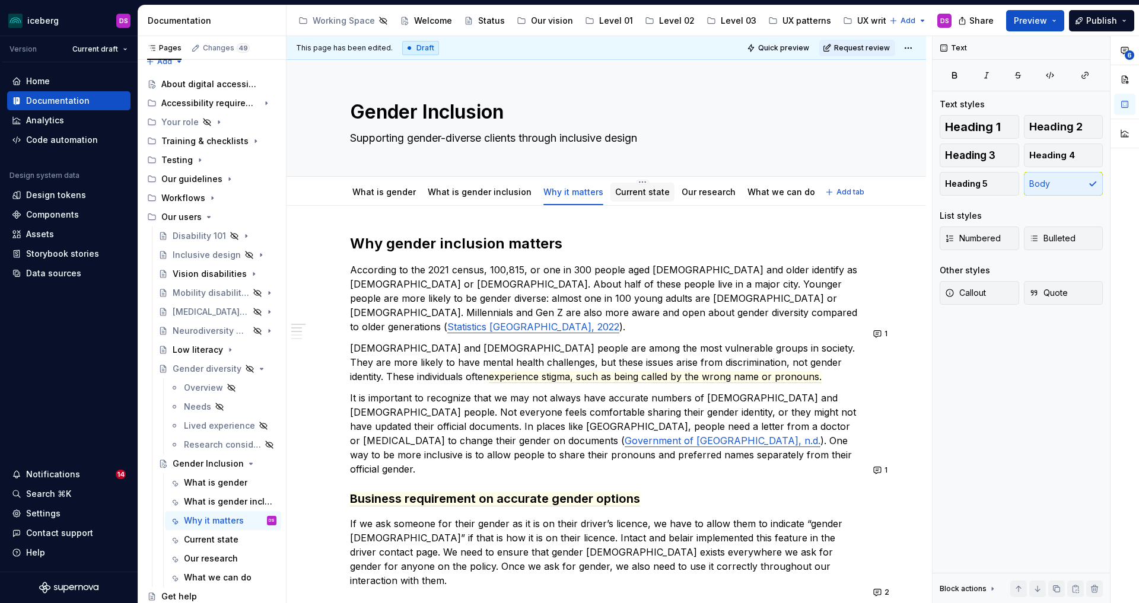
click at [630, 198] on div "Current state" at bounding box center [642, 192] width 55 height 14
click at [638, 192] on link "Current state" at bounding box center [642, 192] width 55 height 10
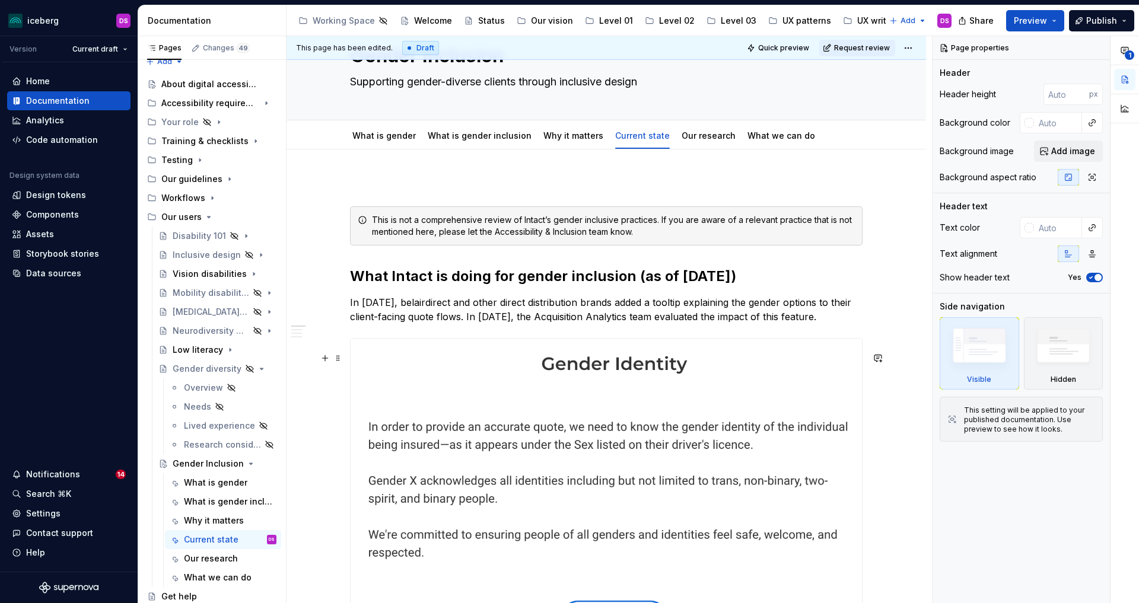
scroll to position [101, 0]
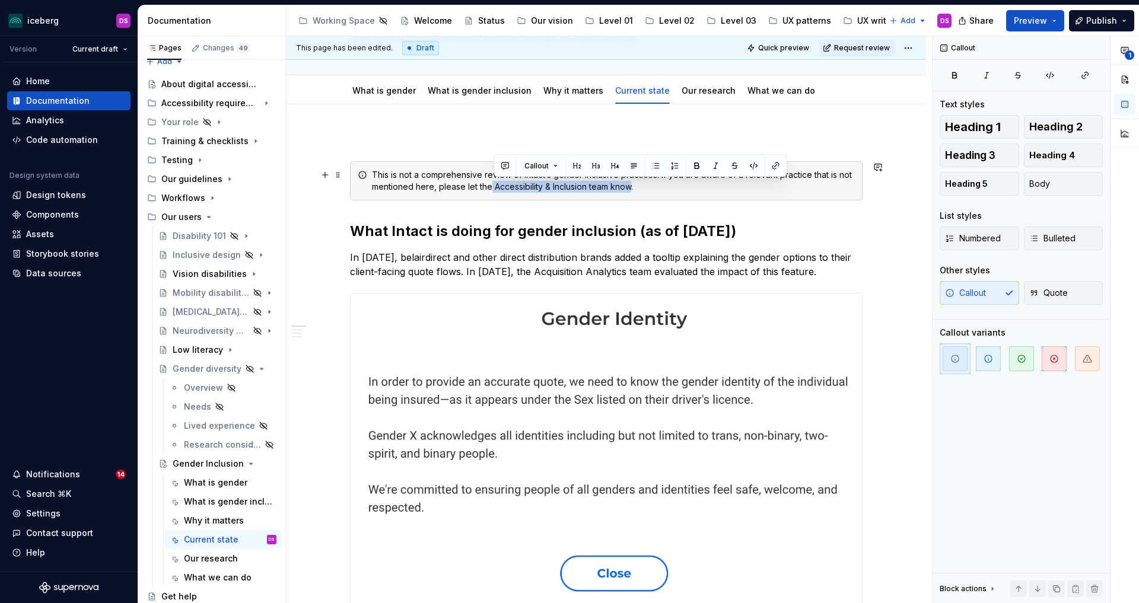
drag, startPoint x: 635, startPoint y: 185, endPoint x: 494, endPoint y: 181, distance: 141.3
click at [494, 181] on div "This is not a comprehensive review of Intact’s gender inclusive practices. If y…" at bounding box center [613, 181] width 483 height 24
click at [484, 183] on div "This is not a comprehensive review of Intact’s gender inclusive practices. If y…" at bounding box center [613, 181] width 483 height 24
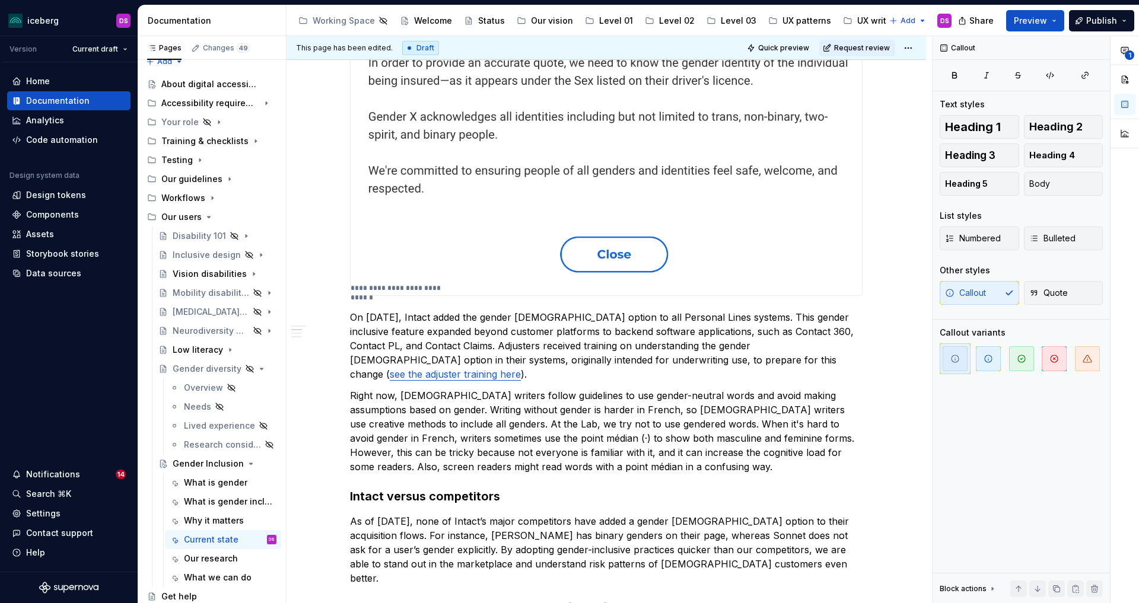
scroll to position [206, 0]
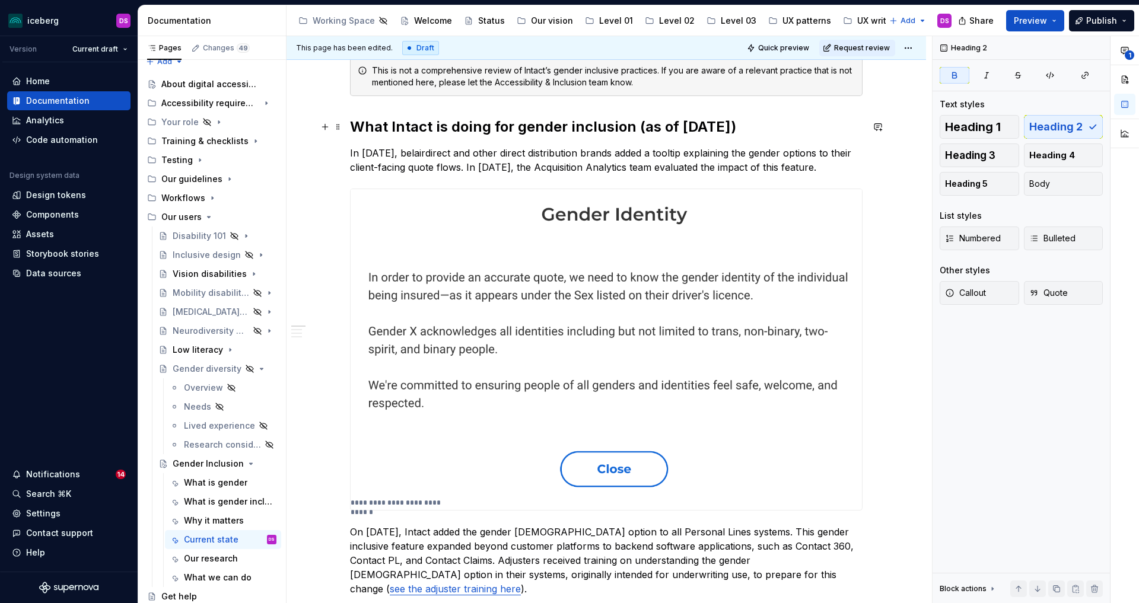
click at [505, 119] on strong "What Intact is doing for gender inclusion (as of [DATE])" at bounding box center [543, 126] width 386 height 17
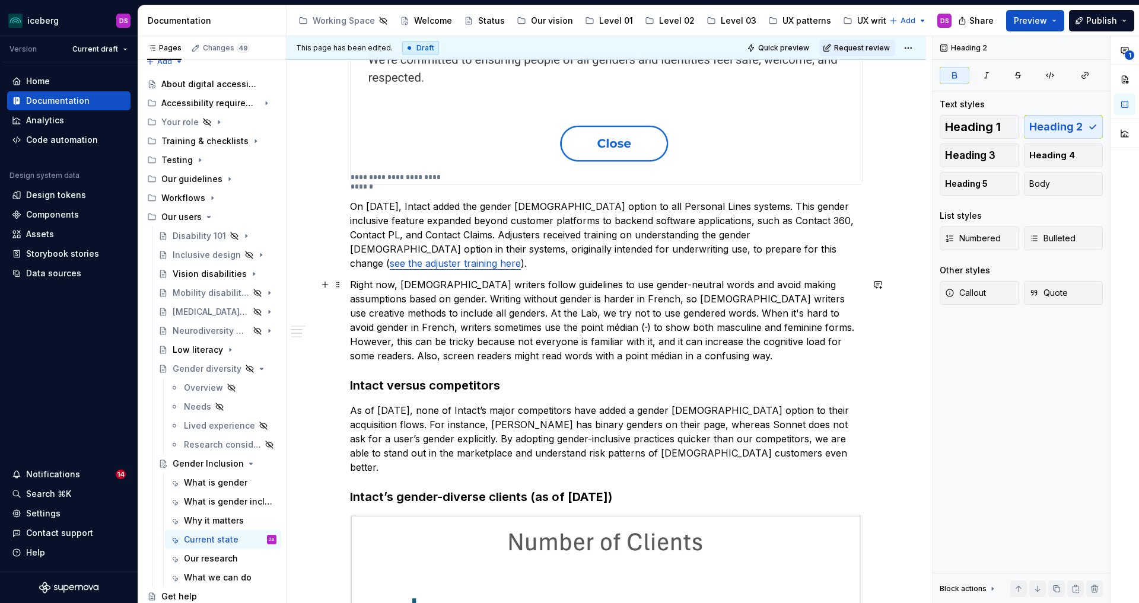
scroll to position [536, 0]
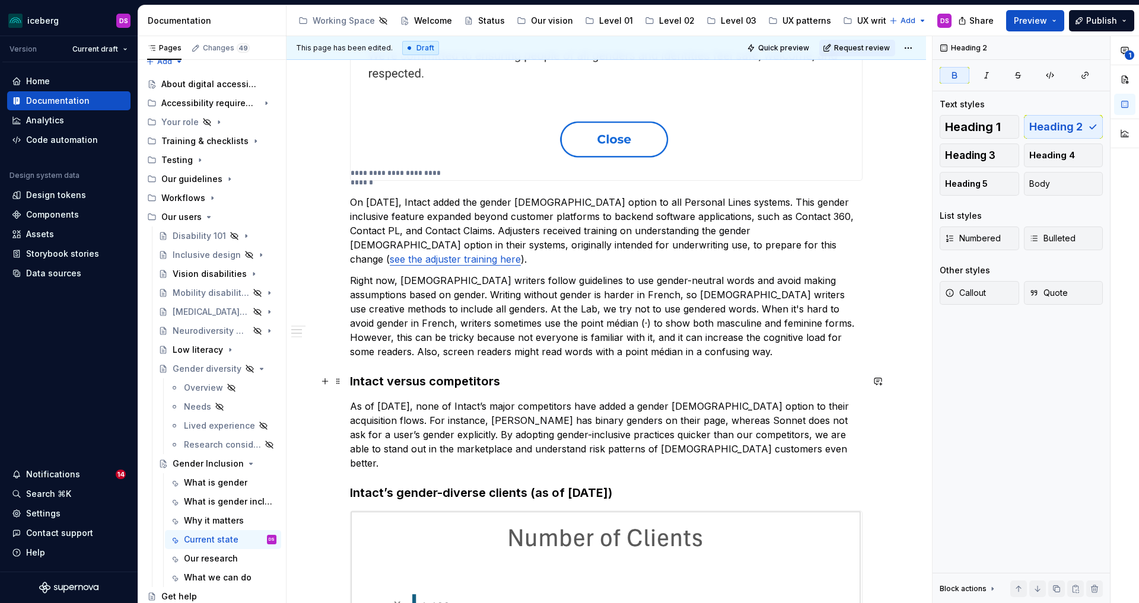
click at [495, 384] on h3 "Intact versus competitors" at bounding box center [606, 381] width 513 height 17
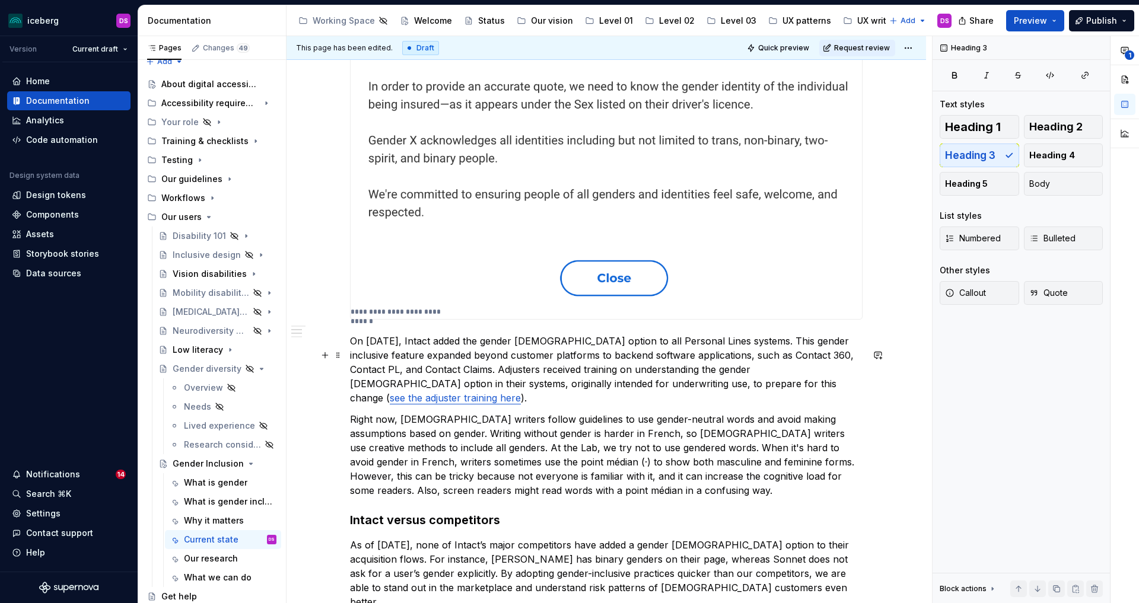
scroll to position [350, 0]
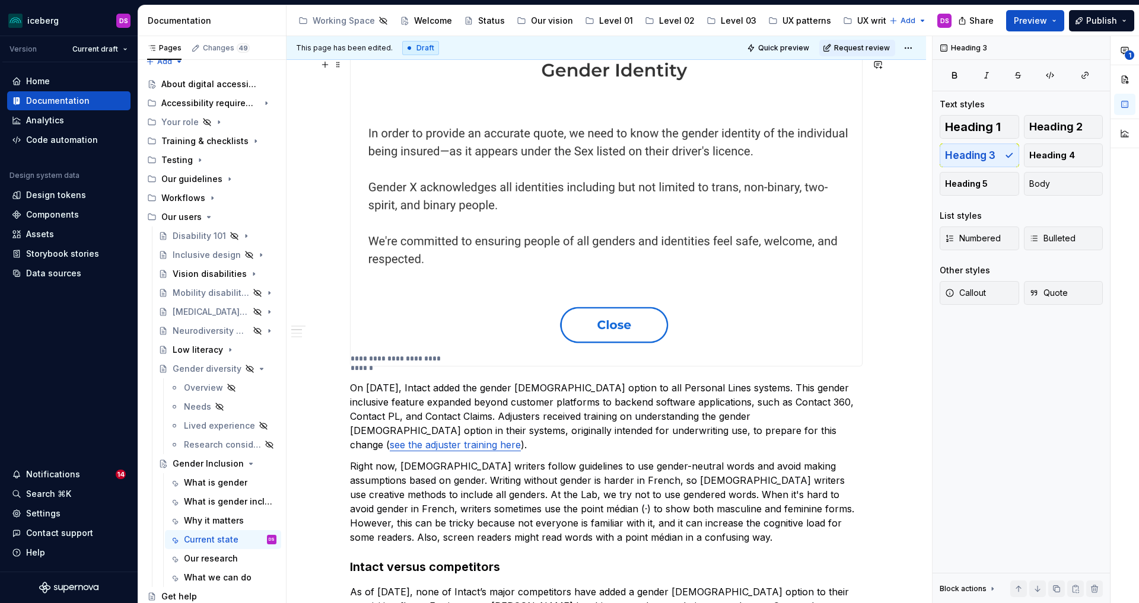
click at [529, 256] on img at bounding box center [606, 198] width 511 height 307
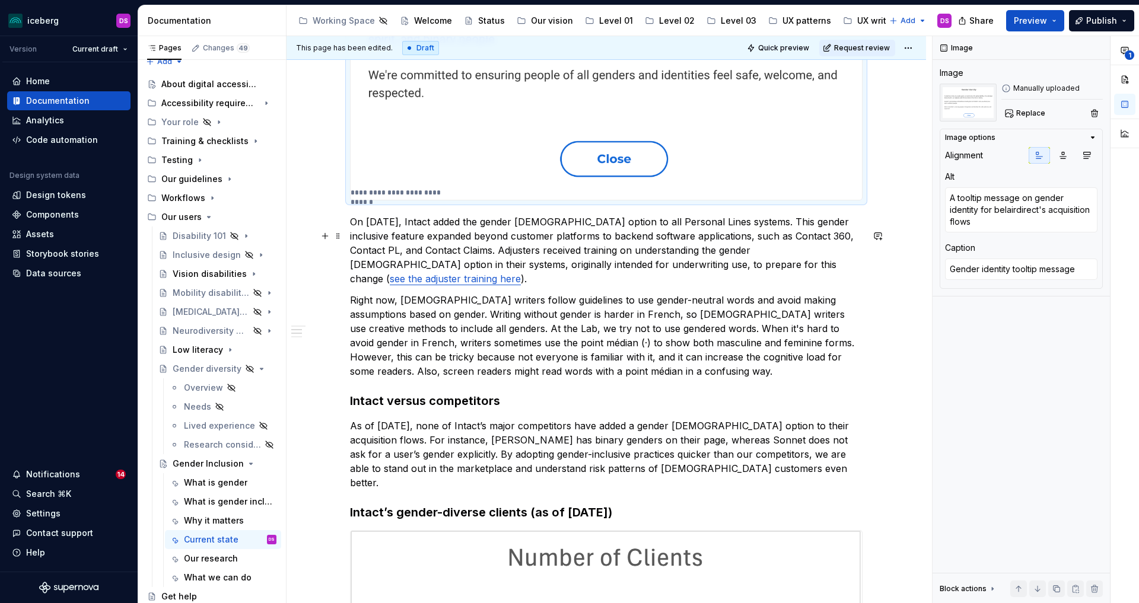
scroll to position [518, 0]
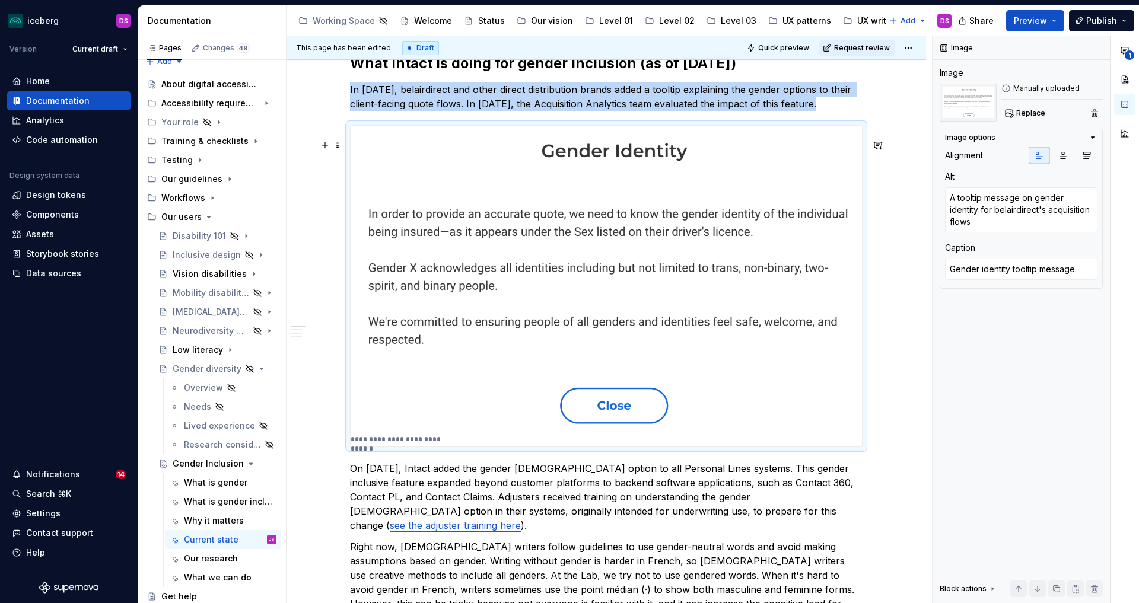
type textarea "*"
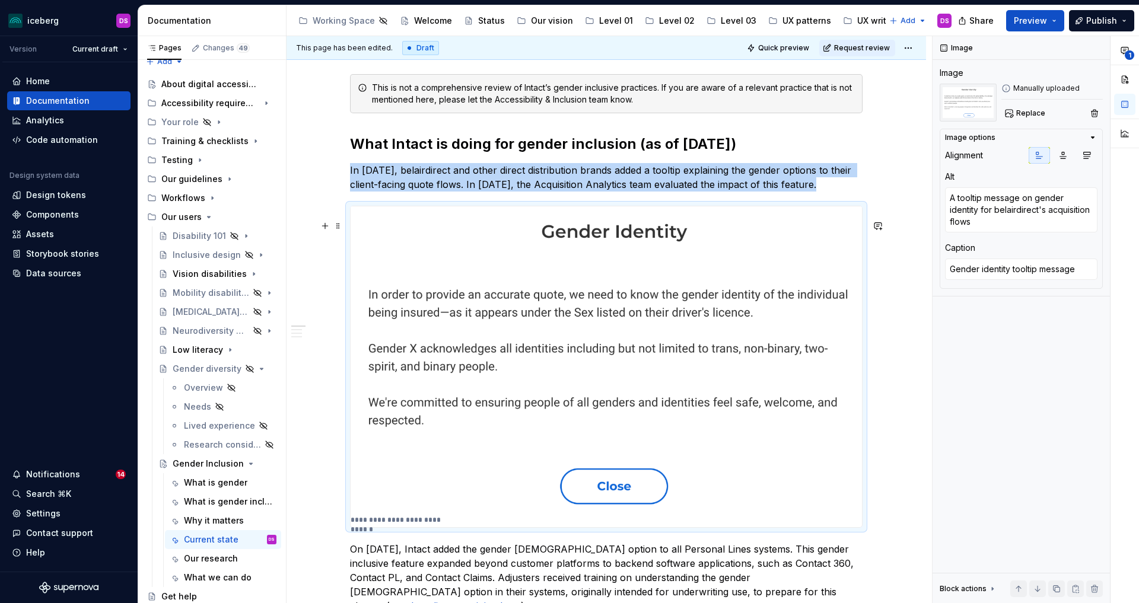
scroll to position [154, 0]
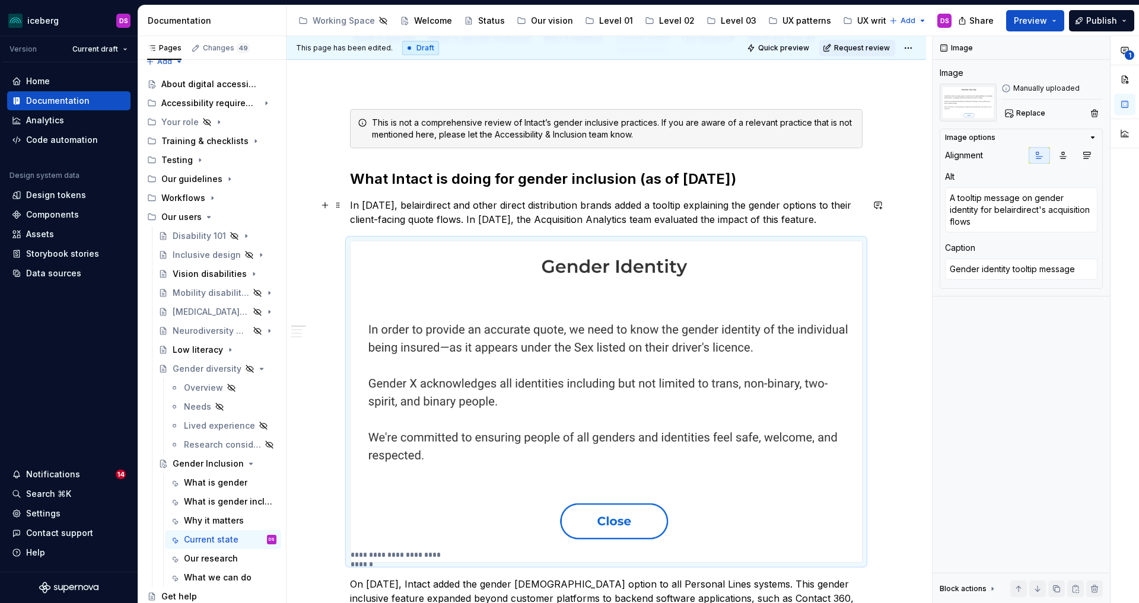
click at [509, 204] on p "In [DATE], belairdirect and other direct distribution brands added a tooltip ex…" at bounding box center [606, 212] width 513 height 28
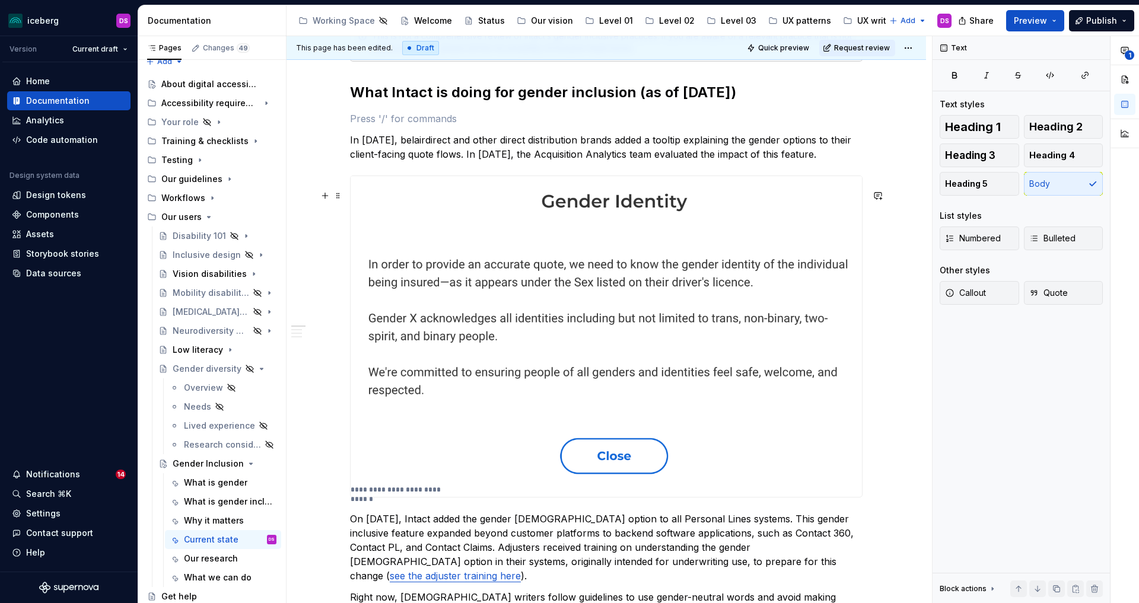
scroll to position [241, 0]
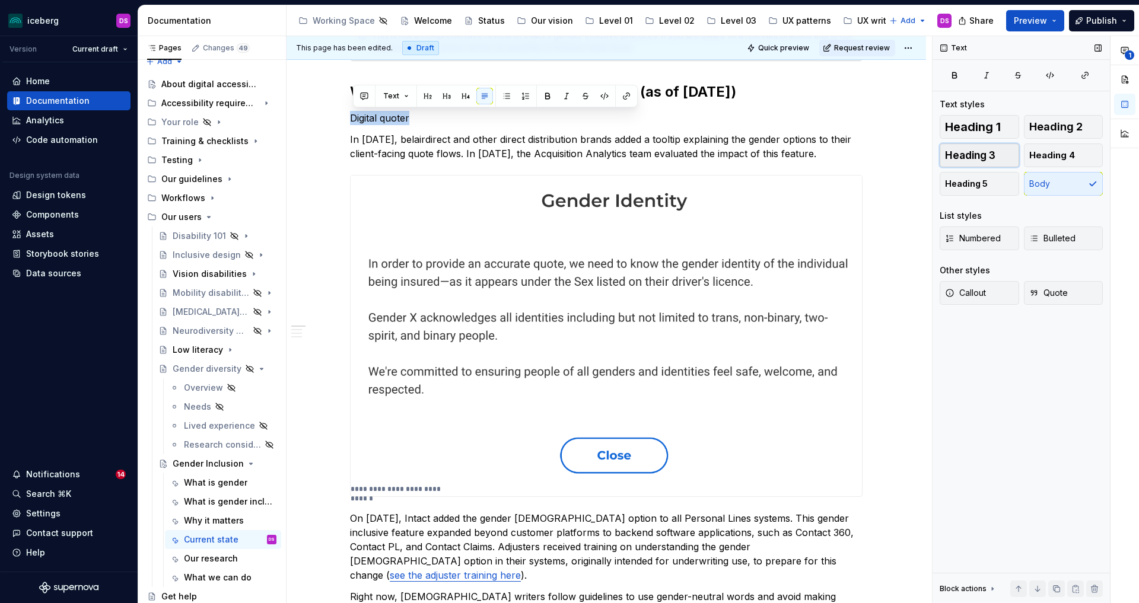
click at [991, 154] on span "Heading 3" at bounding box center [970, 156] width 50 height 12
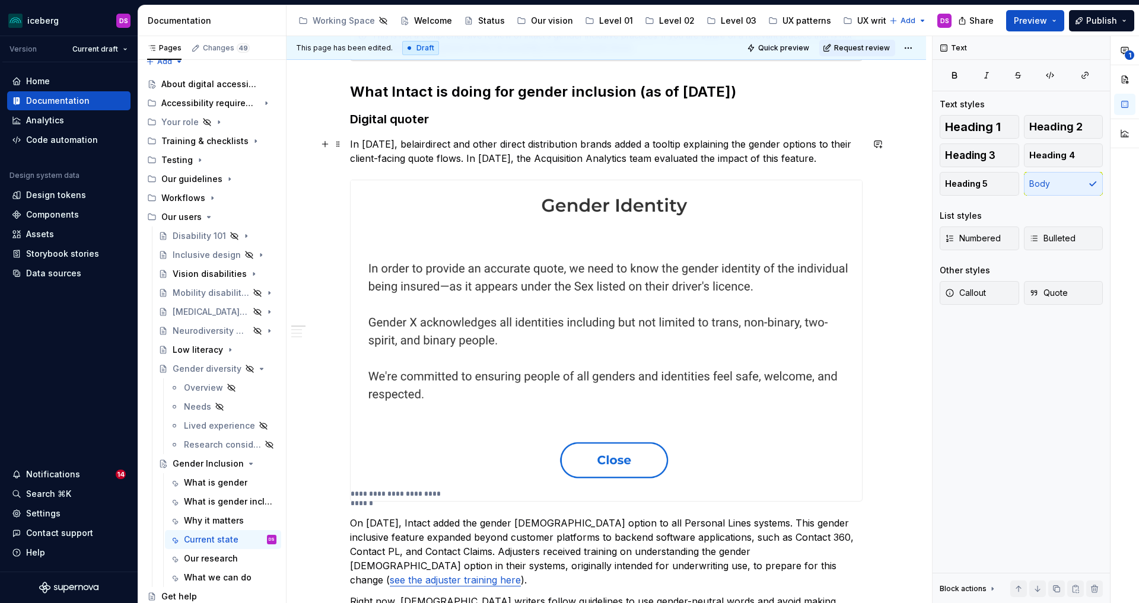
click at [521, 139] on p "In [DATE], belairdirect and other direct distribution brands added a tooltip ex…" at bounding box center [606, 151] width 513 height 28
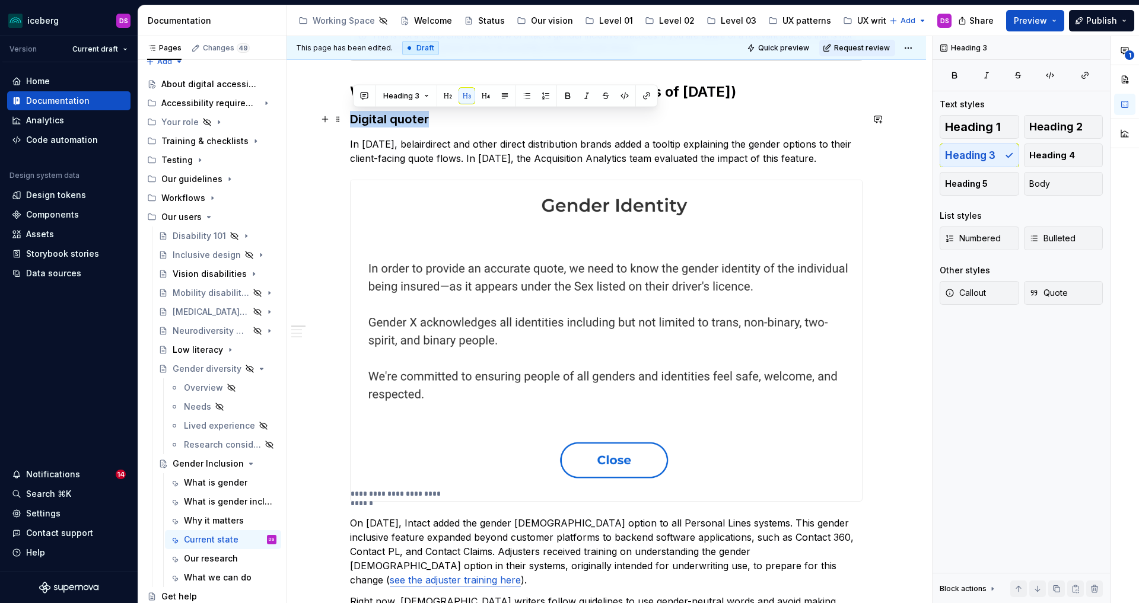
drag, startPoint x: 473, startPoint y: 123, endPoint x: 354, endPoint y: 116, distance: 119.5
click at [354, 116] on h3 "Digital quoter" at bounding box center [606, 119] width 513 height 17
click at [421, 116] on h3 "Digital quoter" at bounding box center [606, 119] width 513 height 17
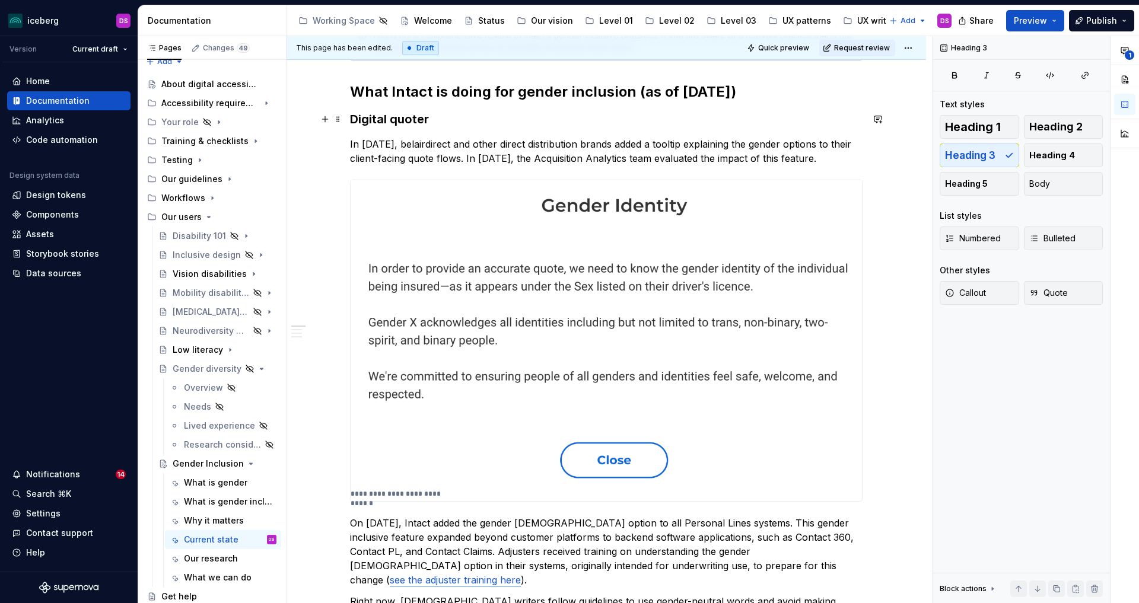
click at [431, 117] on h3 "Digital quoter" at bounding box center [606, 119] width 513 height 17
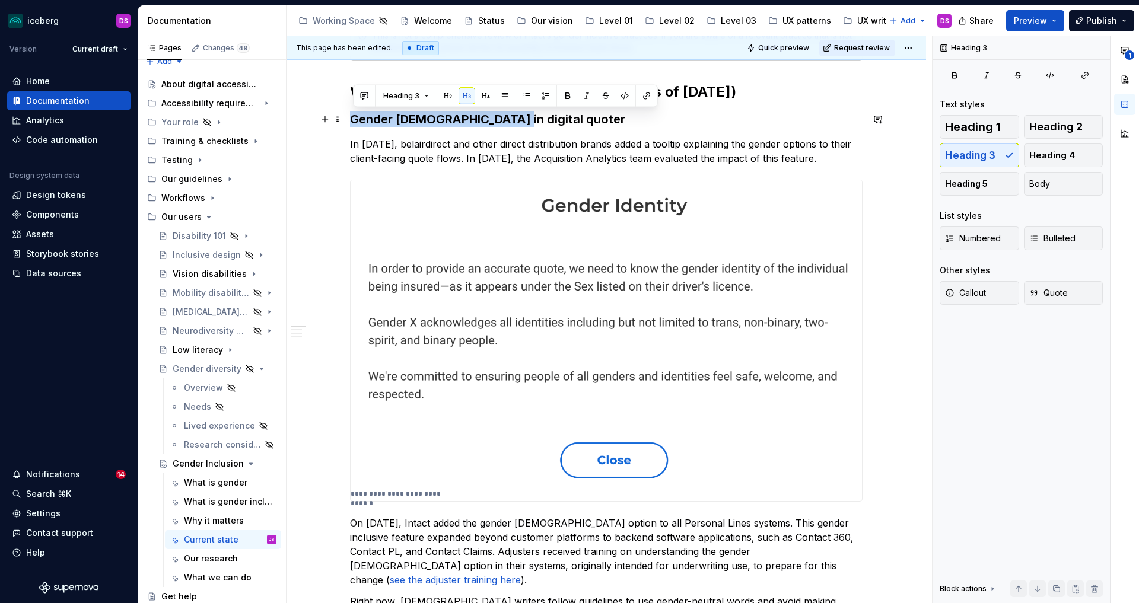
drag, startPoint x: 507, startPoint y: 119, endPoint x: 354, endPoint y: 117, distance: 153.1
click at [354, 117] on h3 "Gender [DEMOGRAPHIC_DATA] in digital quoter" at bounding box center [606, 119] width 513 height 17
click at [367, 95] on button "button" at bounding box center [364, 96] width 17 height 17
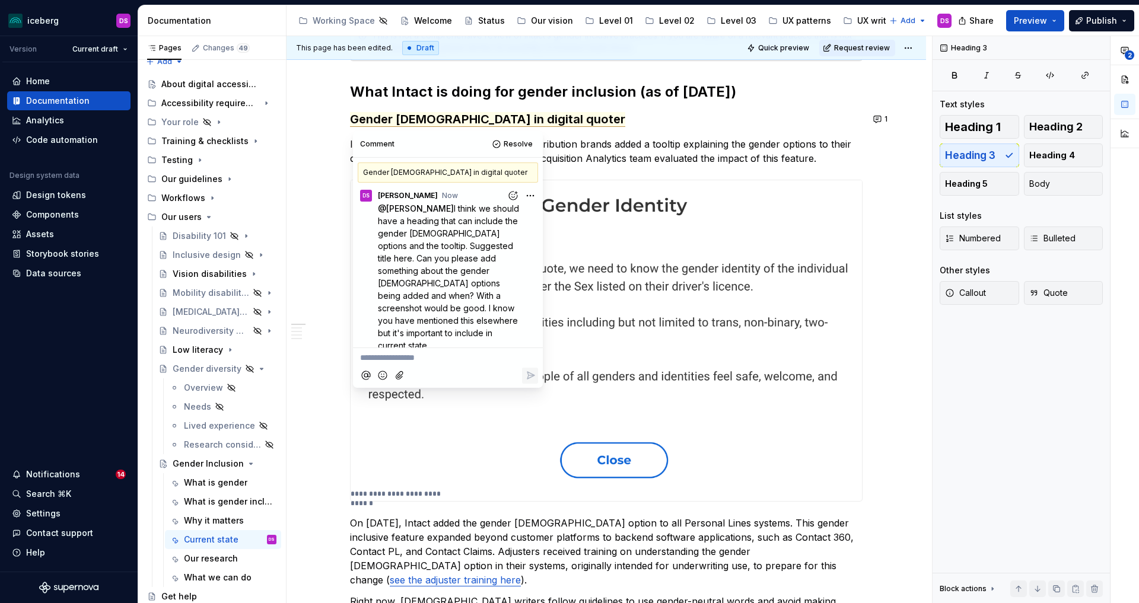
type textarea "*"
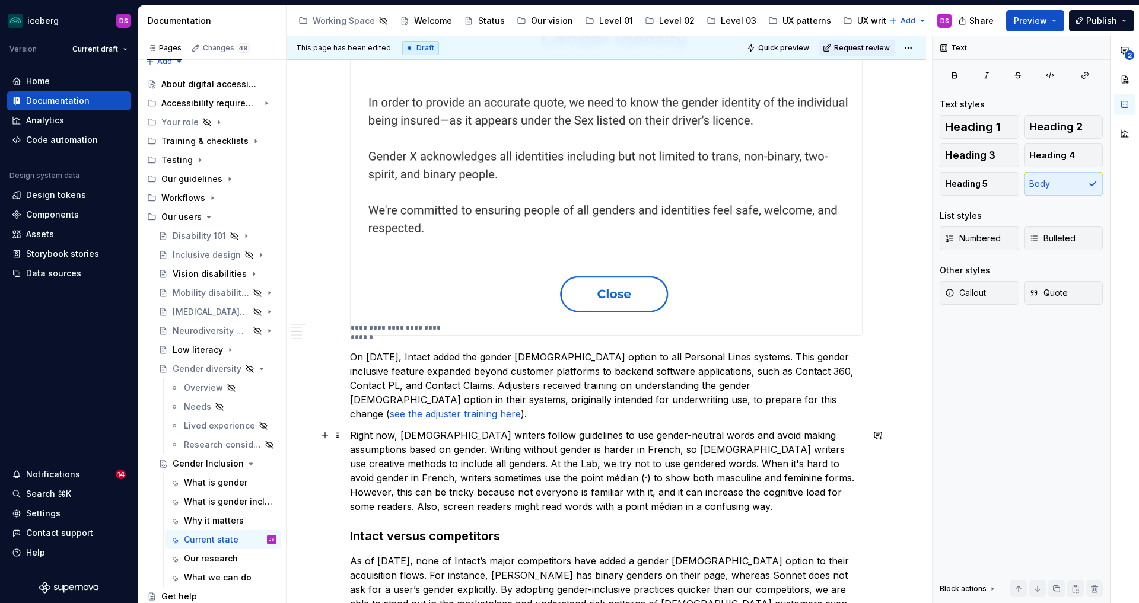
scroll to position [440, 0]
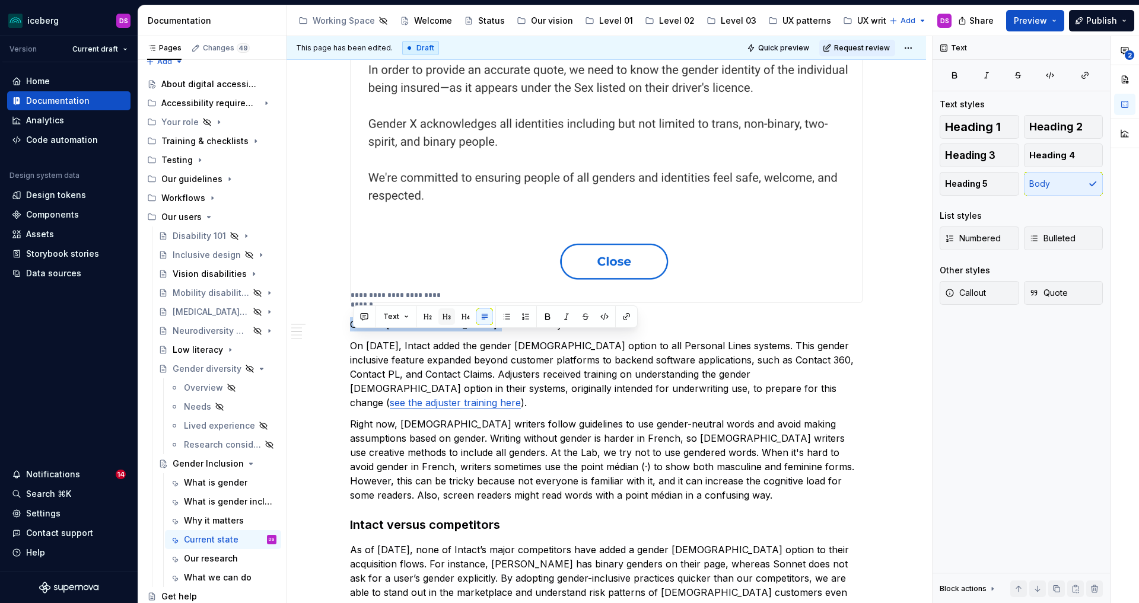
click at [444, 318] on button "button" at bounding box center [446, 317] width 17 height 17
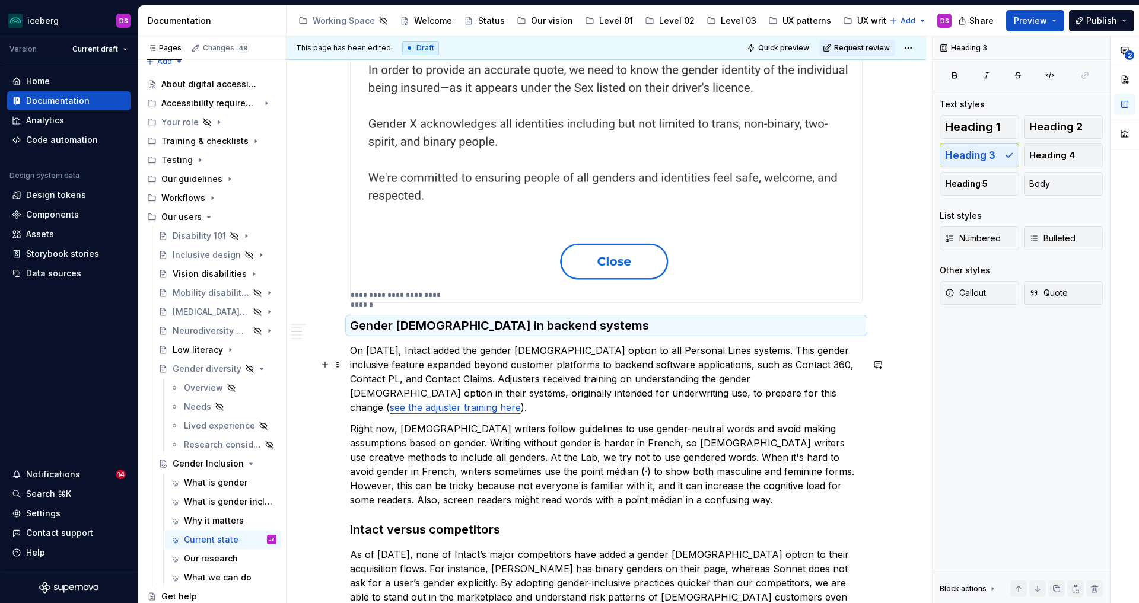
click at [469, 394] on p "On [DATE], Intact added the gender [DEMOGRAPHIC_DATA] option to all Personal Li…" at bounding box center [606, 379] width 513 height 71
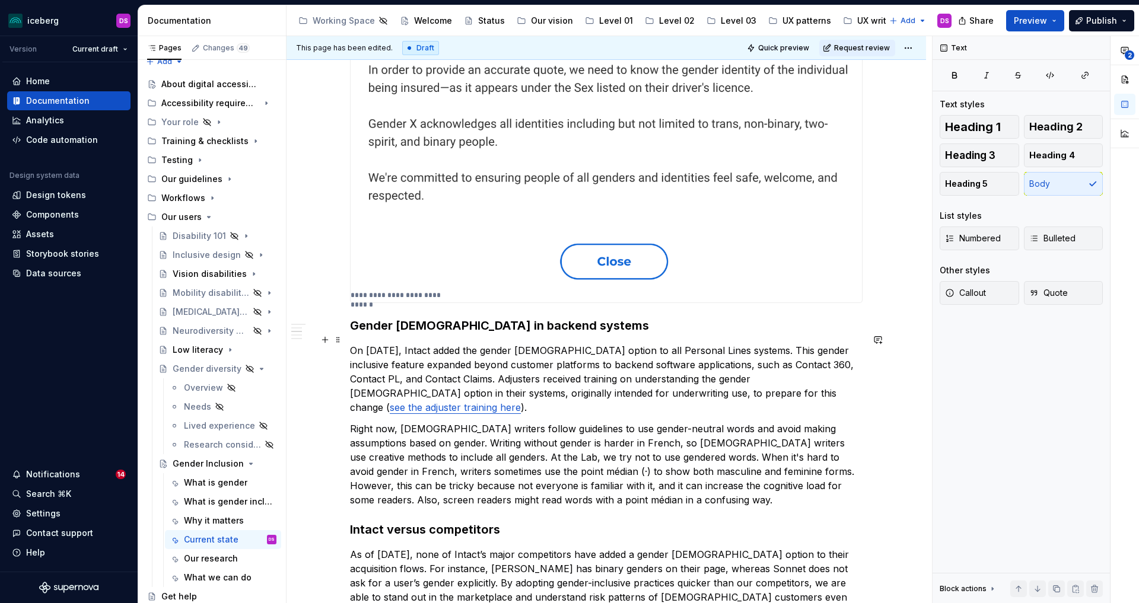
click at [536, 334] on h3 "Gender [DEMOGRAPHIC_DATA] in backend systems" at bounding box center [606, 325] width 513 height 17
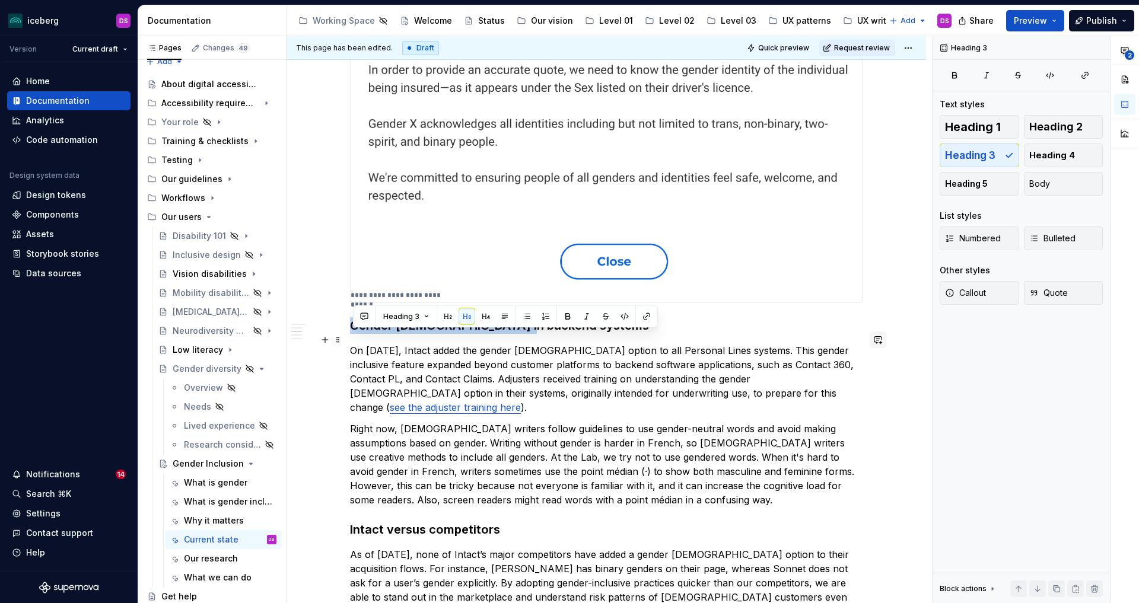
click at [884, 339] on button "button" at bounding box center [878, 340] width 17 height 17
click at [577, 334] on h3 "Gender [DEMOGRAPHIC_DATA] in backend systems" at bounding box center [606, 325] width 513 height 17
click at [365, 311] on button "button" at bounding box center [364, 317] width 17 height 17
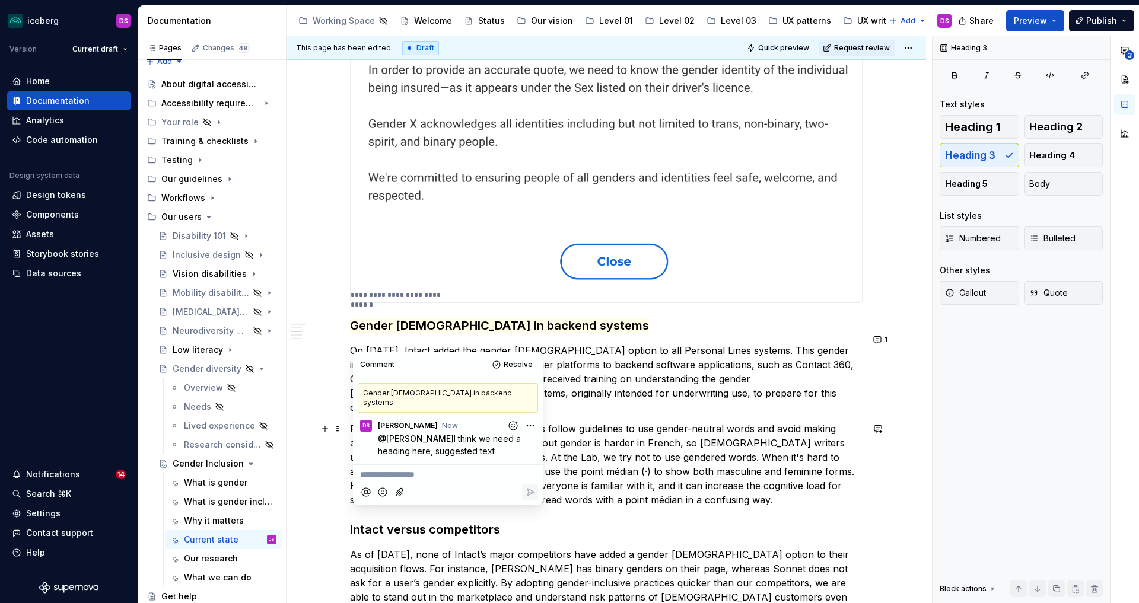
click at [594, 467] on p "Right now, [DEMOGRAPHIC_DATA] writers follow guidelines to use gender-neutral w…" at bounding box center [606, 464] width 513 height 85
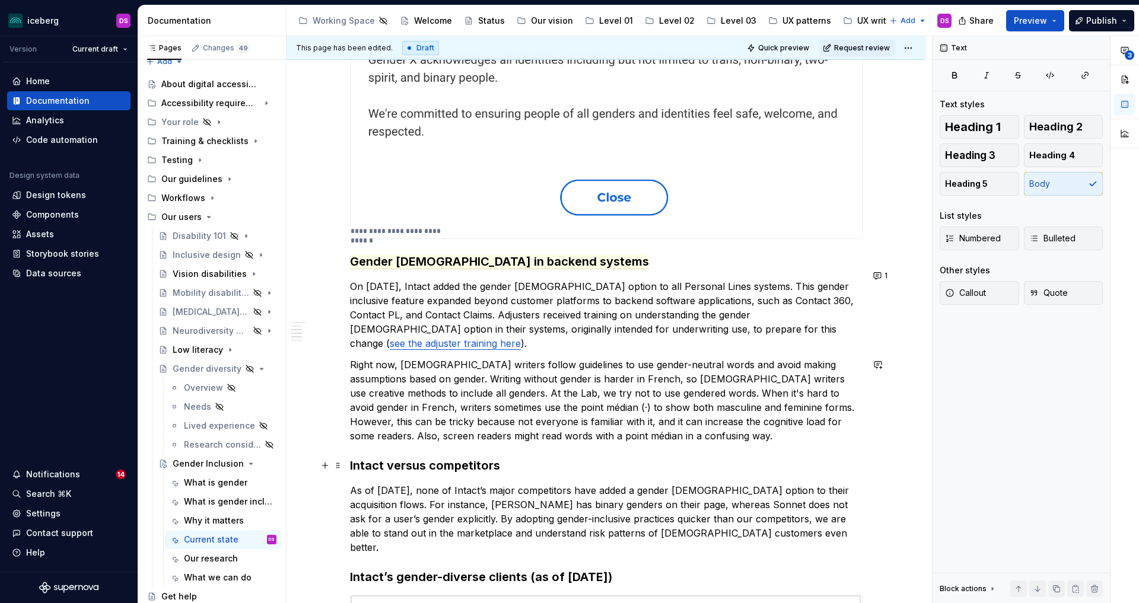
scroll to position [508, 0]
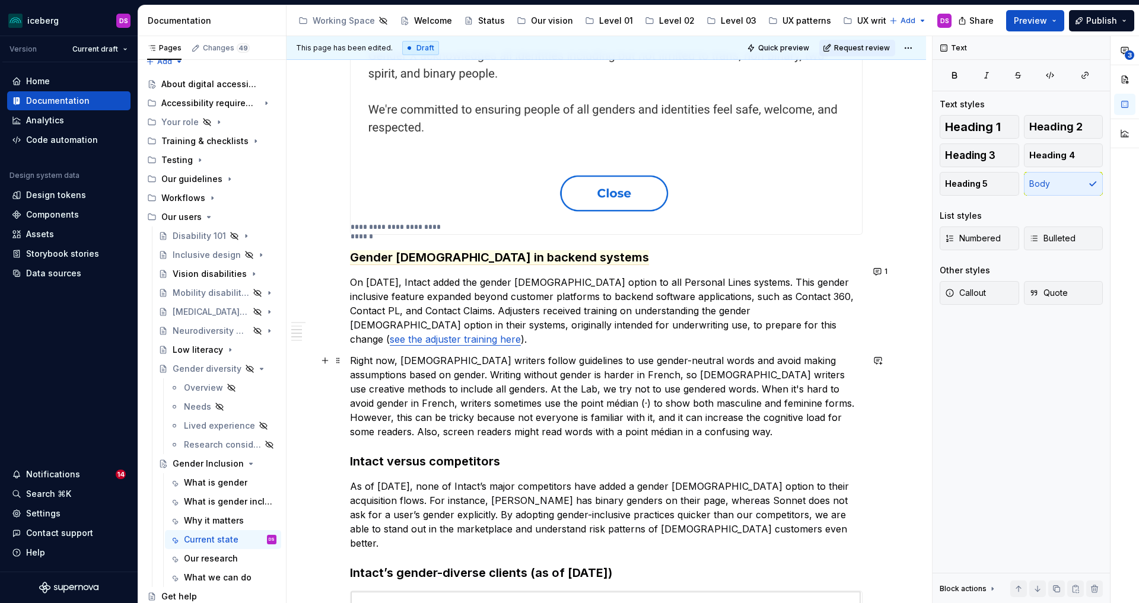
click at [354, 359] on p "Right now, [DEMOGRAPHIC_DATA] writers follow guidelines to use gender-neutral w…" at bounding box center [606, 396] width 513 height 85
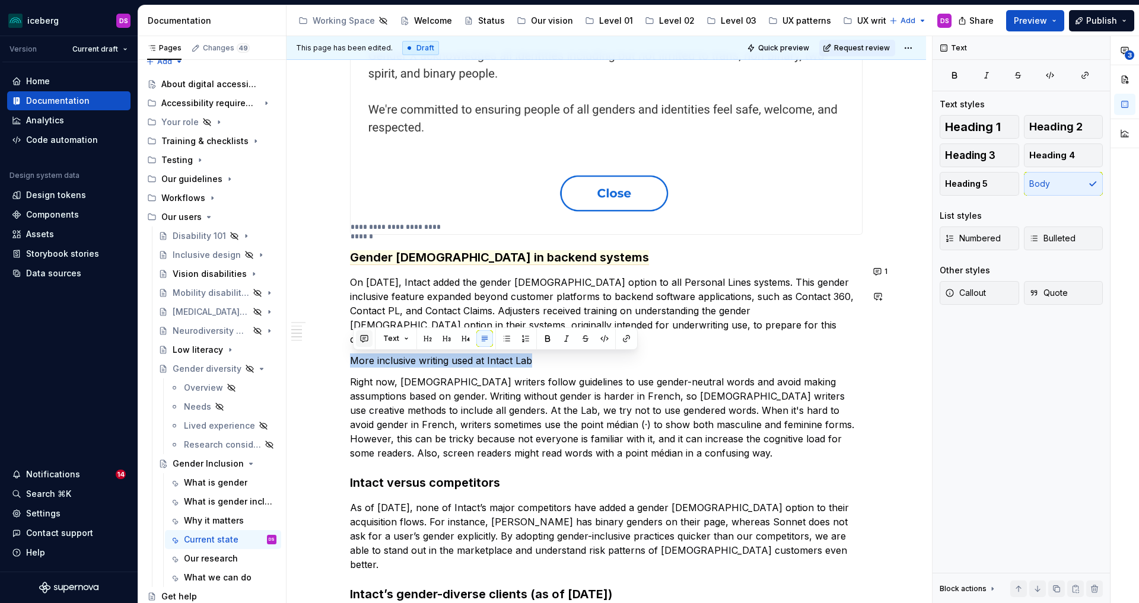
click at [368, 339] on button "button" at bounding box center [364, 338] width 17 height 17
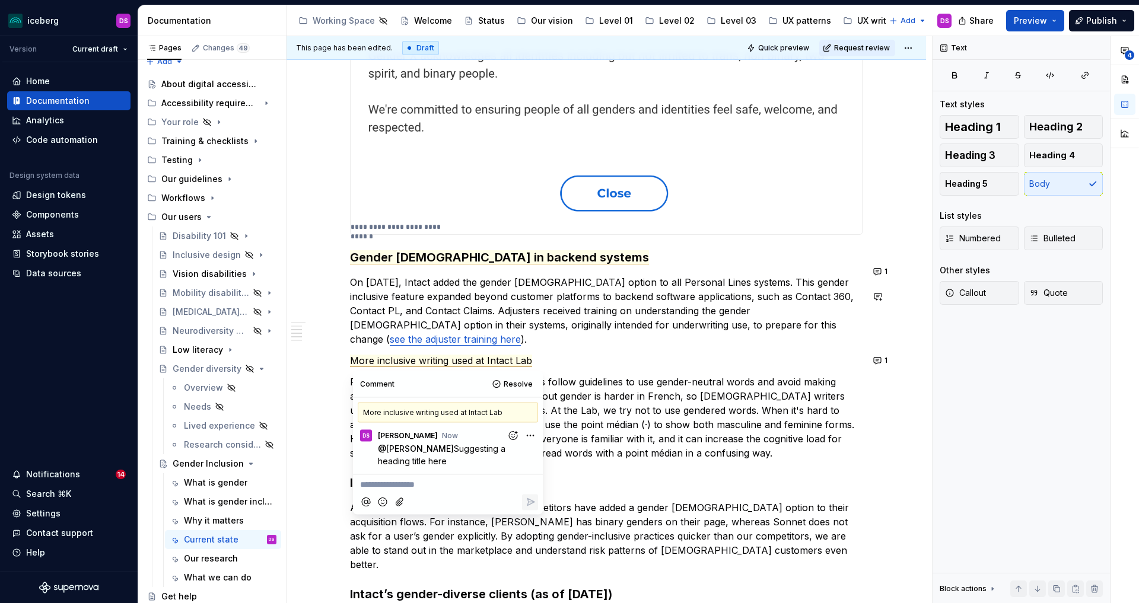
type textarea "*"
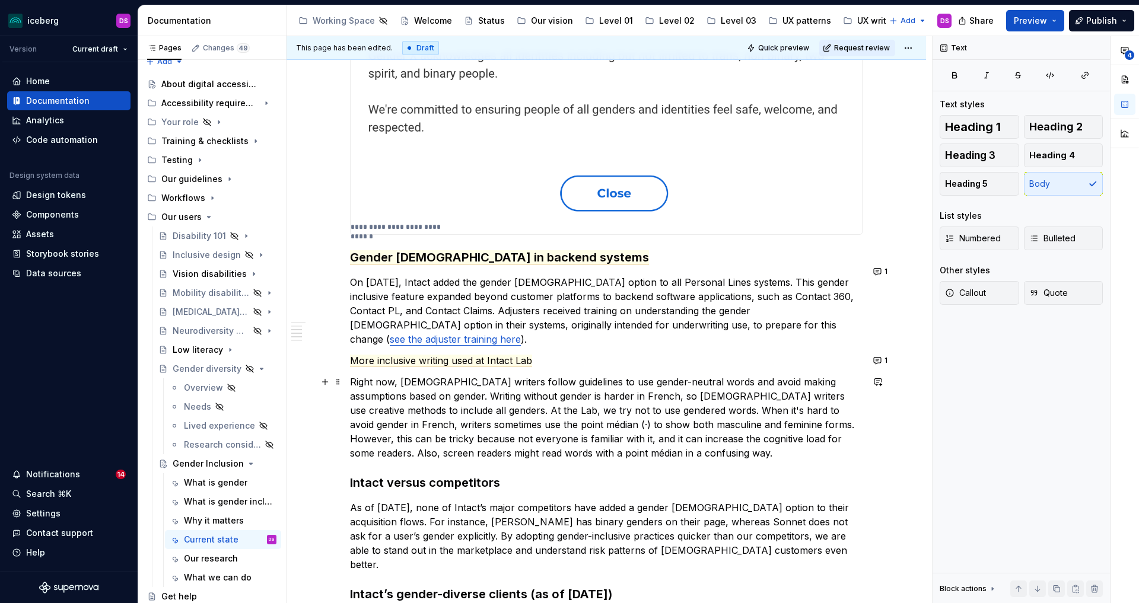
click at [619, 430] on p "Right now, [DEMOGRAPHIC_DATA] writers follow guidelines to use gender-neutral w…" at bounding box center [606, 417] width 513 height 85
drag, startPoint x: 548, startPoint y: 361, endPoint x: 352, endPoint y: 359, distance: 196.4
click at [352, 359] on div "**********" at bounding box center [607, 562] width 640 height 1729
click at [441, 341] on button "button" at bounding box center [446, 338] width 17 height 17
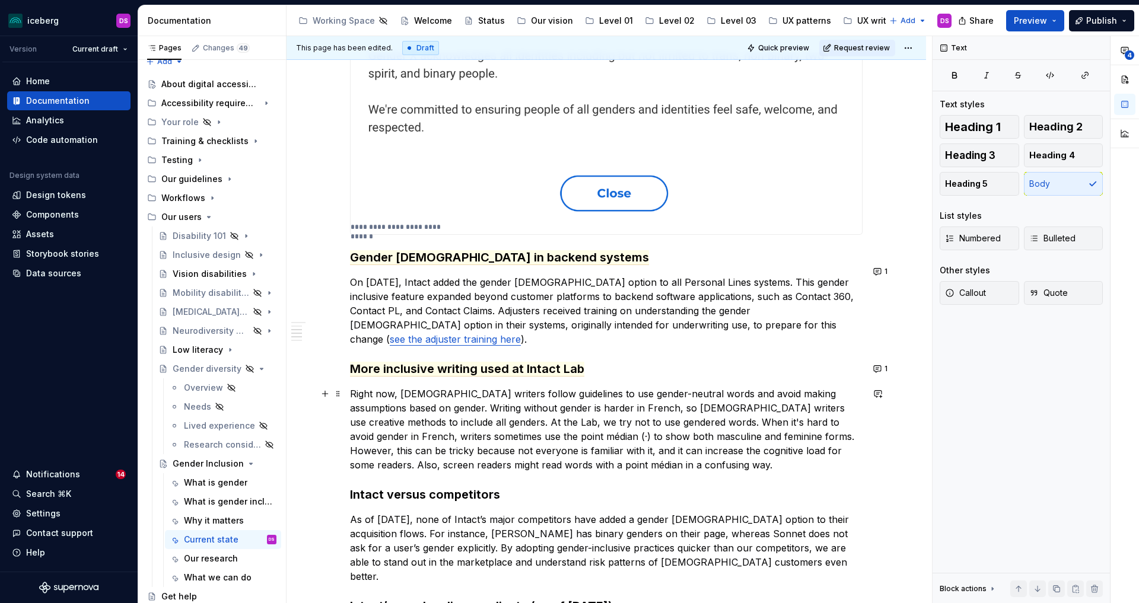
click at [610, 422] on p "Right now, [DEMOGRAPHIC_DATA] writers follow guidelines to use gender-neutral w…" at bounding box center [606, 429] width 513 height 85
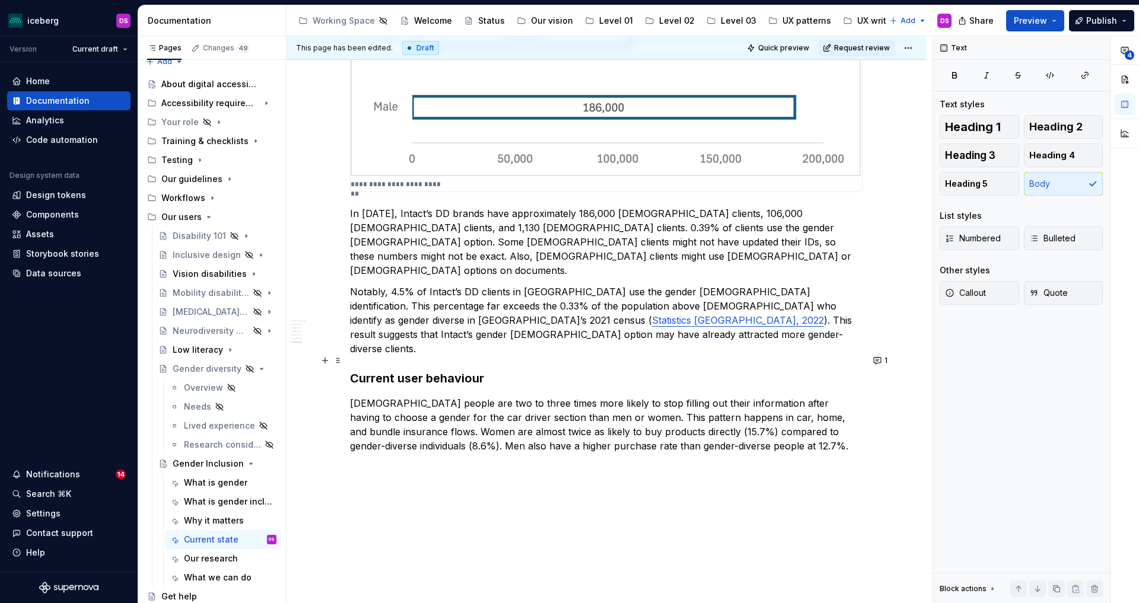
scroll to position [1277, 0]
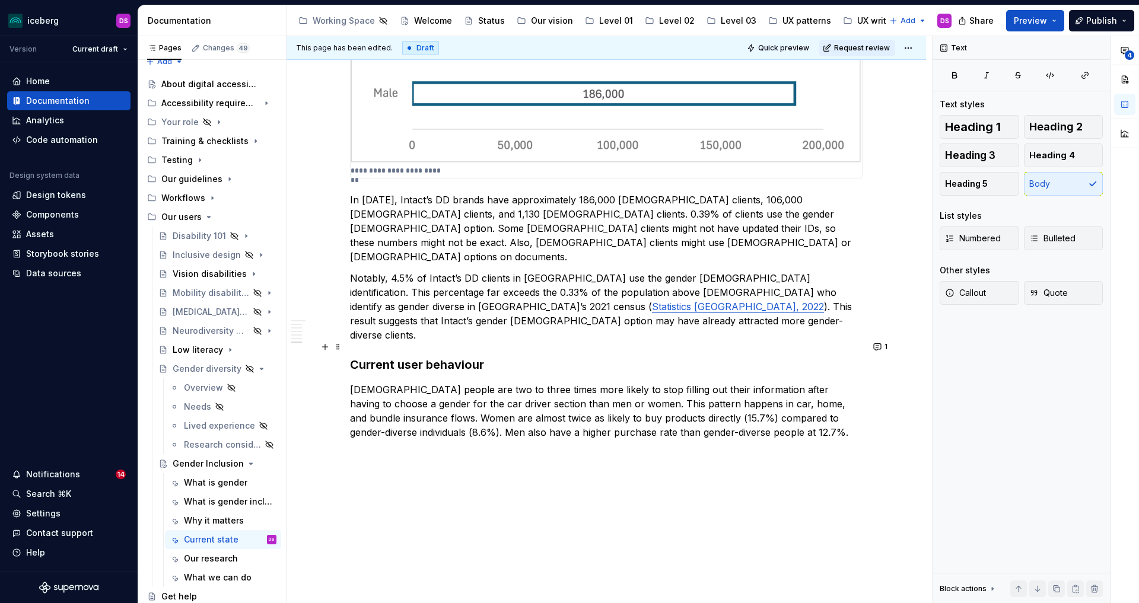
click at [750, 395] on p "[DEMOGRAPHIC_DATA] people are two to three times more likely to stop filling ou…" at bounding box center [606, 418] width 513 height 71
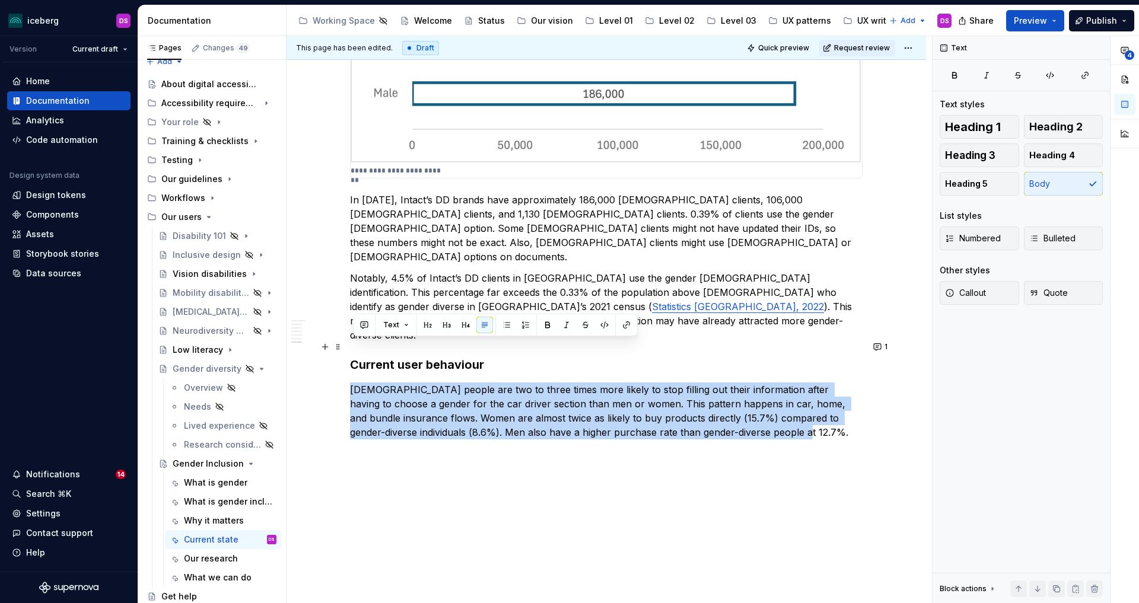
drag, startPoint x: 700, startPoint y: 391, endPoint x: 355, endPoint y: 346, distance: 347.6
click at [355, 383] on p "[DEMOGRAPHIC_DATA] people are two to three times more likely to stop filling ou…" at bounding box center [606, 418] width 513 height 71
click at [758, 395] on p "[DEMOGRAPHIC_DATA] people are two to three times more likely to stop filling ou…" at bounding box center [606, 418] width 513 height 71
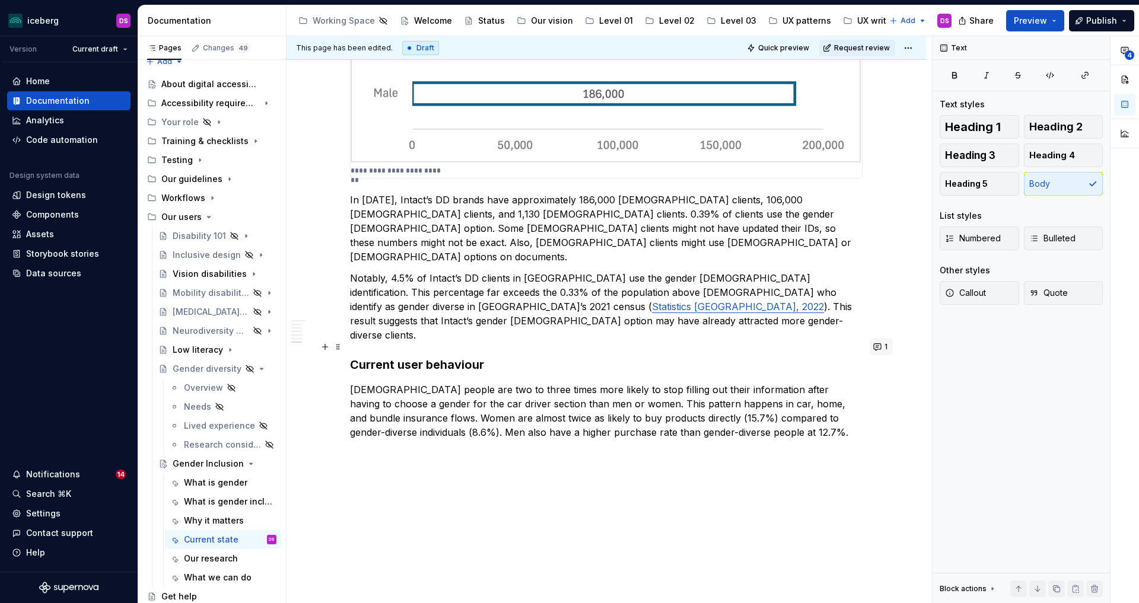
click at [879, 349] on button "1" at bounding box center [881, 347] width 23 height 17
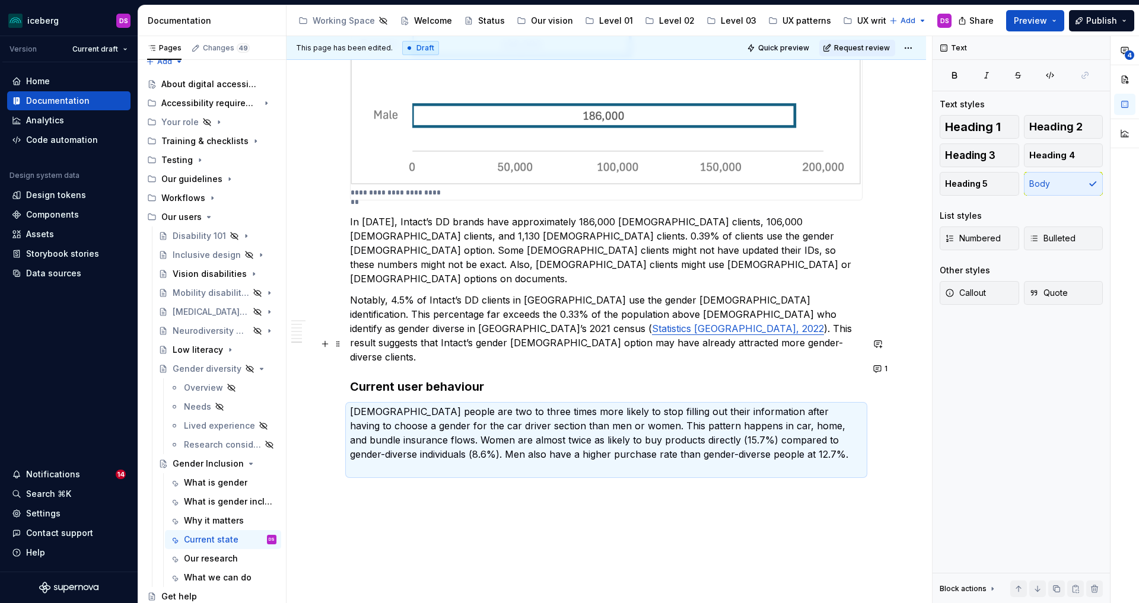
scroll to position [1234, 0]
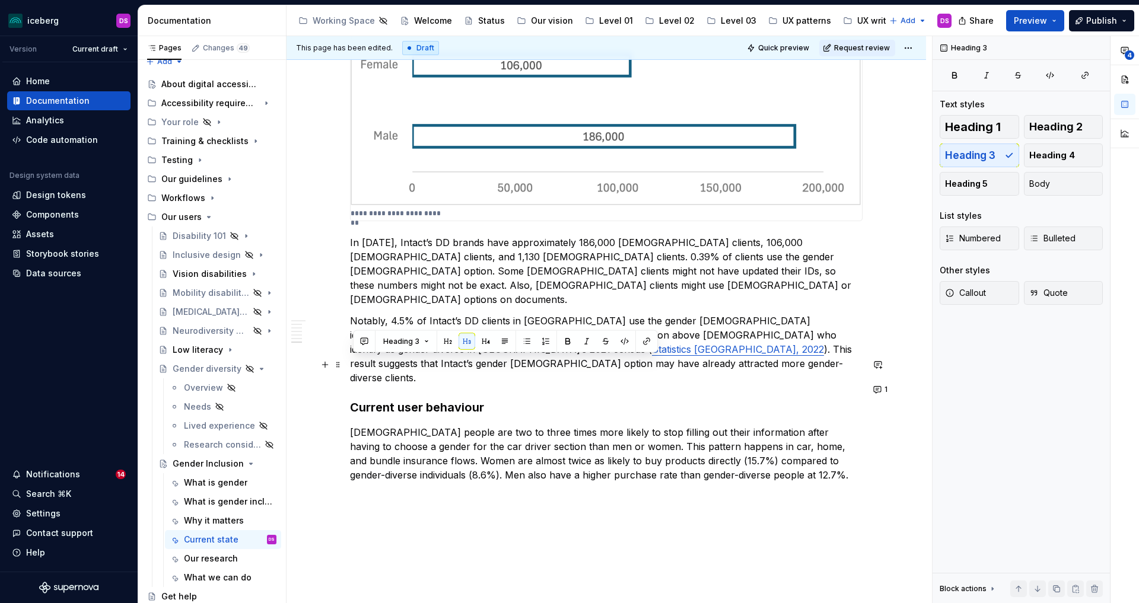
drag, startPoint x: 498, startPoint y: 367, endPoint x: 352, endPoint y: 363, distance: 145.4
click at [363, 343] on button "button" at bounding box center [364, 341] width 17 height 17
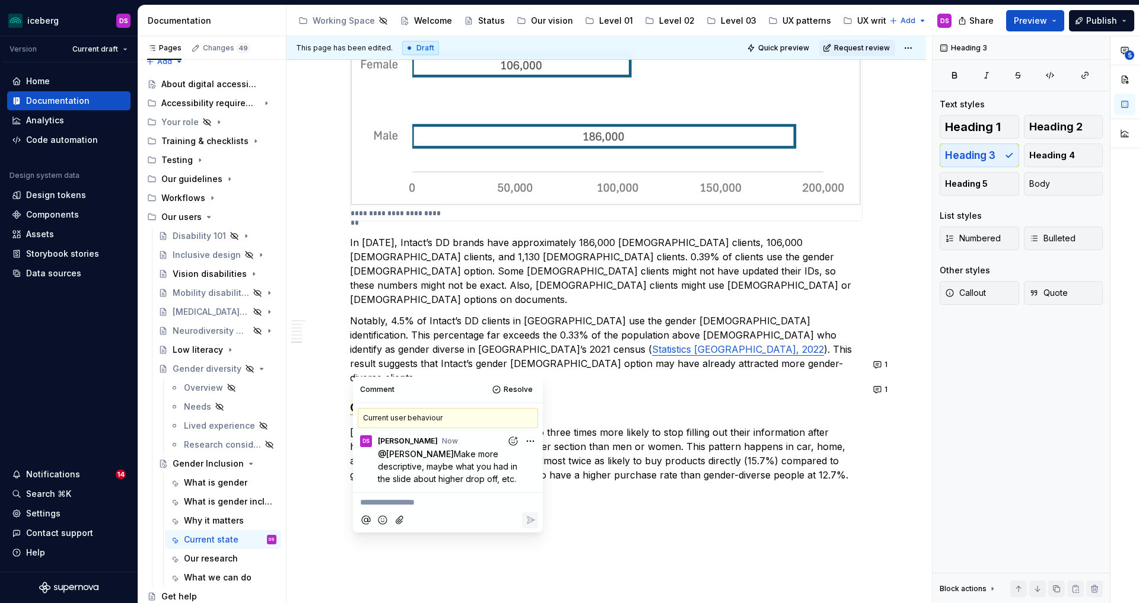
type textarea "*"
click at [546, 330] on p "Notably, 4.5% of Intact’s DD clients in [GEOGRAPHIC_DATA] use the gender [DEMOG…" at bounding box center [606, 349] width 513 height 71
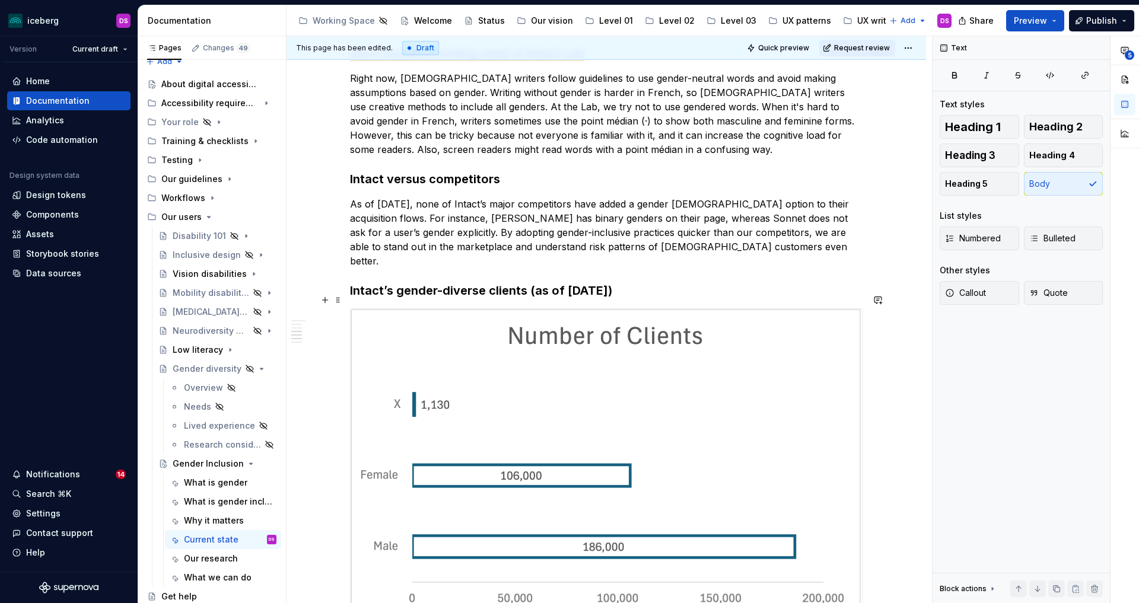
scroll to position [842, 0]
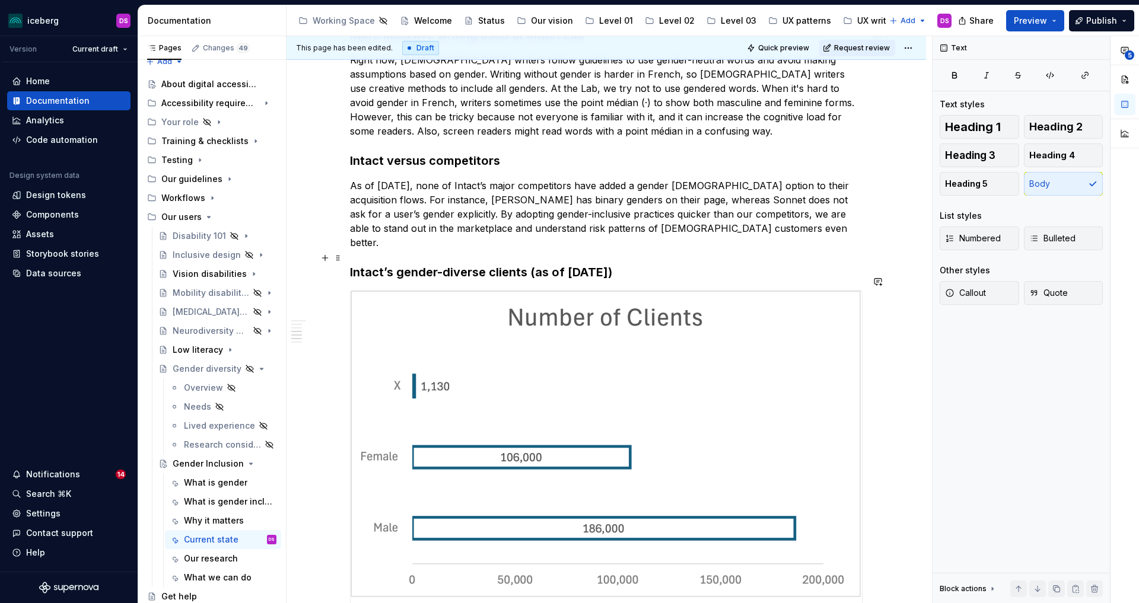
click at [501, 264] on h3 "Intact’s gender-diverse clients (as of [DATE])" at bounding box center [606, 272] width 513 height 17
click at [651, 264] on h3 "Intact’s gender-diverse clients (as of [DATE])" at bounding box center [606, 272] width 513 height 17
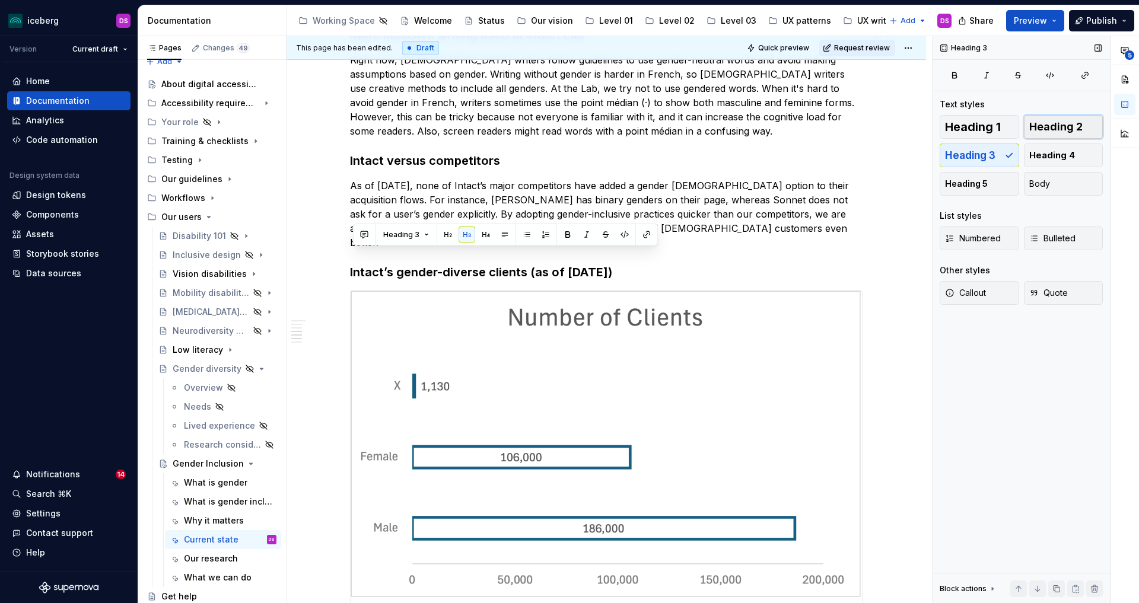
click at [1057, 129] on span "Heading 2" at bounding box center [1055, 127] width 53 height 12
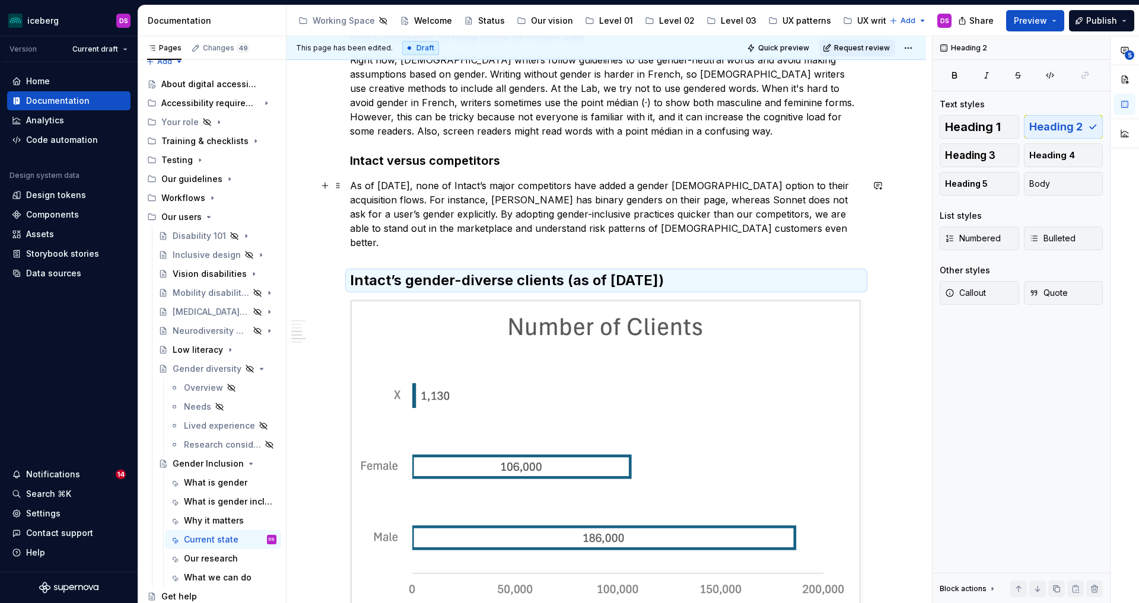
click at [685, 235] on p "As of [DATE], none of Intact’s major competitors have added a gender [DEMOGRAPH…" at bounding box center [606, 214] width 513 height 71
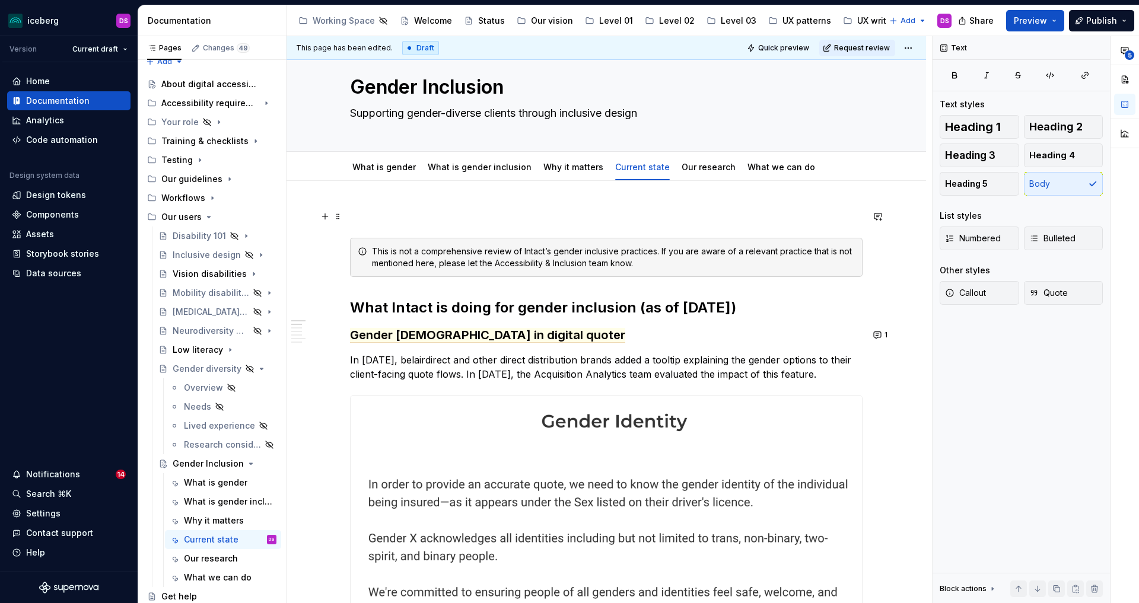
scroll to position [0, 0]
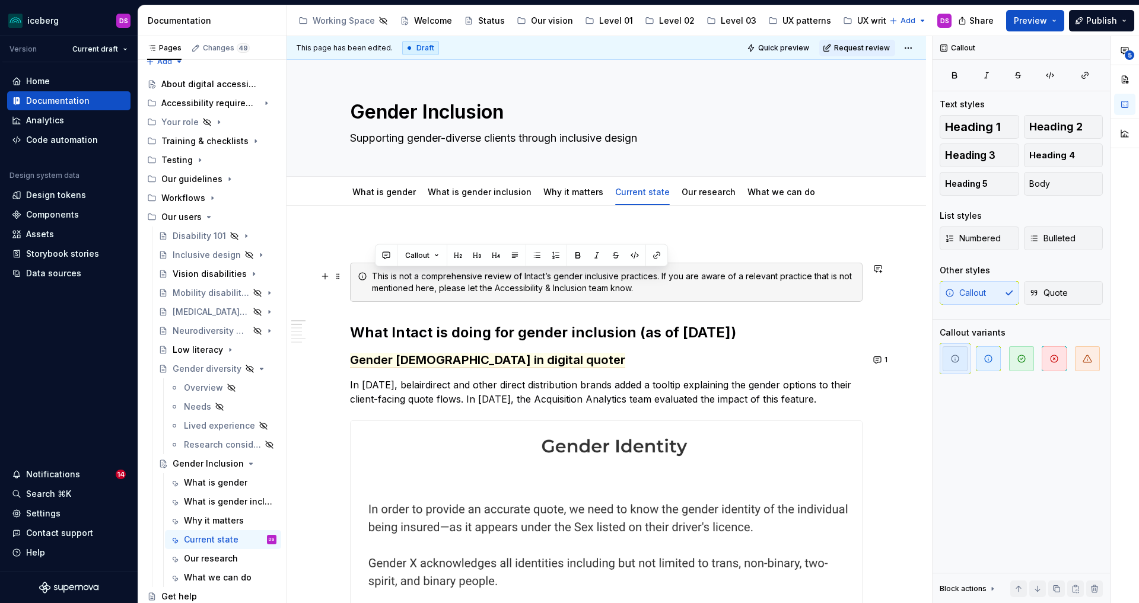
drag, startPoint x: 648, startPoint y: 289, endPoint x: 371, endPoint y: 275, distance: 276.8
click at [371, 275] on div "This is not a comprehensive review of Intact’s gender inclusive practices. If y…" at bounding box center [606, 282] width 513 height 39
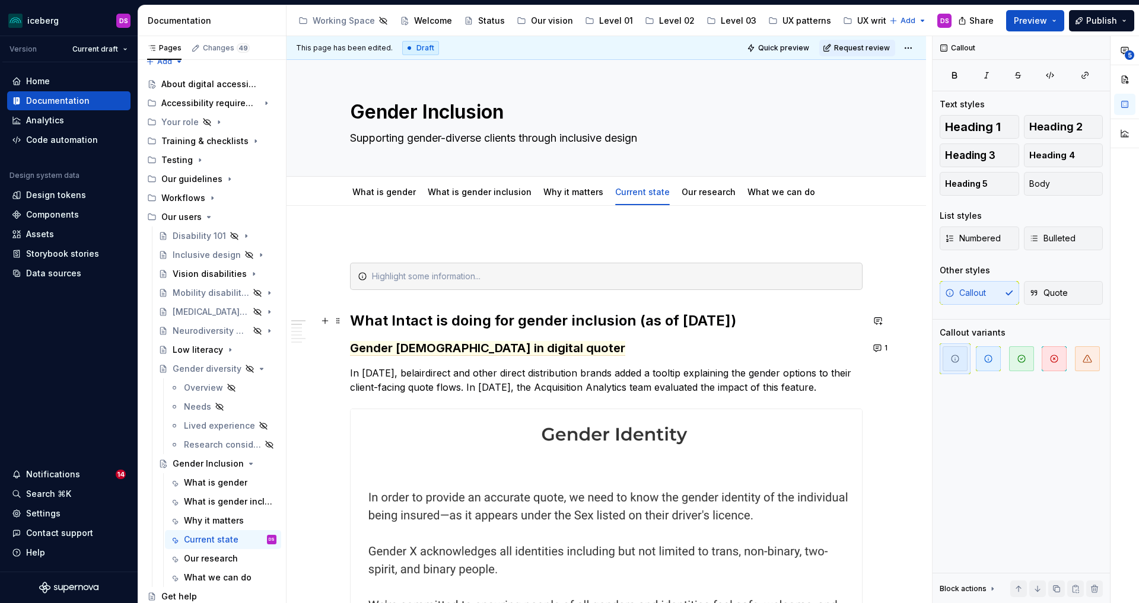
click at [761, 325] on h2 "What Intact is doing for gender inclusion (as of [DATE])" at bounding box center [606, 320] width 513 height 19
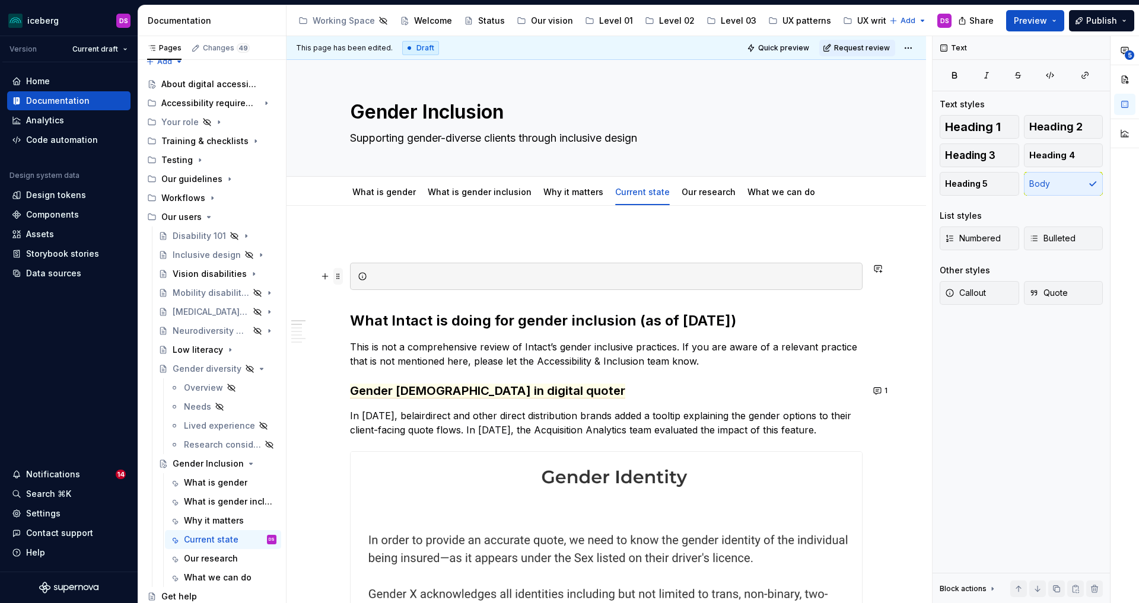
click at [339, 279] on span at bounding box center [337, 276] width 9 height 17
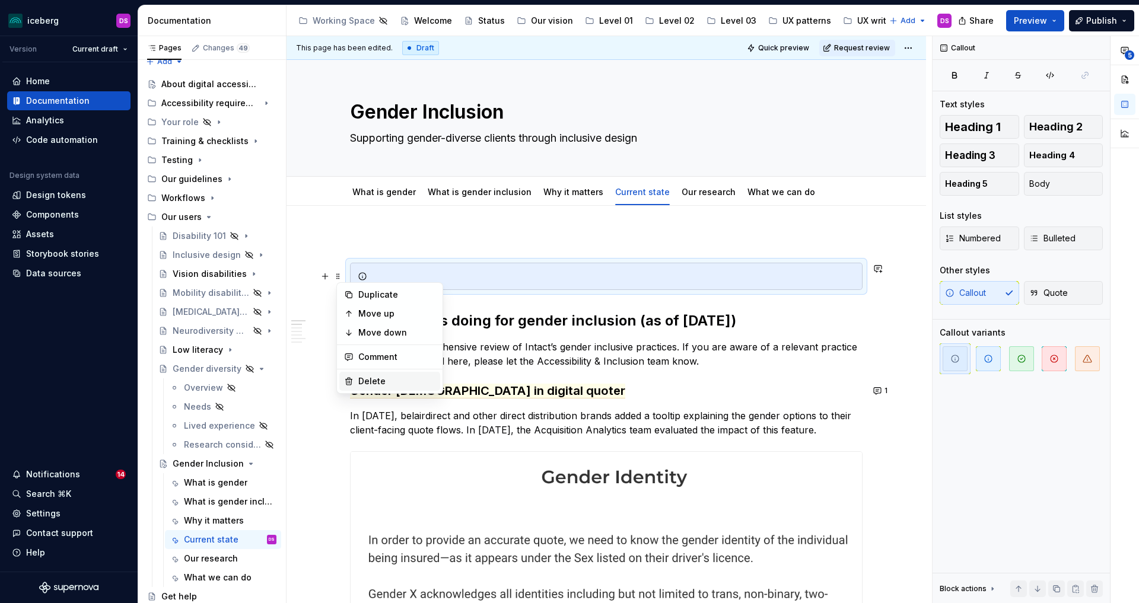
click at [375, 374] on div "Delete" at bounding box center [389, 381] width 101 height 19
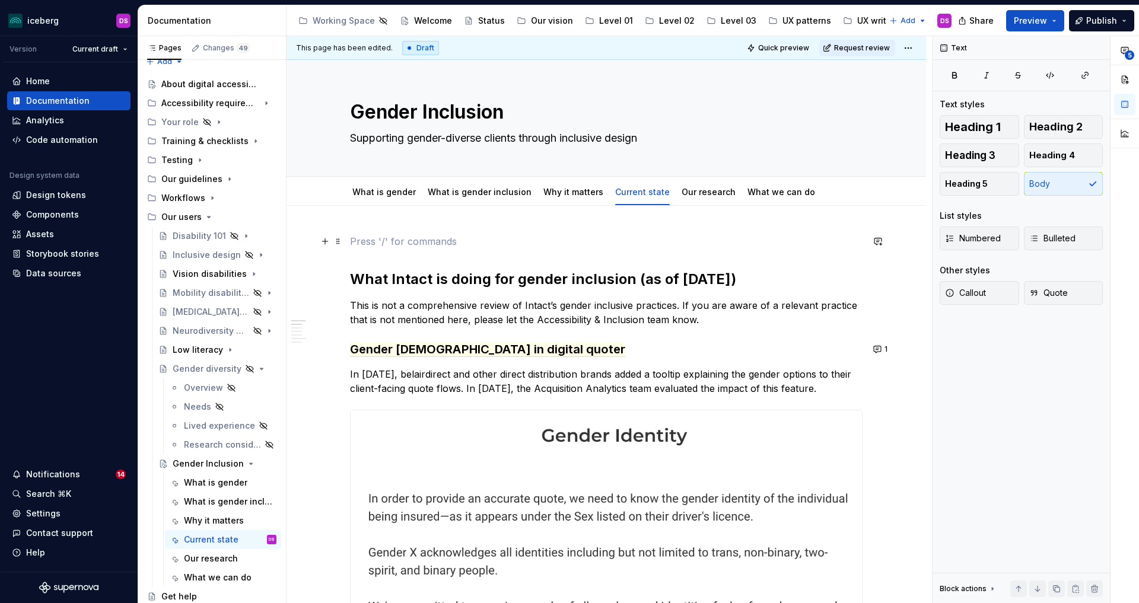
click at [431, 248] on p at bounding box center [606, 241] width 513 height 14
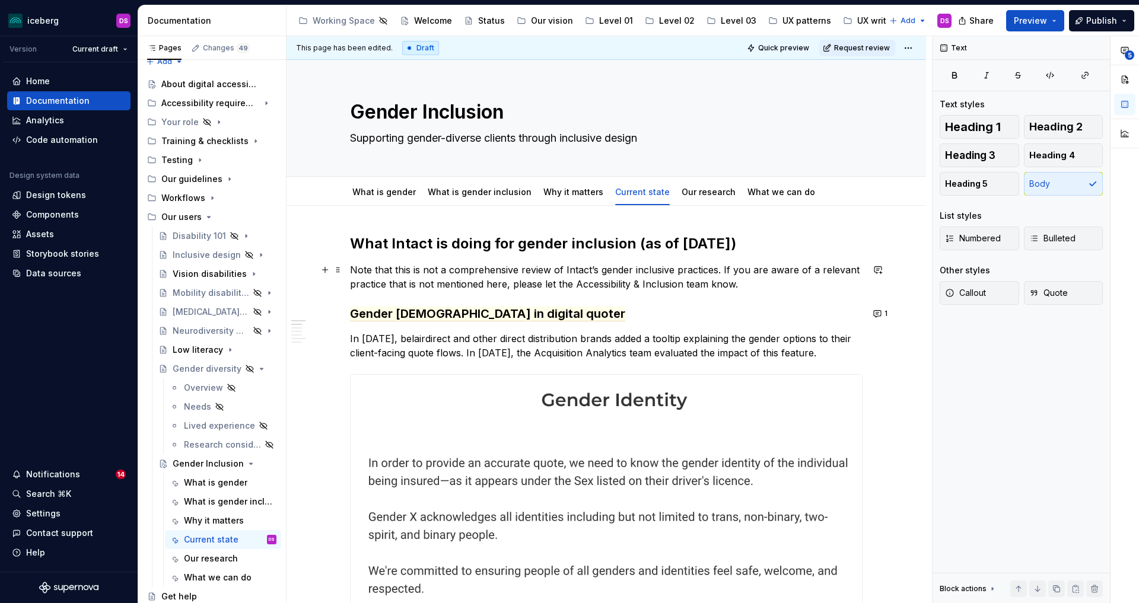
click at [442, 271] on p "Note that this is not a comprehensive review of Intact’s gender inclusive pract…" at bounding box center [606, 277] width 513 height 28
drag, startPoint x: 784, startPoint y: 281, endPoint x: 354, endPoint y: 266, distance: 429.8
click at [354, 266] on p "Note that this is not based on a comprehensive review of Intact’s gender inclus…" at bounding box center [606, 277] width 513 height 28
click at [369, 247] on button "button" at bounding box center [364, 248] width 17 height 17
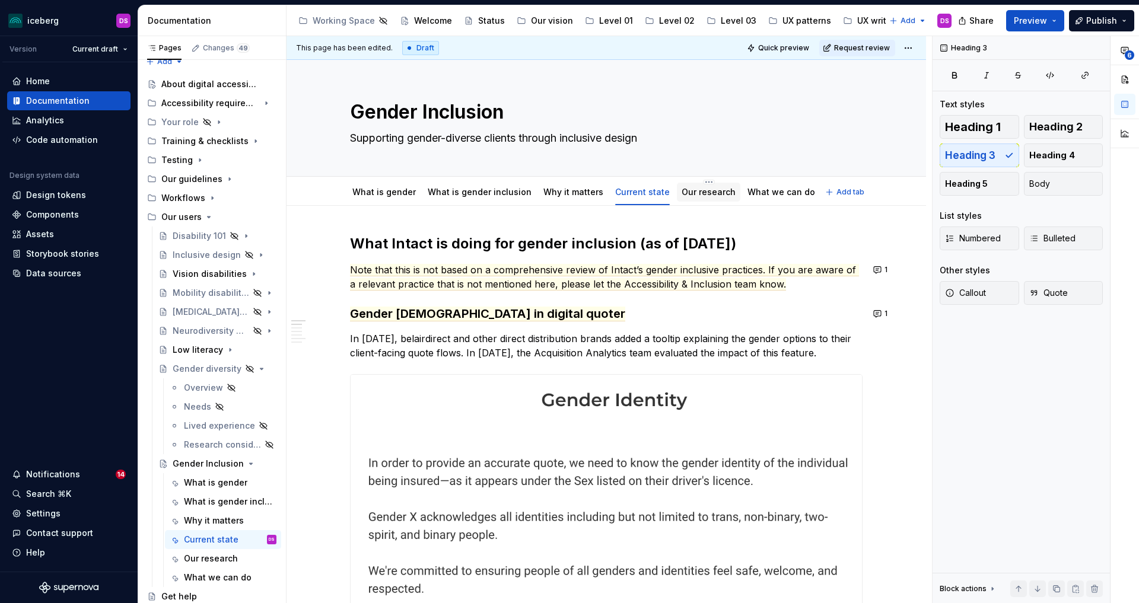
click at [682, 197] on div "Our research" at bounding box center [709, 192] width 54 height 12
click at [698, 195] on link "Our research" at bounding box center [709, 192] width 54 height 10
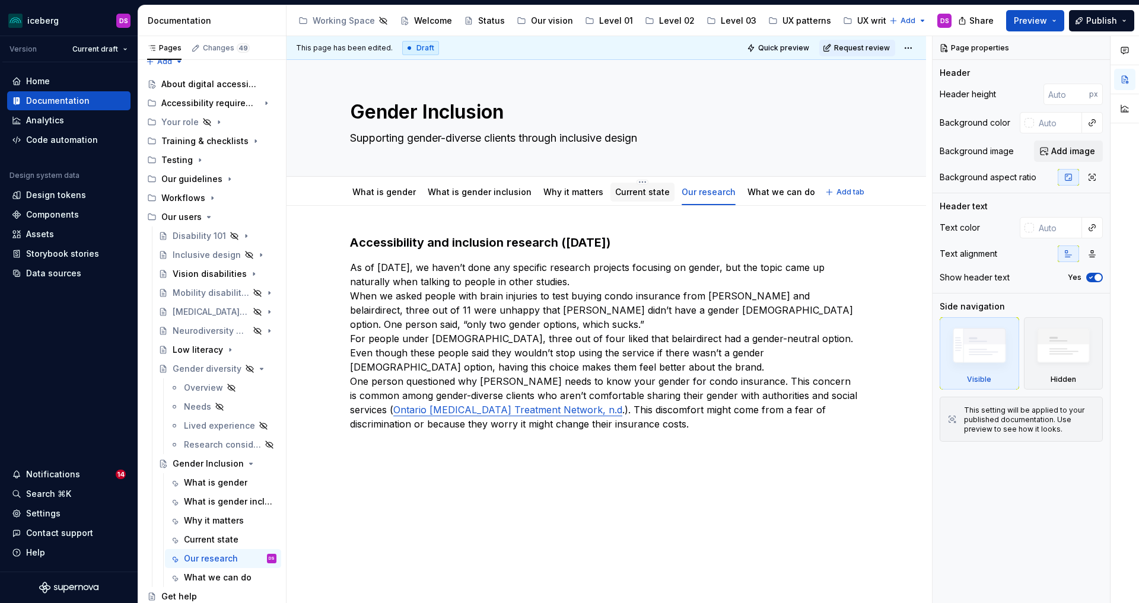
click at [635, 192] on link "Current state" at bounding box center [642, 192] width 55 height 10
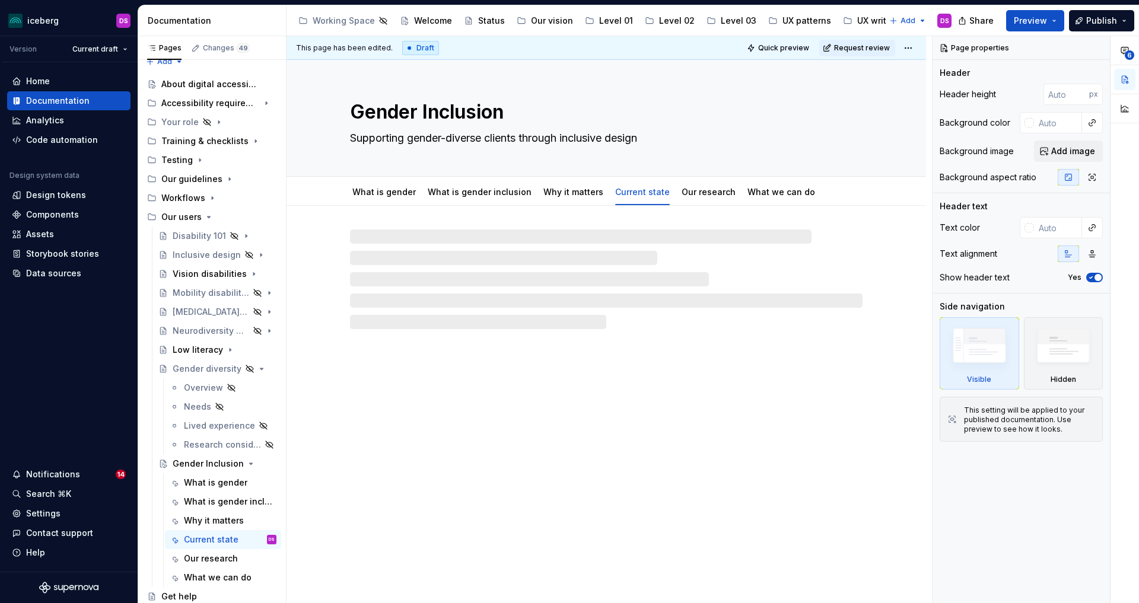
type textarea "*"
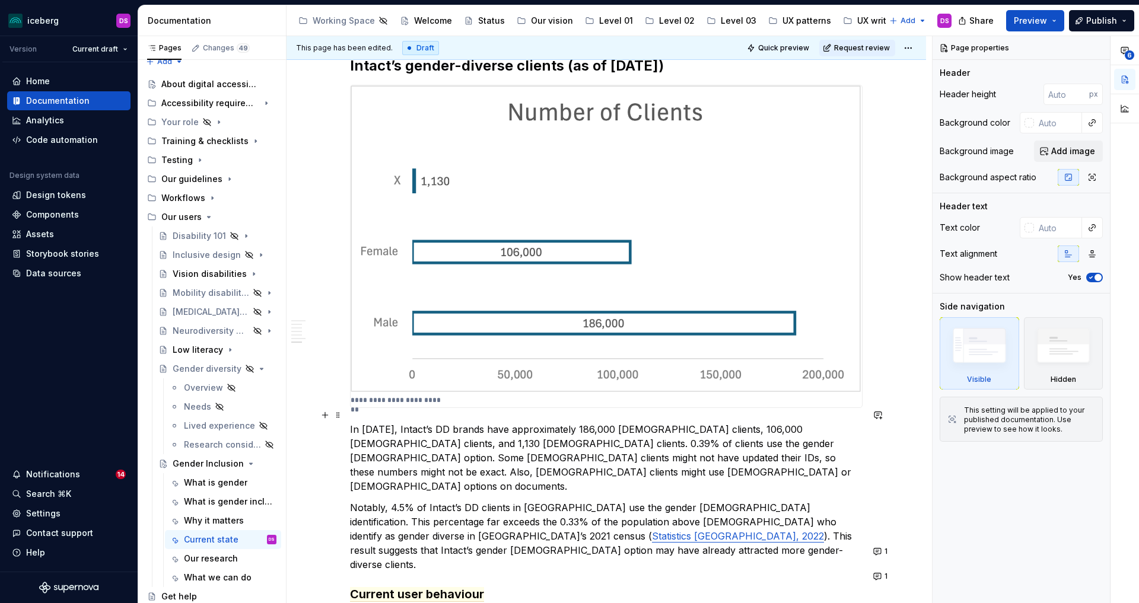
scroll to position [1047, 0]
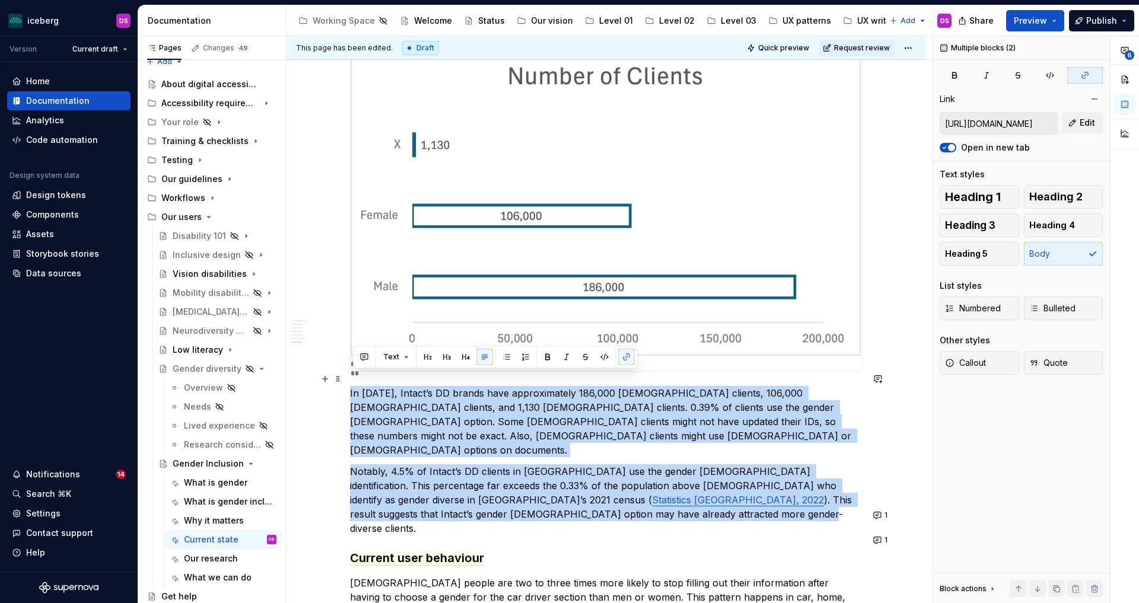
drag, startPoint x: 398, startPoint y: 446, endPoint x: 351, endPoint y: 383, distance: 78.8
click at [351, 383] on div "**********" at bounding box center [607, 11] width 640 height 1705
click at [363, 358] on button "button" at bounding box center [364, 357] width 17 height 17
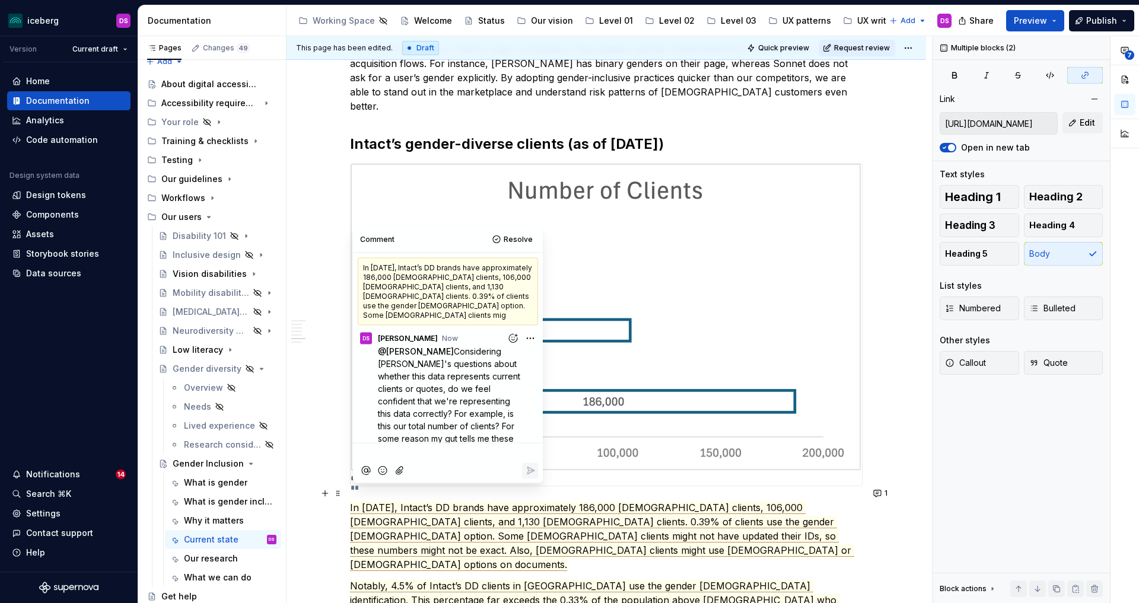
scroll to position [49, 0]
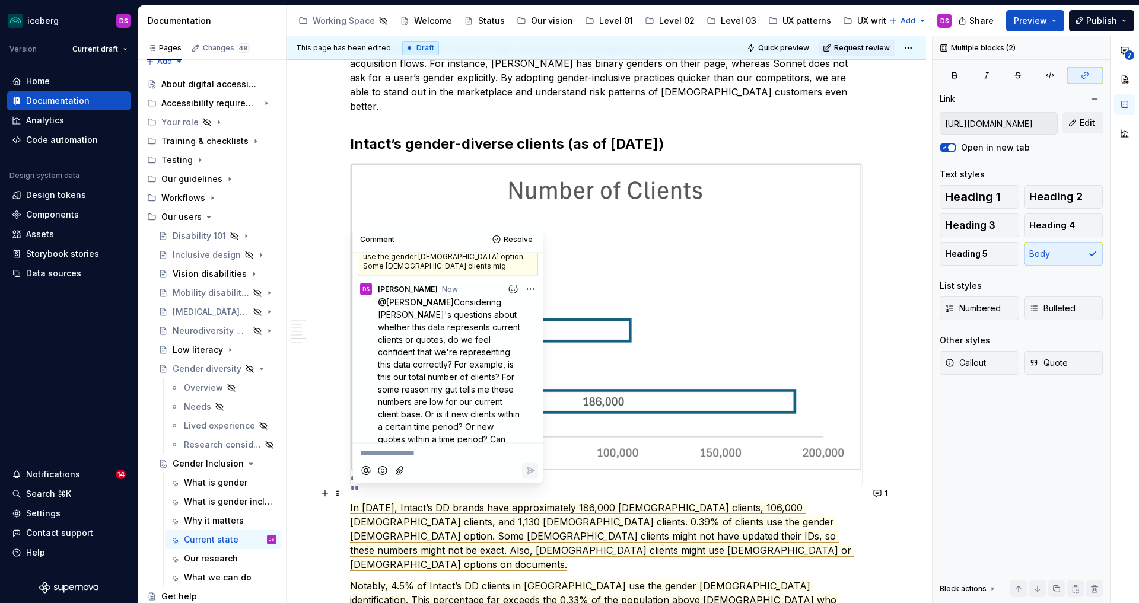
click at [708, 482] on div "**********" at bounding box center [606, 42] width 513 height 1481
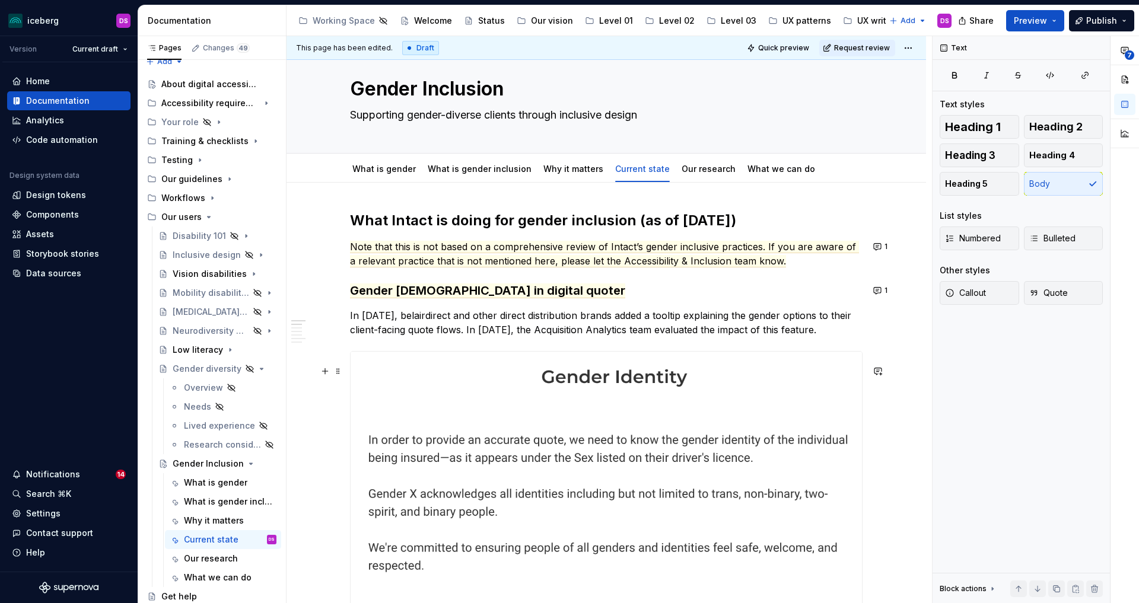
scroll to position [0, 0]
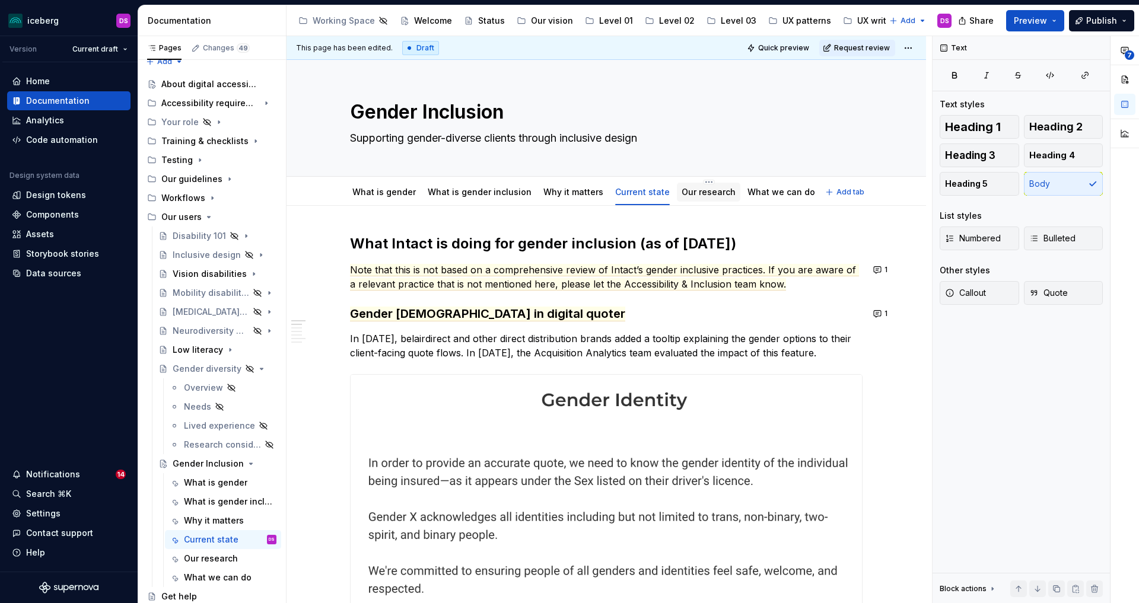
click at [698, 190] on link "Our research" at bounding box center [709, 192] width 54 height 10
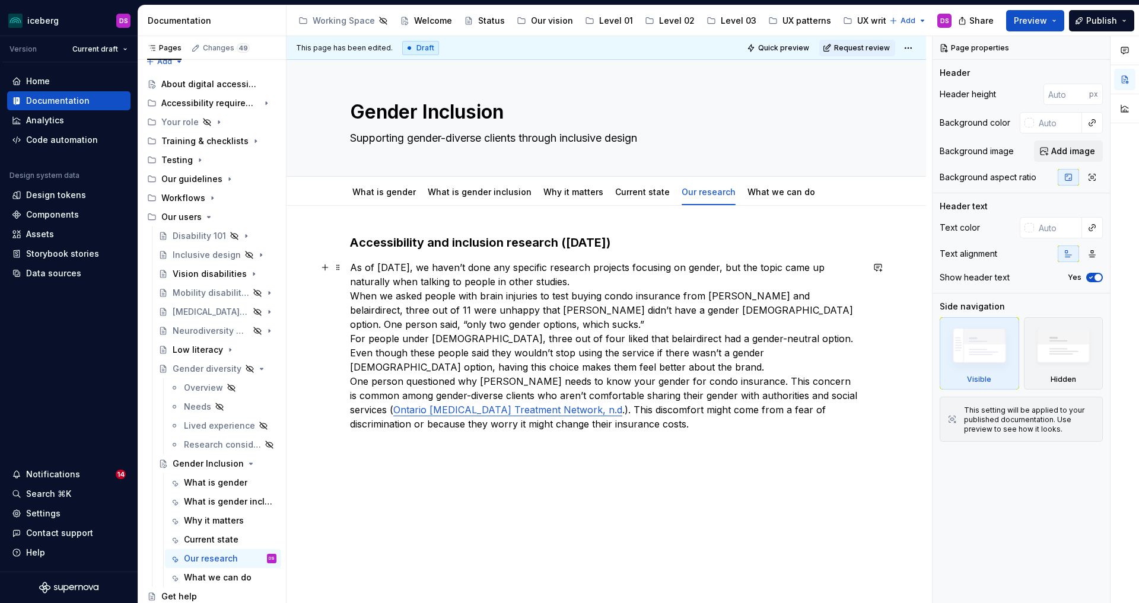
type textarea "*"
click at [354, 339] on p "As of [DATE], we haven’t done any specific research projects focusing on gender…" at bounding box center [606, 345] width 513 height 171
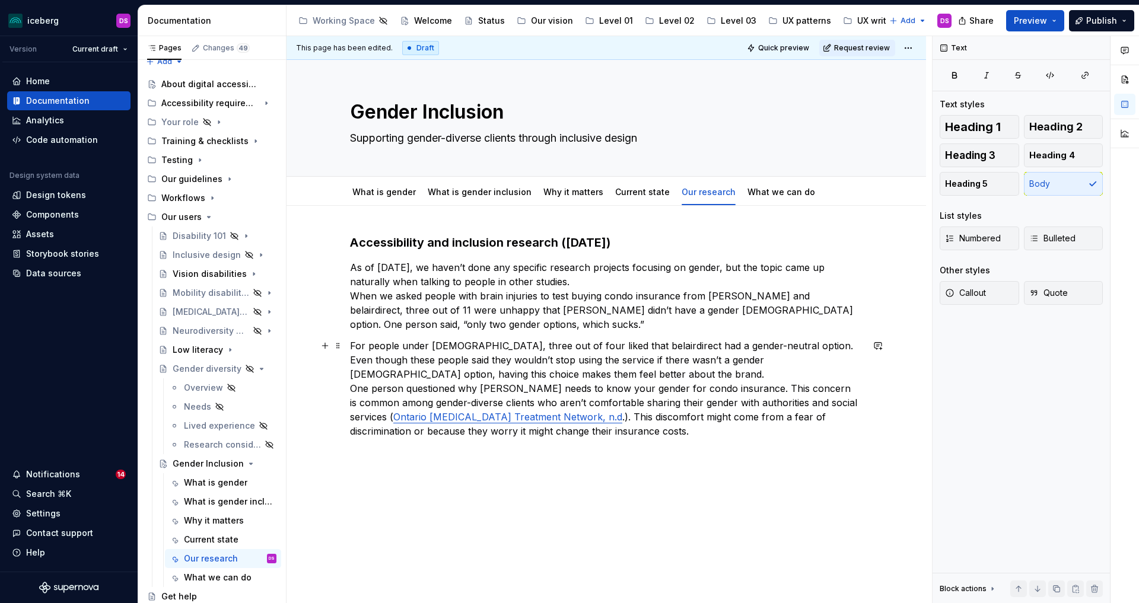
click at [352, 389] on p "For people under [DEMOGRAPHIC_DATA], three out of four liked that belairdirect …" at bounding box center [606, 389] width 513 height 100
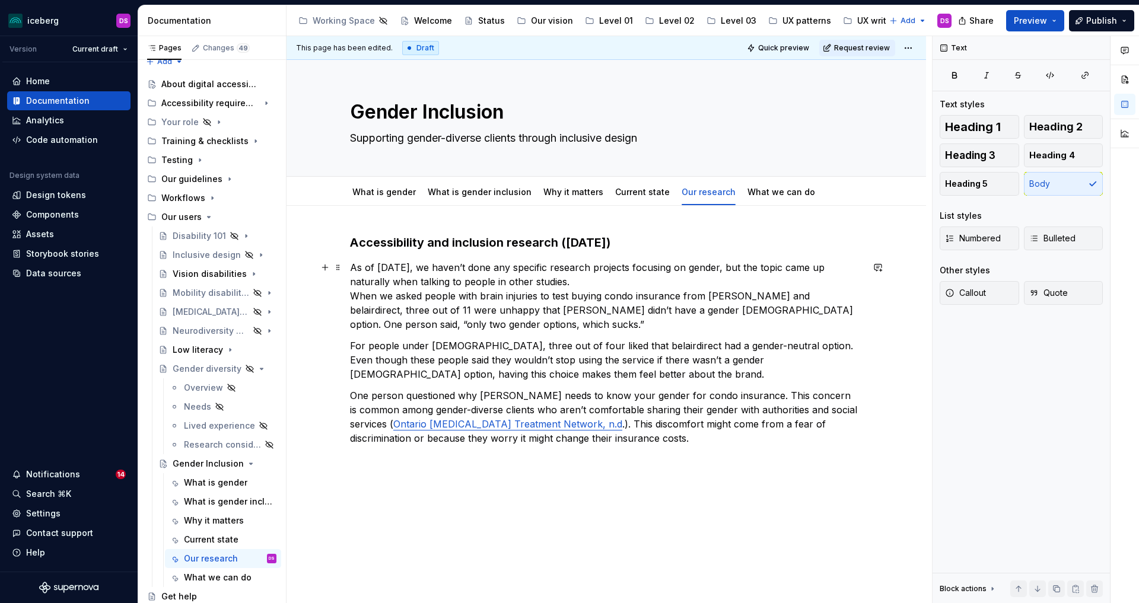
click at [355, 297] on p "As of [DATE], we haven’t done any specific research projects focusing on gender…" at bounding box center [606, 295] width 513 height 71
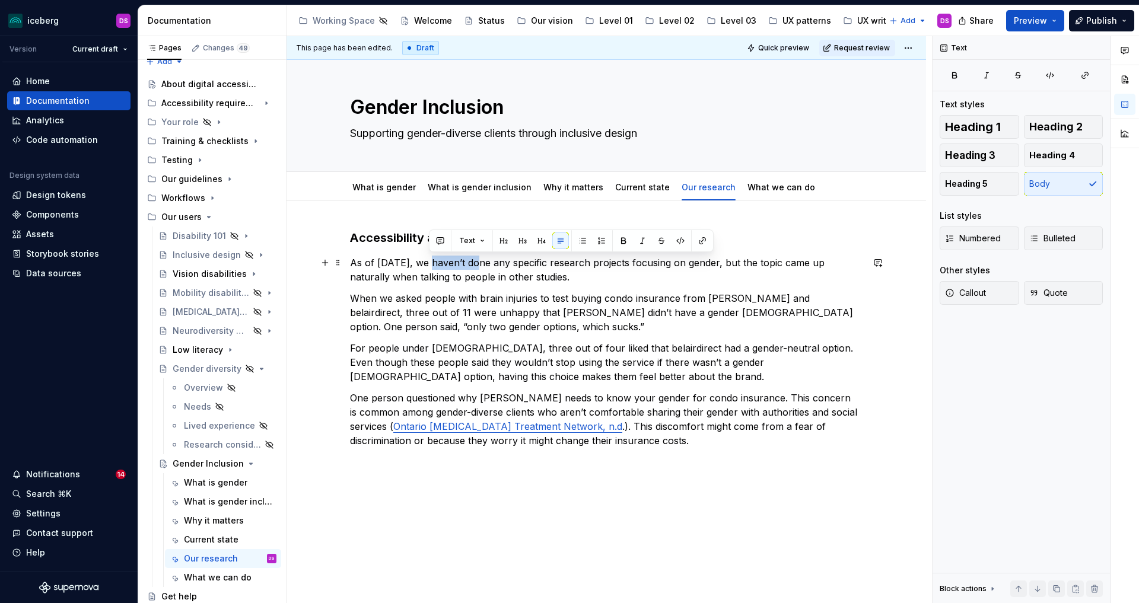
drag, startPoint x: 477, startPoint y: 268, endPoint x: 431, endPoint y: 266, distance: 46.3
click at [431, 266] on p "As of [DATE], we haven’t done any specific research projects focusing on gender…" at bounding box center [606, 270] width 513 height 28
click at [441, 241] on button "button" at bounding box center [440, 242] width 17 height 17
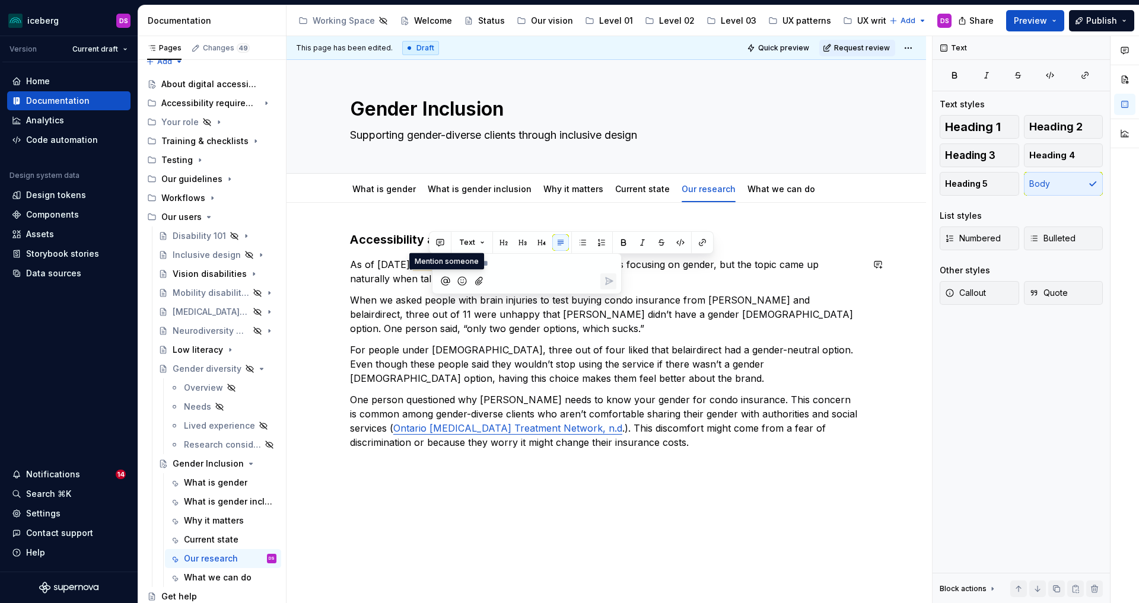
click at [442, 279] on icon "Mention someone" at bounding box center [446, 281] width 12 height 12
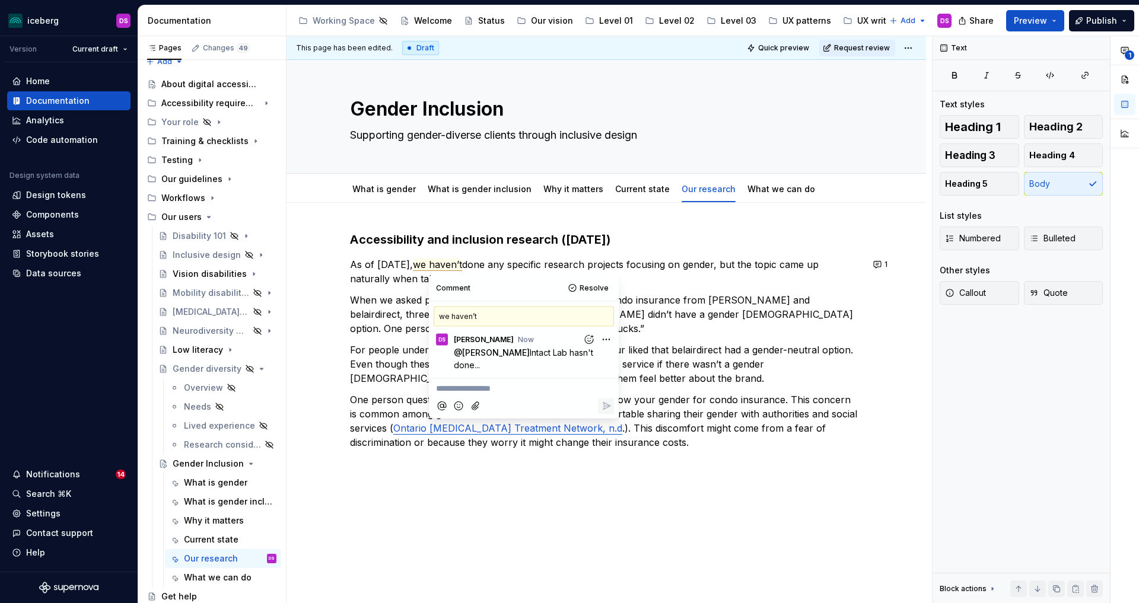
click at [736, 376] on p "For people under [DEMOGRAPHIC_DATA], three out of four liked that belairdirect …" at bounding box center [606, 364] width 513 height 43
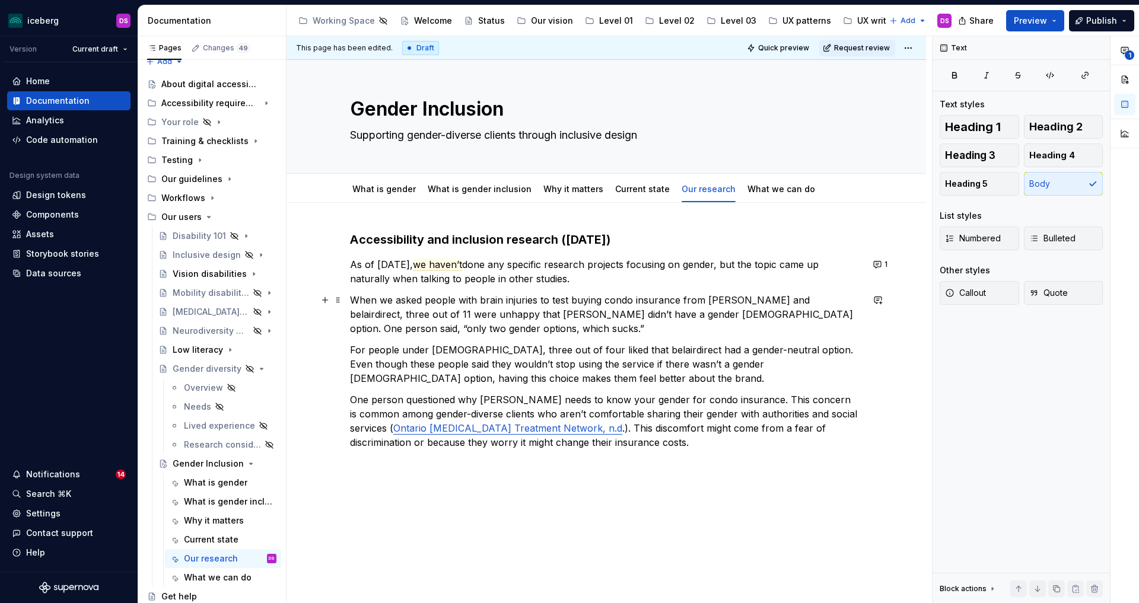
click at [665, 313] on p "When we asked people with brain injuries to test buying condo insurance from [P…" at bounding box center [606, 314] width 513 height 43
type textarea "*"
drag, startPoint x: 579, startPoint y: 281, endPoint x: 510, endPoint y: 280, distance: 68.8
click at [510, 280] on p "As of [DATE], we haven’t done any specific research projects focusing on gender…" at bounding box center [606, 271] width 513 height 28
click at [521, 257] on button "button" at bounding box center [520, 257] width 17 height 17
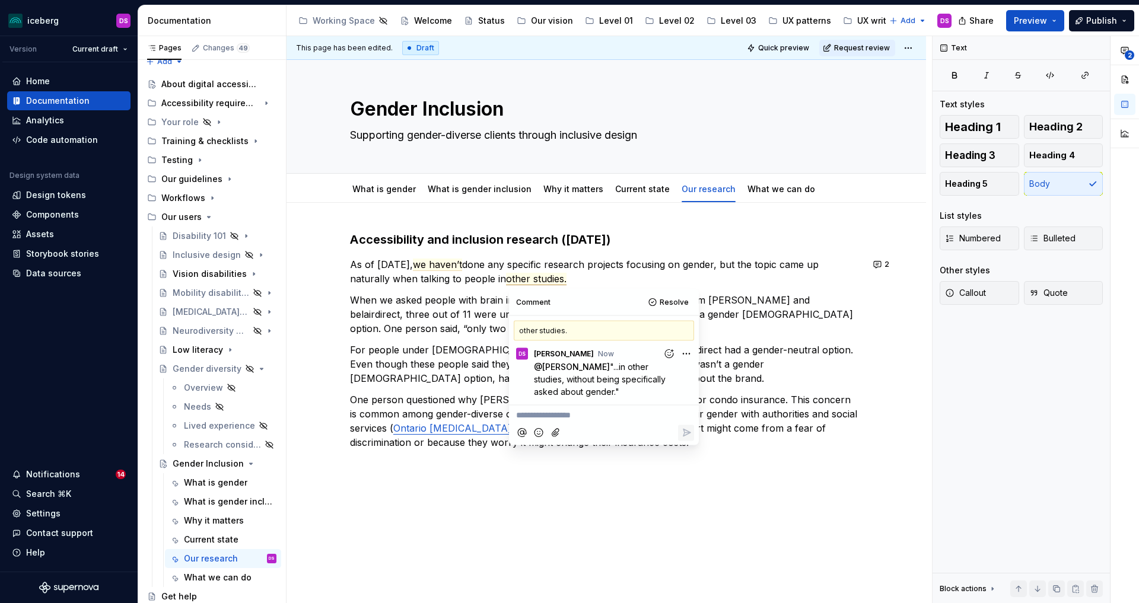
type textarea "*"
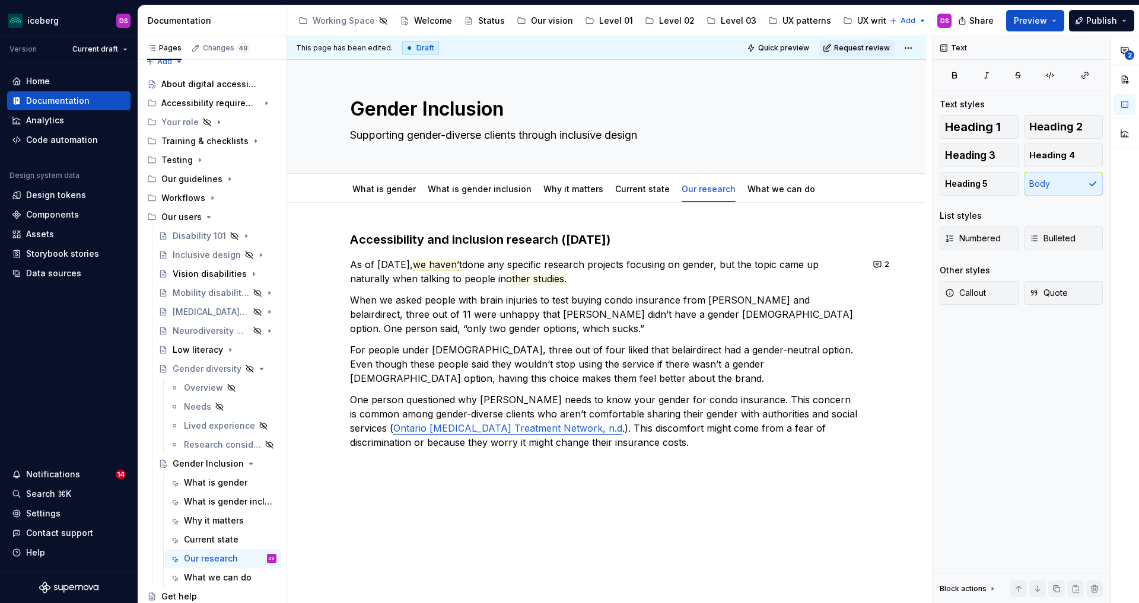
click at [761, 374] on p "For people under [DEMOGRAPHIC_DATA], three out of four liked that belairdirect …" at bounding box center [606, 364] width 513 height 43
drag, startPoint x: 599, startPoint y: 398, endPoint x: 580, endPoint y: 401, distance: 19.3
click at [580, 401] on p "One person questioned why [PERSON_NAME] needs to know your gender for condo ins…" at bounding box center [606, 421] width 513 height 57
click at [593, 374] on button "button" at bounding box center [589, 378] width 17 height 17
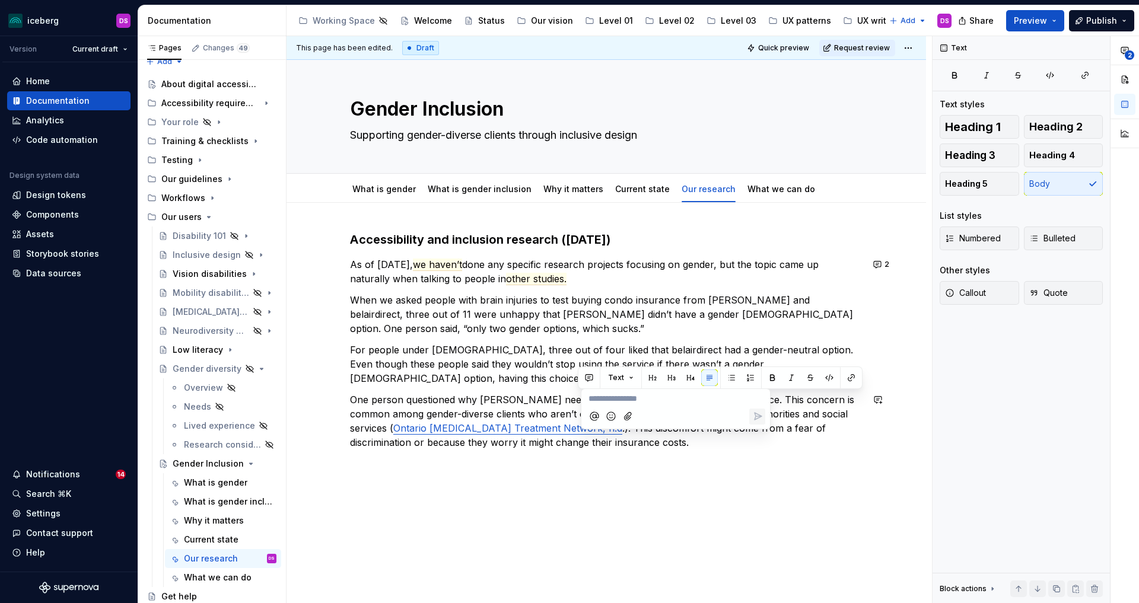
click at [592, 415] on icon "Mention someone" at bounding box center [595, 417] width 12 height 12
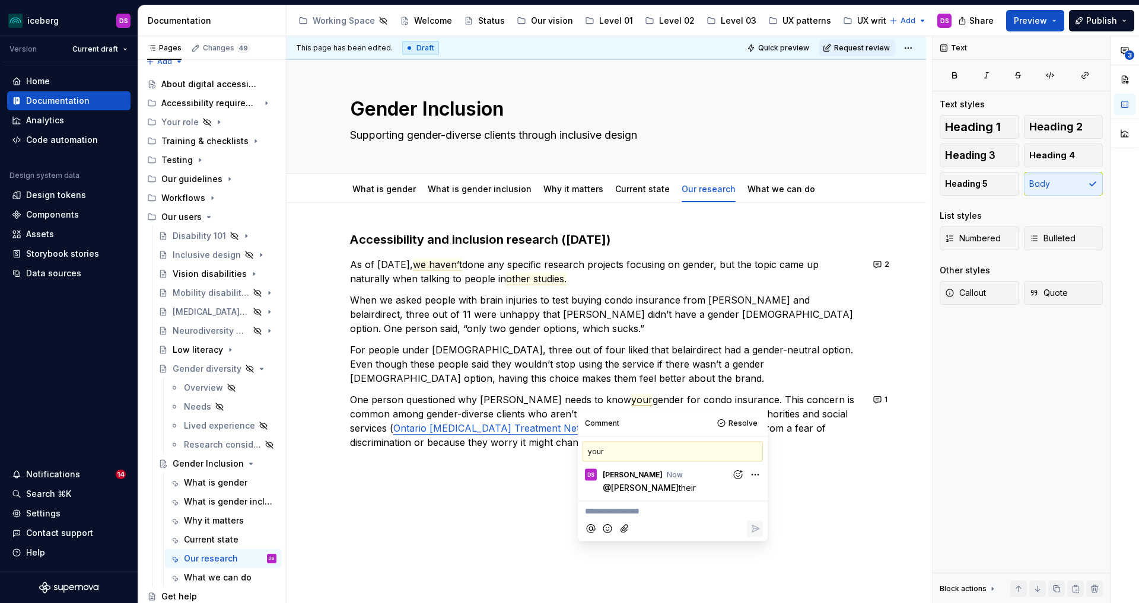
click at [557, 469] on p at bounding box center [606, 464] width 513 height 14
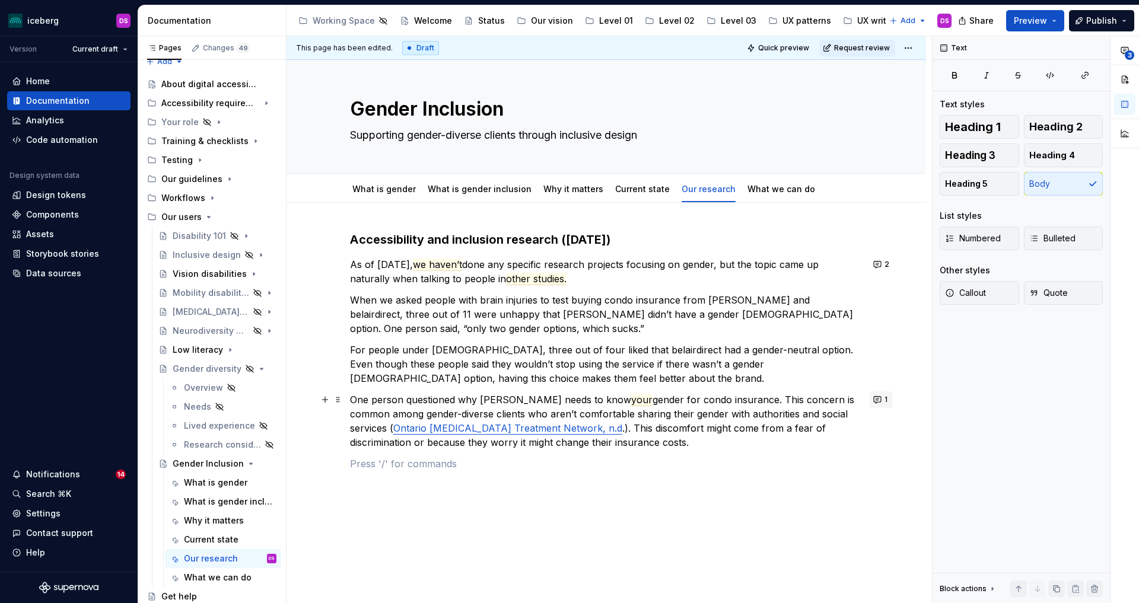
click at [876, 401] on button "1" at bounding box center [881, 400] width 23 height 17
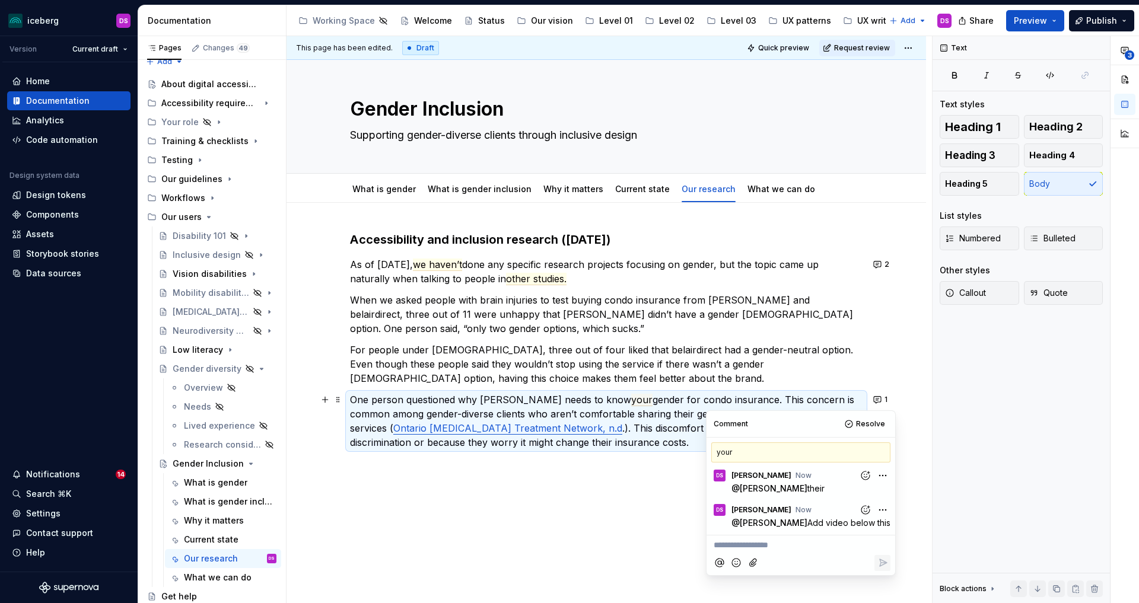
click at [637, 488] on div "Accessibility and inclusion research ([DATE]) As of [DATE], we haven’t done any…" at bounding box center [607, 434] width 640 height 463
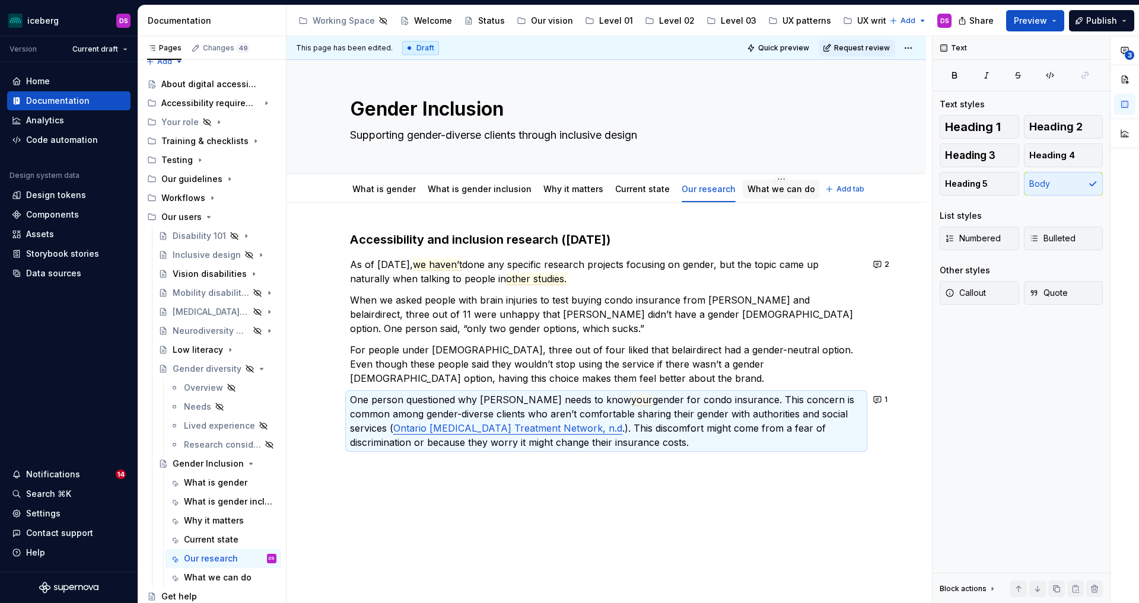
click at [756, 194] on link "What we can do" at bounding box center [782, 189] width 68 height 10
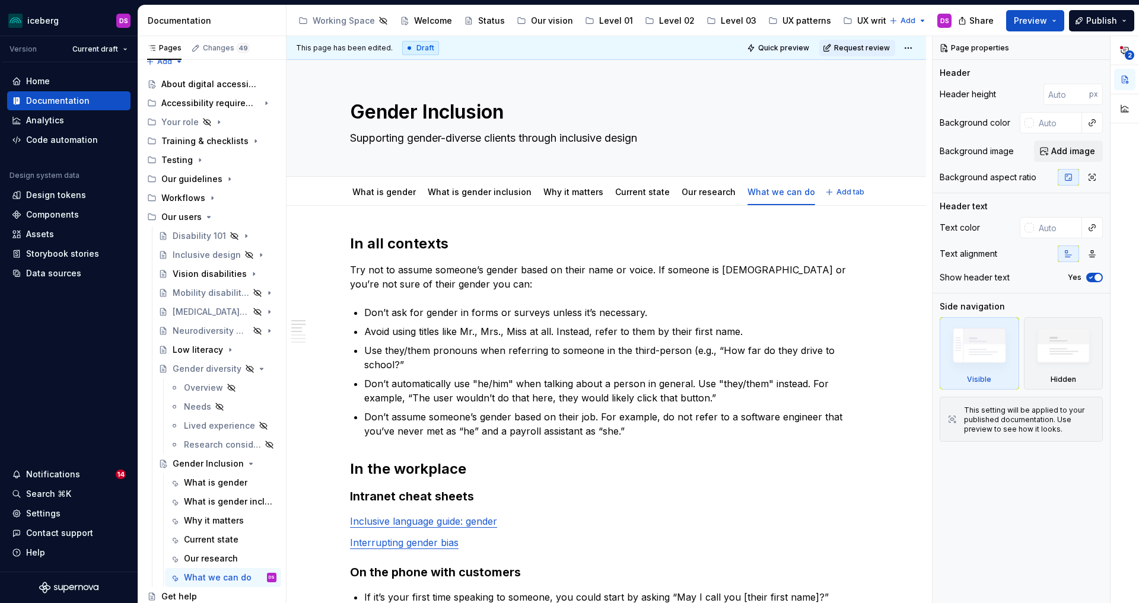
type textarea "*"
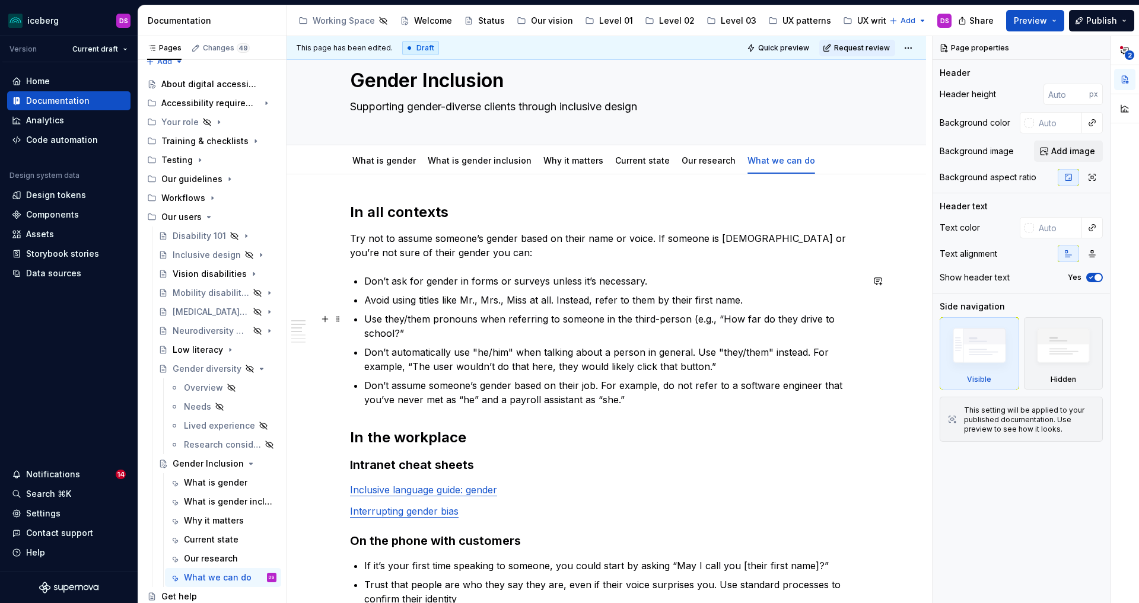
scroll to position [17, 0]
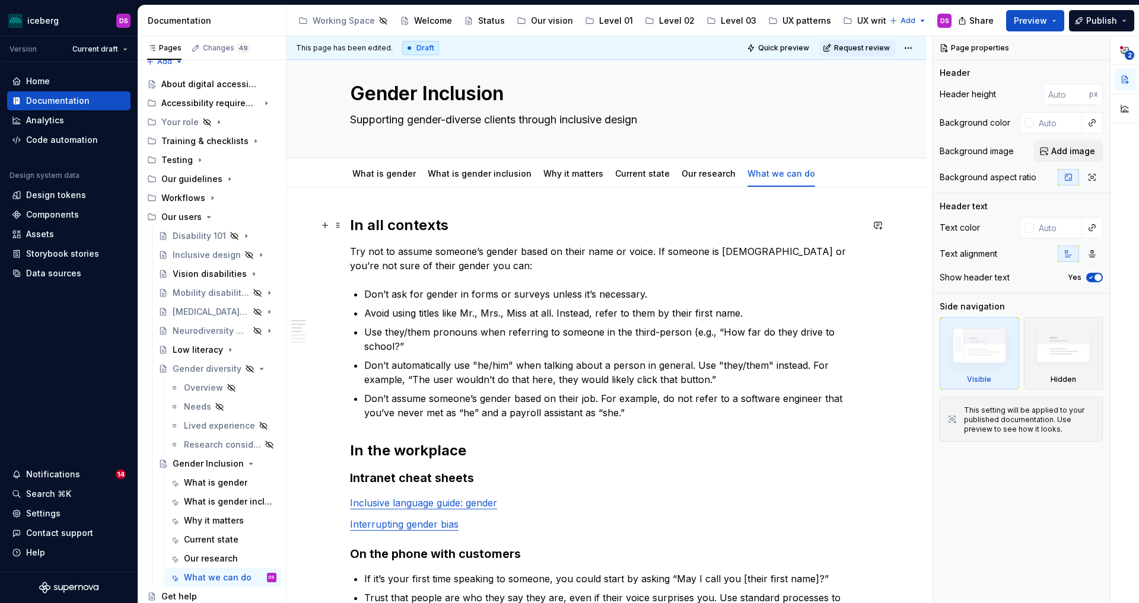
click at [354, 230] on h2 "In all contexts" at bounding box center [606, 225] width 513 height 19
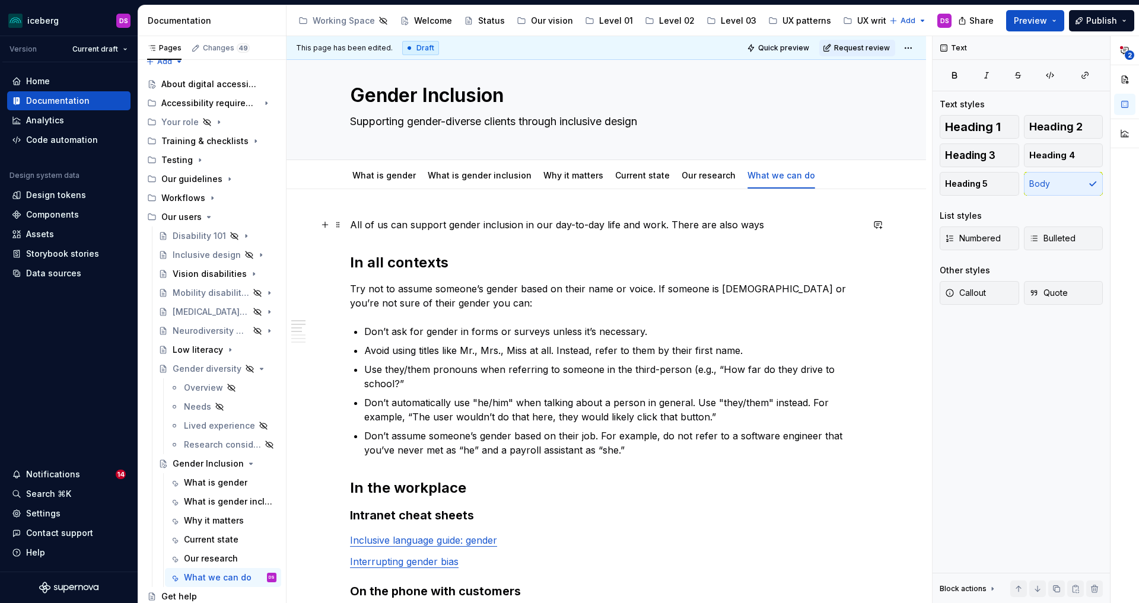
click at [671, 222] on p "All of us can support gender inclusion in our day-to-day life and work. There a…" at bounding box center [606, 225] width 513 height 14
type textarea "*"
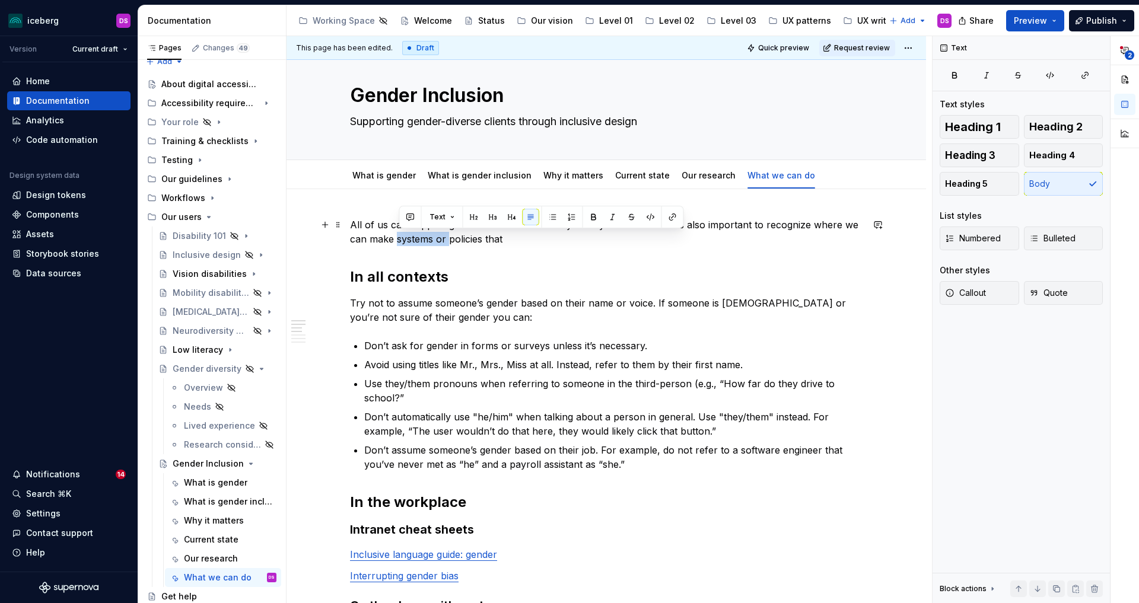
drag, startPoint x: 452, startPoint y: 238, endPoint x: 401, endPoint y: 241, distance: 50.5
click at [401, 241] on p "All of us can support gender inclusion in our day-to-day life and work. It’s al…" at bounding box center [606, 232] width 513 height 28
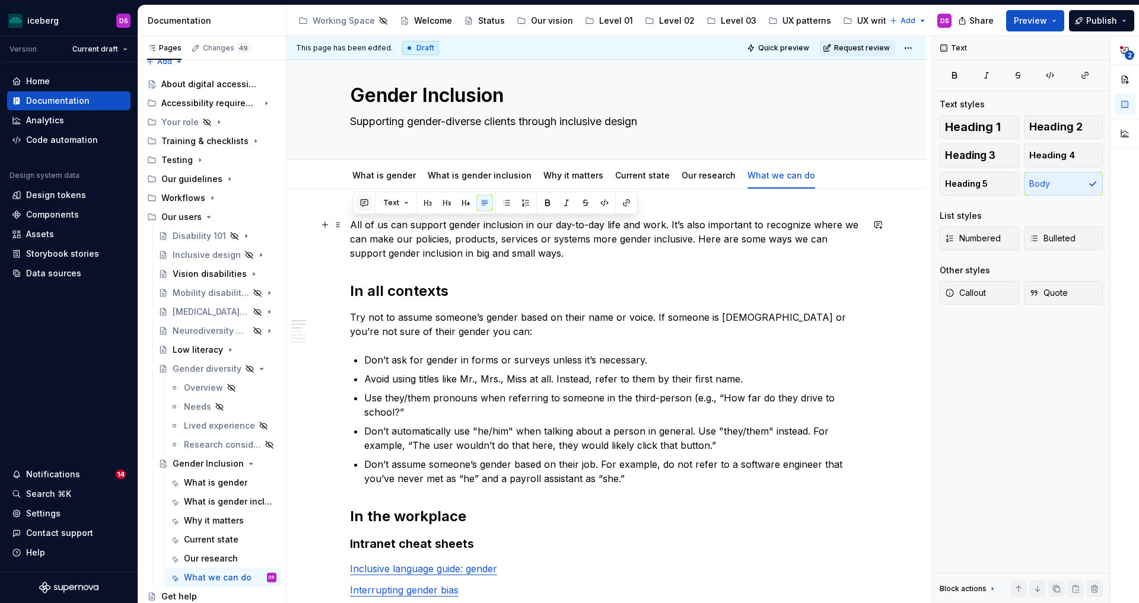
drag, startPoint x: 520, startPoint y: 253, endPoint x: 363, endPoint y: 204, distance: 165.3
click at [354, 218] on p "All of us can support gender inclusion in our day-to-day life and work. It’s al…" at bounding box center [606, 239] width 513 height 43
click at [364, 198] on button "button" at bounding box center [364, 203] width 17 height 17
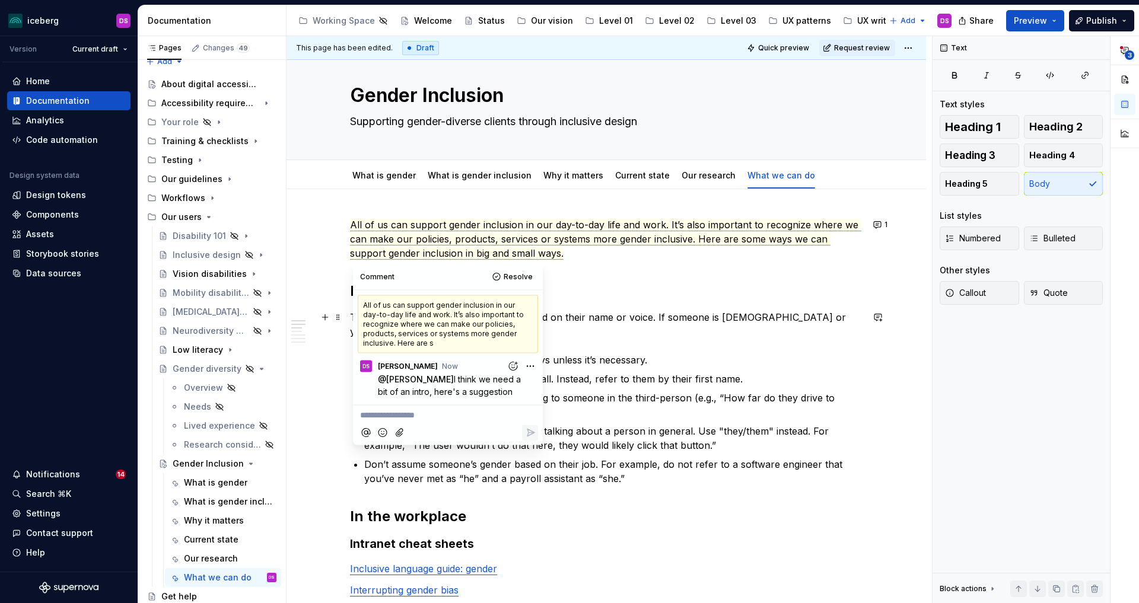
click at [621, 320] on p "Try not to assume someone’s gender based on their name or voice. If someone is …" at bounding box center [606, 324] width 513 height 28
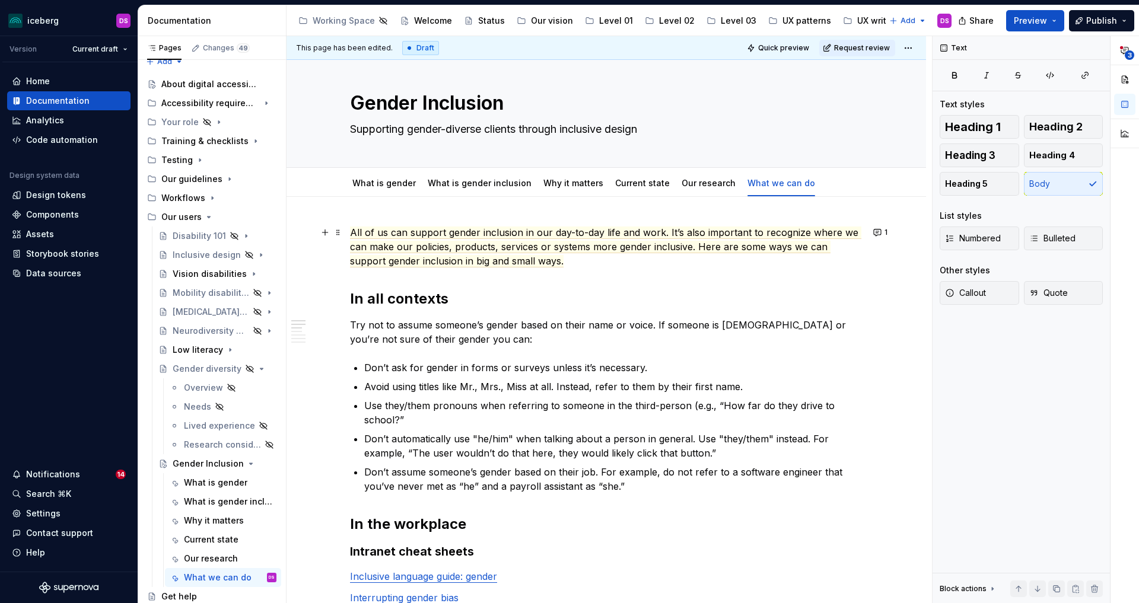
scroll to position [8, 0]
type textarea "*"
